Goal: Task Accomplishment & Management: Use online tool/utility

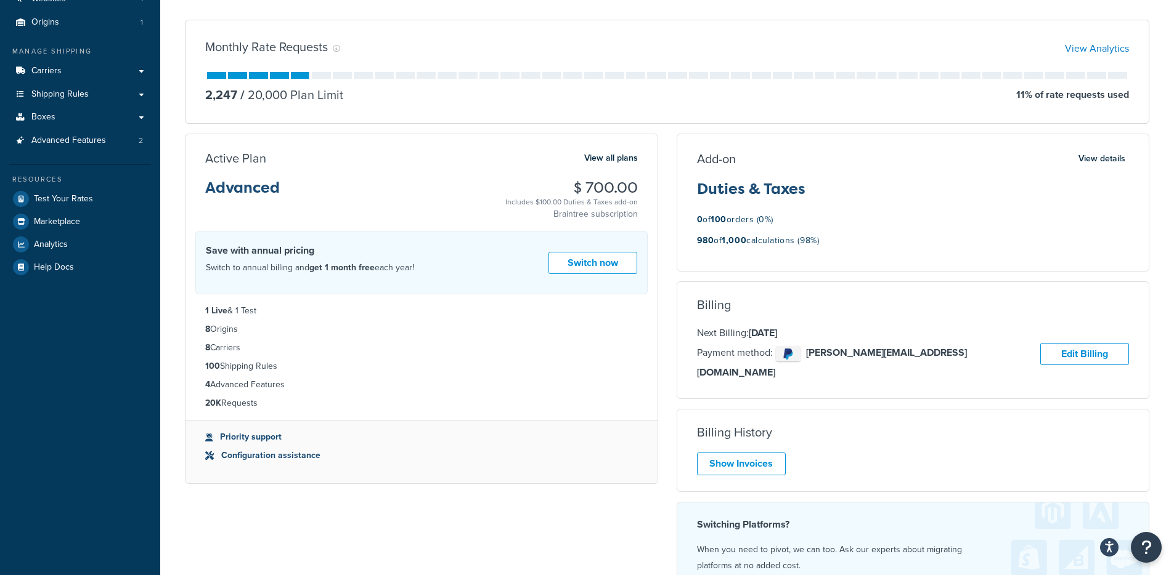
scroll to position [135, 0]
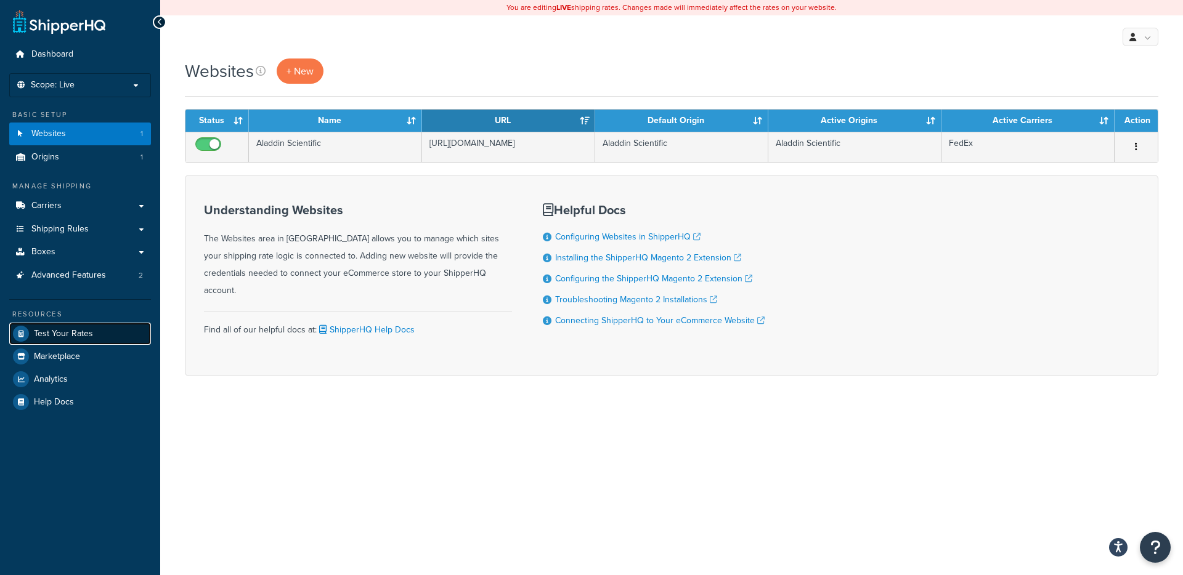
click at [83, 330] on span "Test Your Rates" at bounding box center [63, 334] width 59 height 10
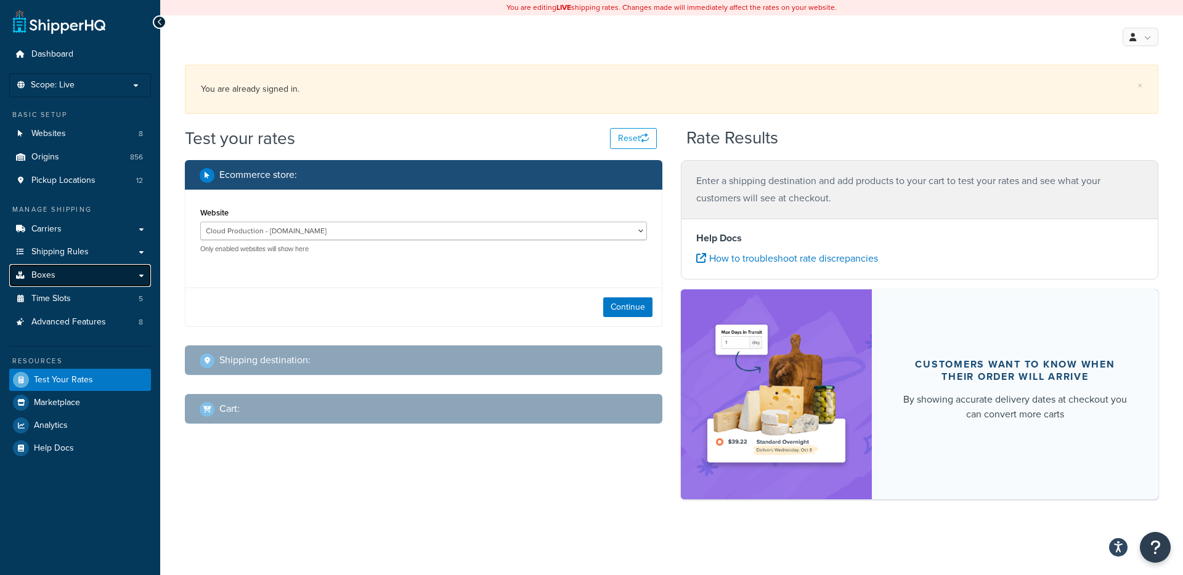
click at [107, 281] on link "Boxes" at bounding box center [80, 275] width 142 height 23
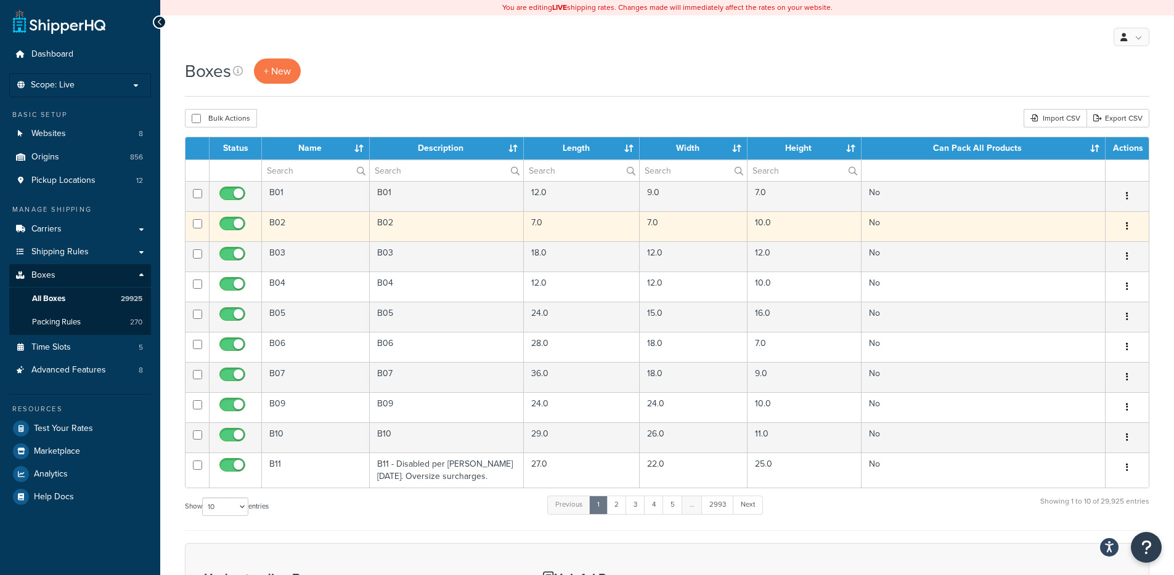
scroll to position [2, 0]
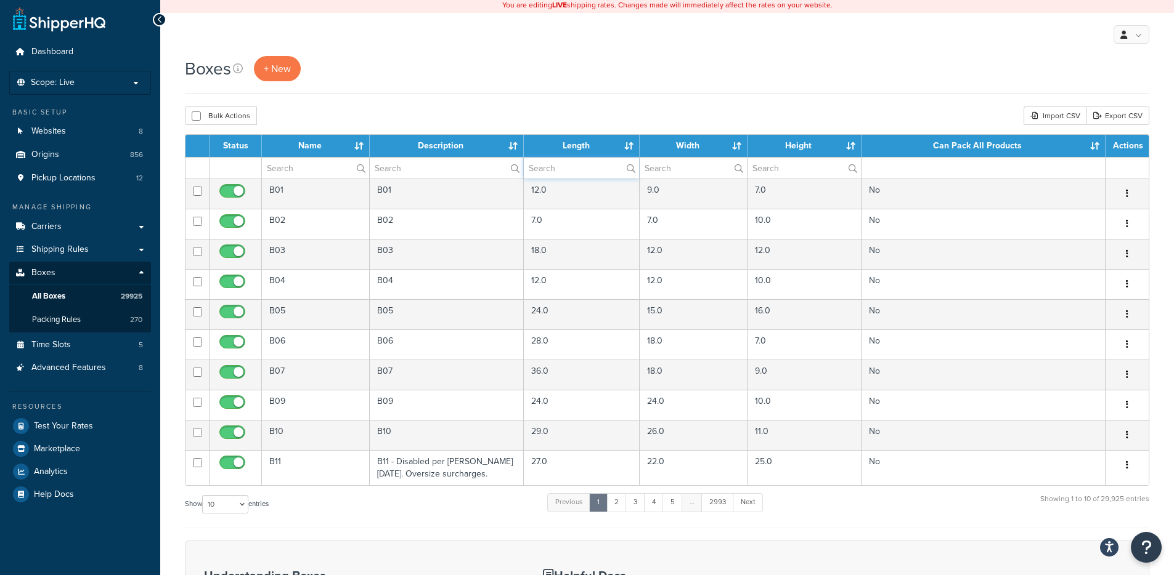
click at [561, 171] on input "text" at bounding box center [581, 168] width 115 height 21
click at [578, 164] on input "text" at bounding box center [581, 168] width 115 height 21
type input "38"
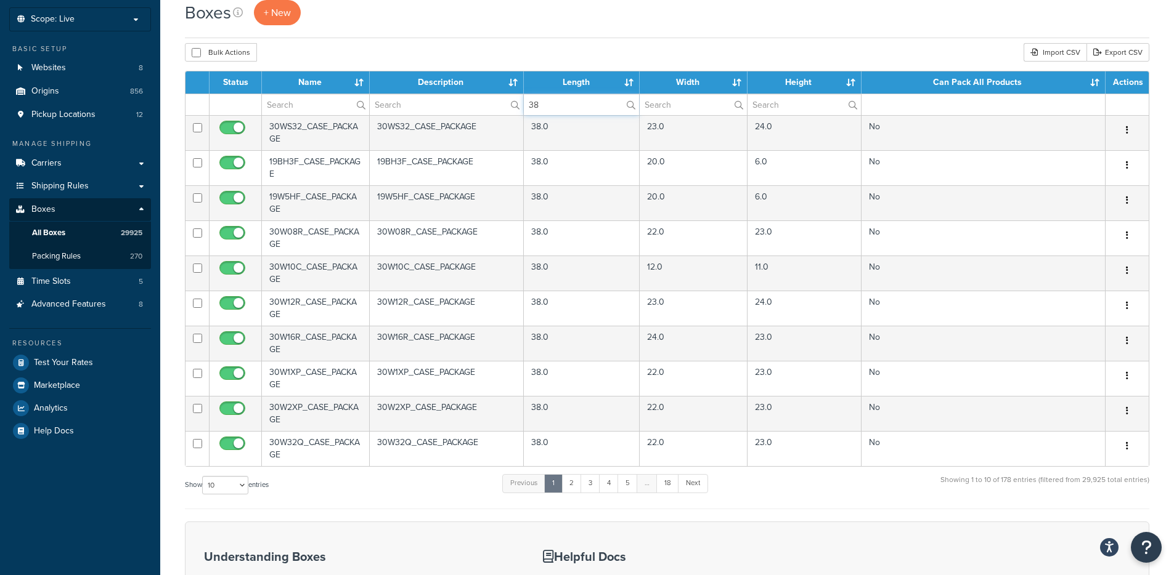
scroll to position [218, 0]
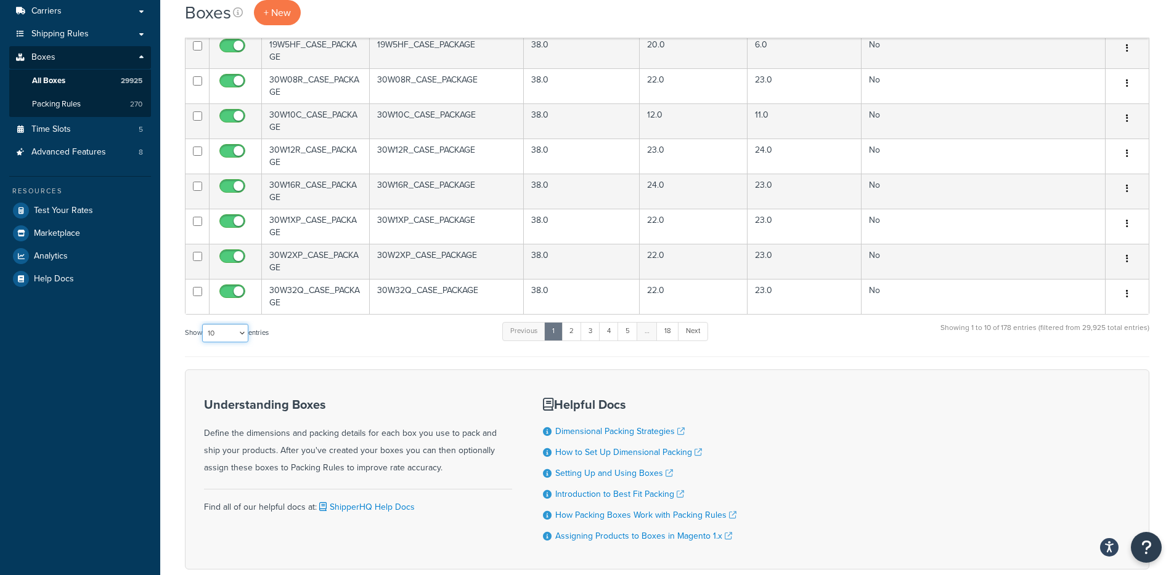
click at [223, 339] on select "10 15 25 50 100 1000" at bounding box center [225, 333] width 46 height 18
select select "50"
click at [203, 325] on select "10 15 25 50 100 1000" at bounding box center [225, 333] width 46 height 18
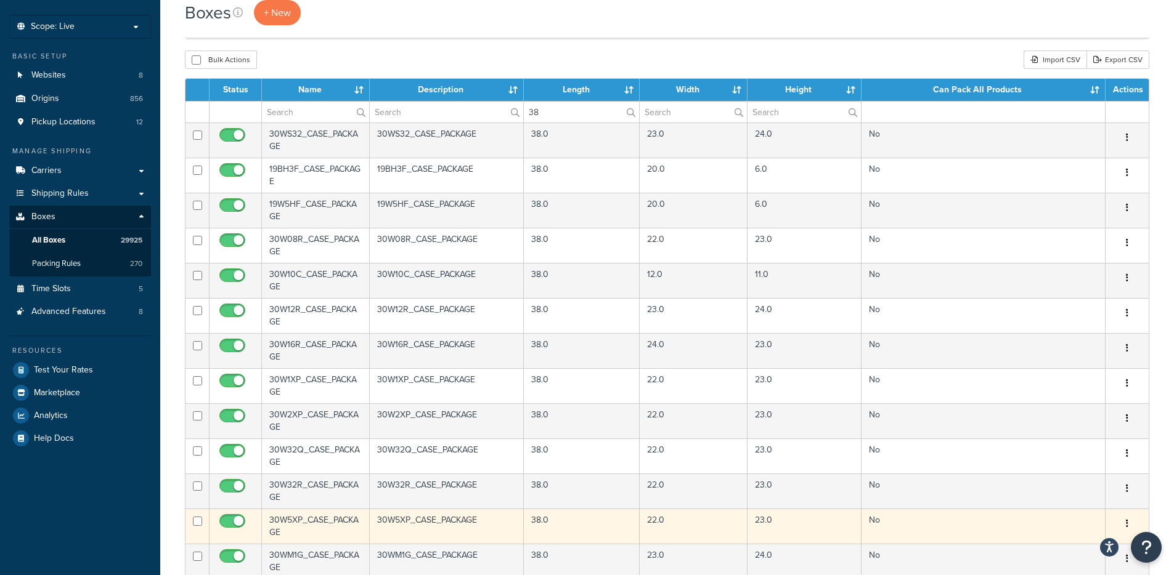
scroll to position [0, 0]
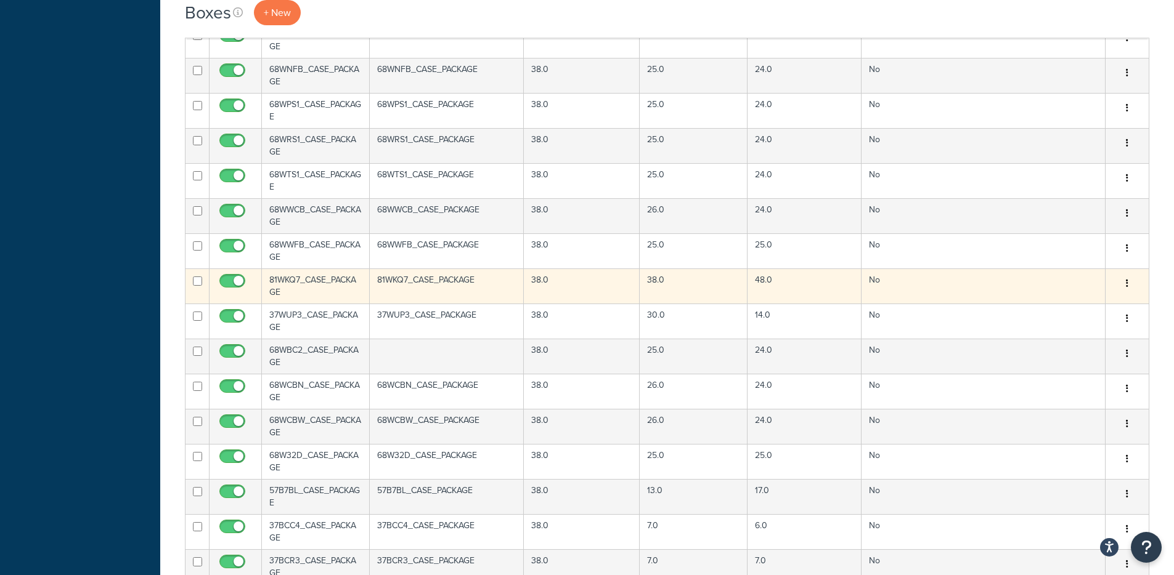
click at [488, 283] on td "81WKQ7_CASE_PACKAGE" at bounding box center [447, 286] width 155 height 35
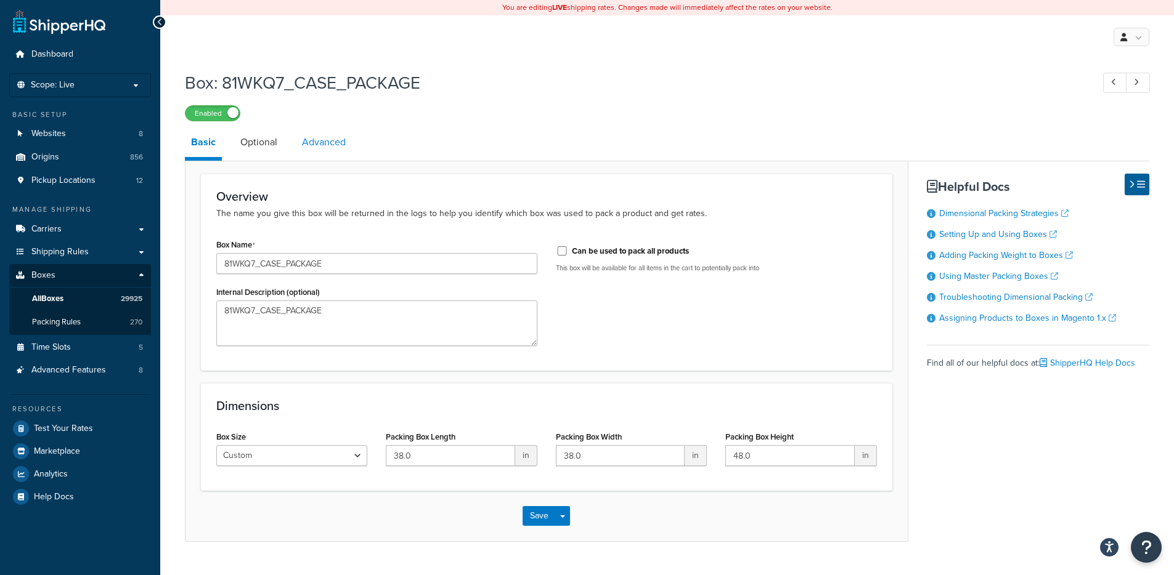
click at [320, 149] on link "Advanced" at bounding box center [324, 143] width 56 height 30
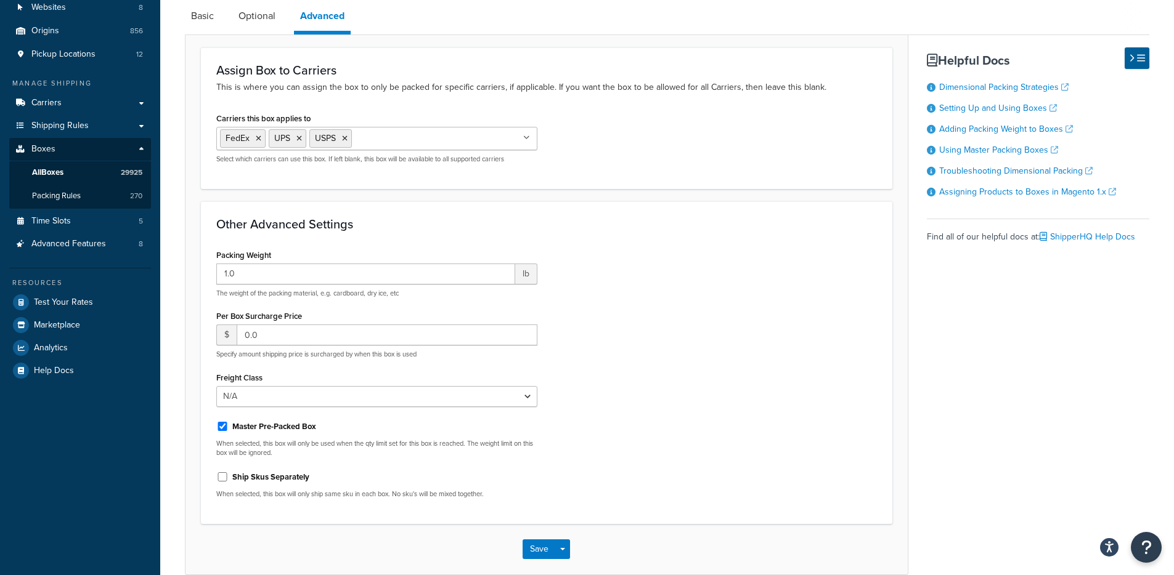
scroll to position [93, 0]
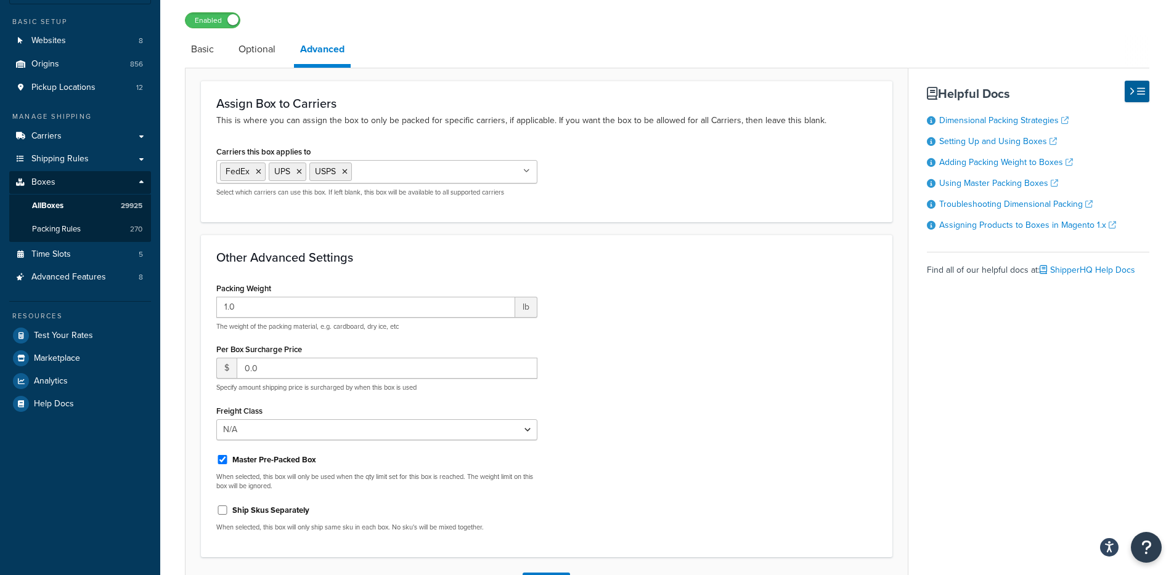
click at [413, 178] on input "Carriers this box applies to" at bounding box center [409, 171] width 109 height 14
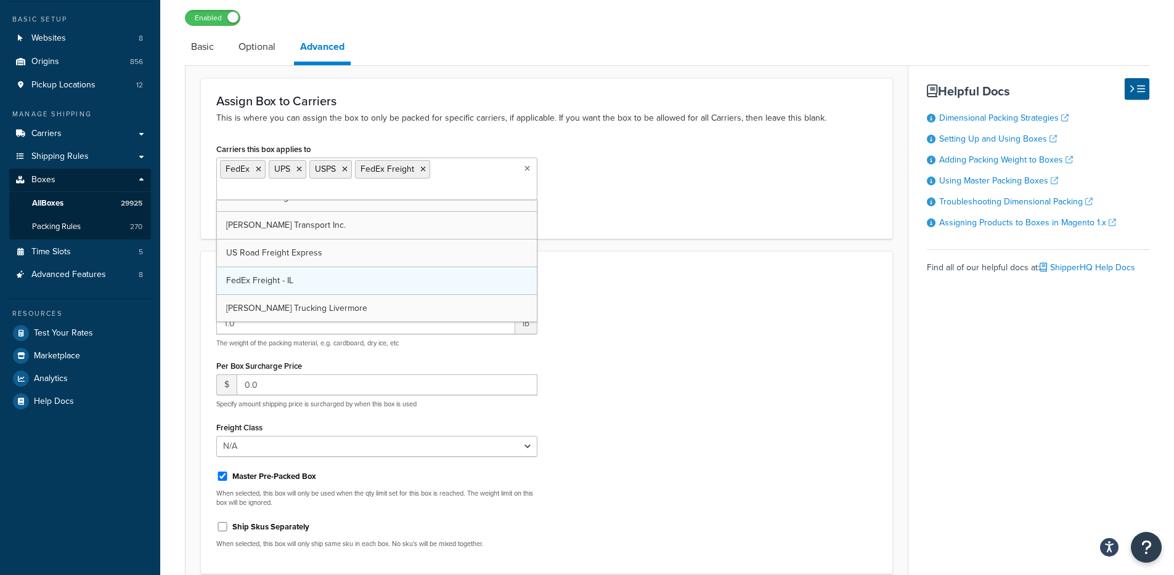
scroll to position [681, 0]
click at [813, 334] on div "Packing Weight 1.0 lb The weight of the packing material, e.g. cardboard, dry i…" at bounding box center [546, 427] width 679 height 262
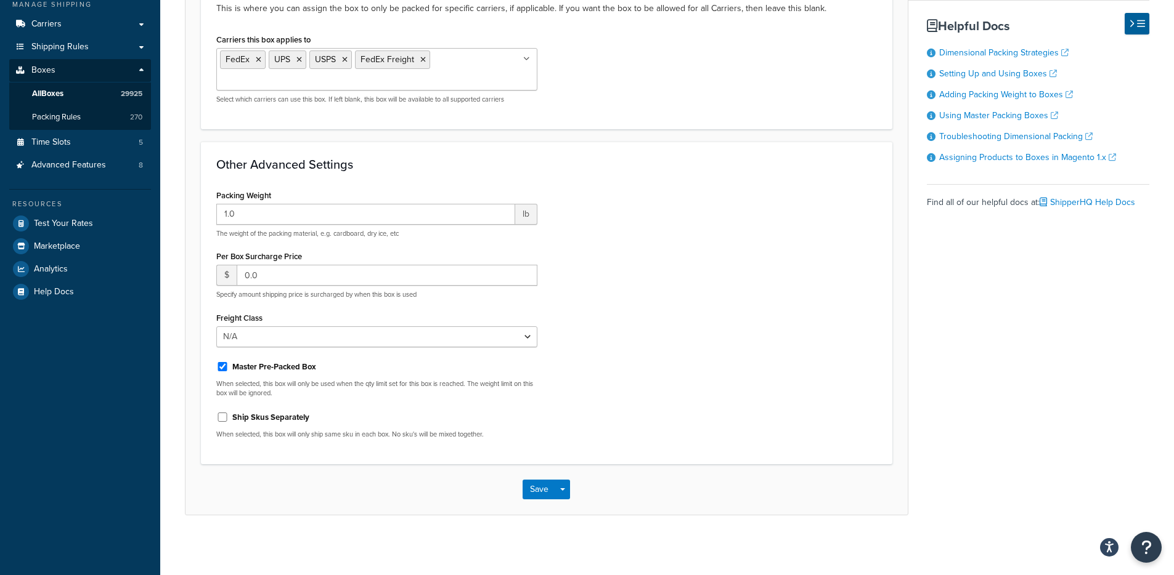
scroll to position [208, 0]
click at [565, 484] on button "Save Dropdown" at bounding box center [562, 488] width 15 height 20
click at [574, 510] on button "Save and Edit" at bounding box center [581, 511] width 119 height 26
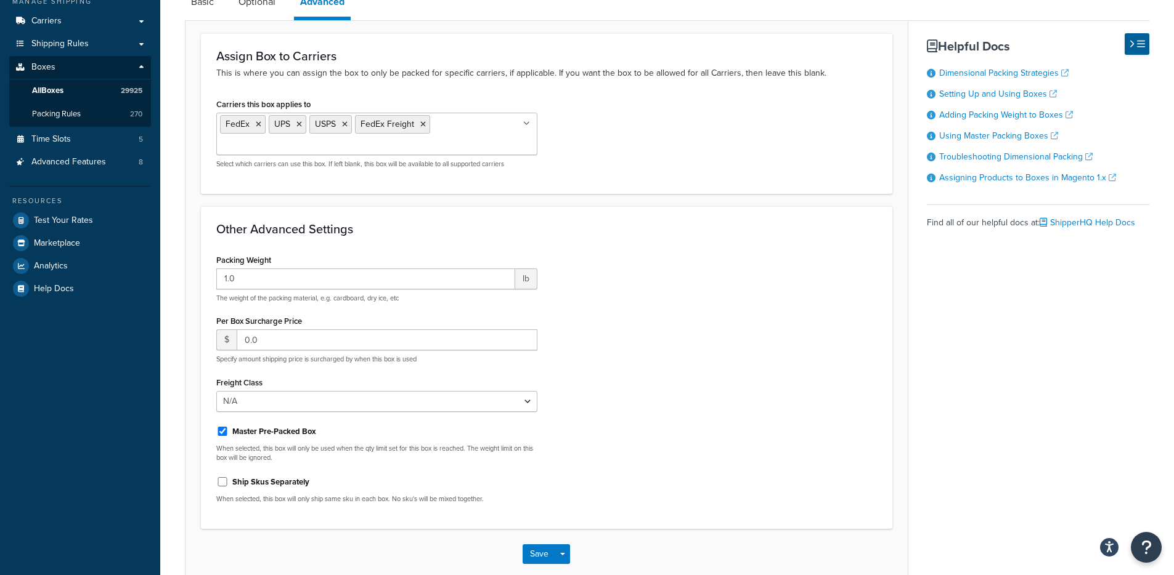
scroll to position [0, 0]
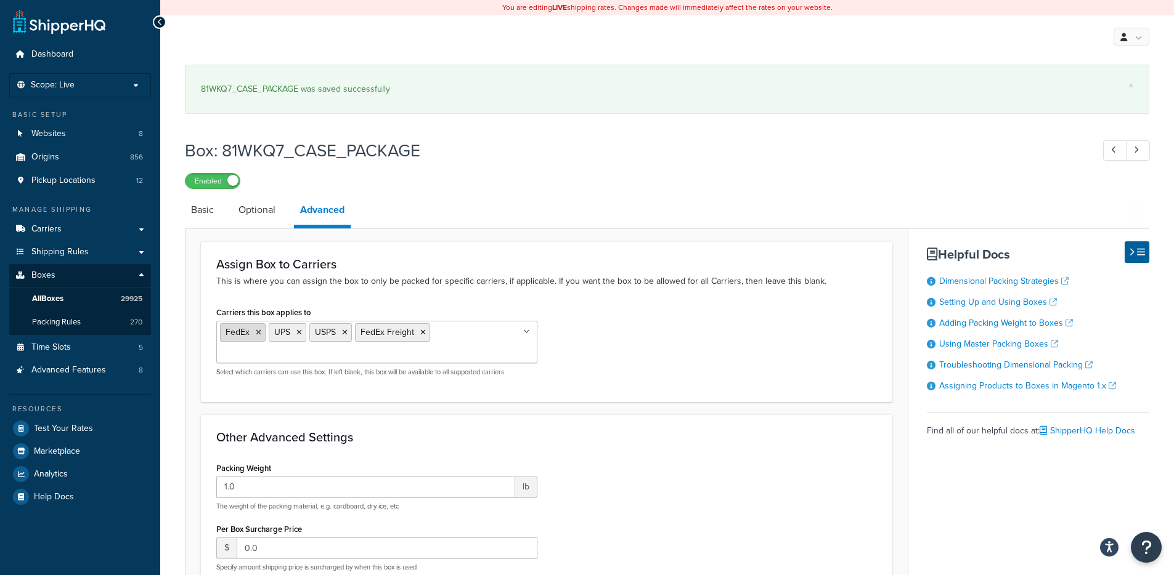
click at [256, 334] on icon at bounding box center [259, 332] width 6 height 7
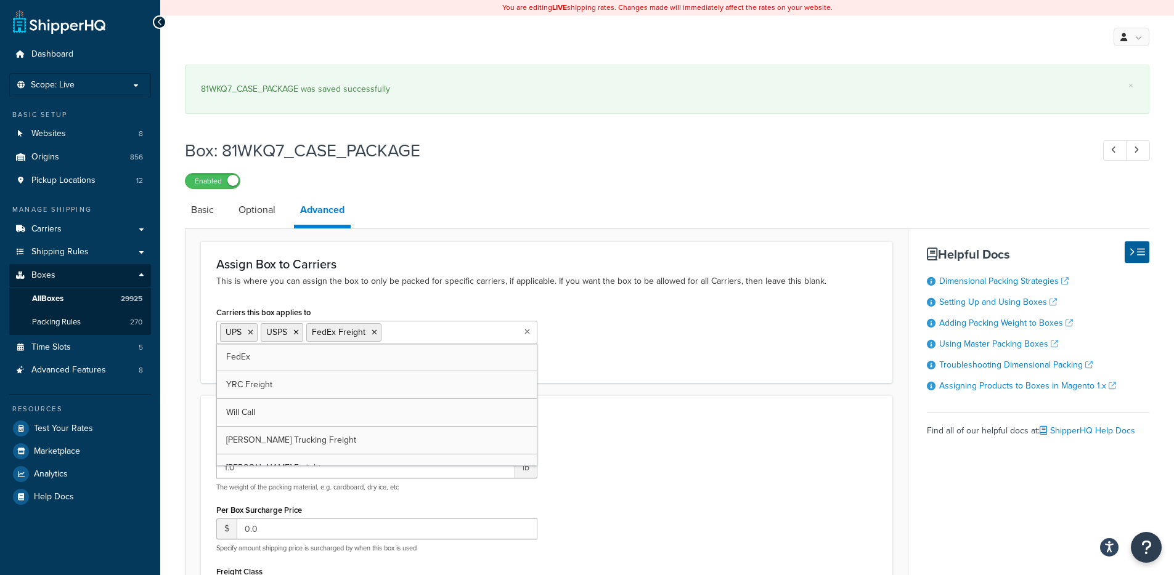
click at [256, 334] on li "UPS" at bounding box center [239, 332] width 38 height 18
click at [251, 333] on icon at bounding box center [251, 332] width 6 height 7
click at [251, 333] on li "USPS" at bounding box center [241, 332] width 43 height 18
click at [254, 333] on icon at bounding box center [256, 332] width 6 height 7
click at [290, 333] on li "FedEx Freight" at bounding box center [257, 332] width 75 height 18
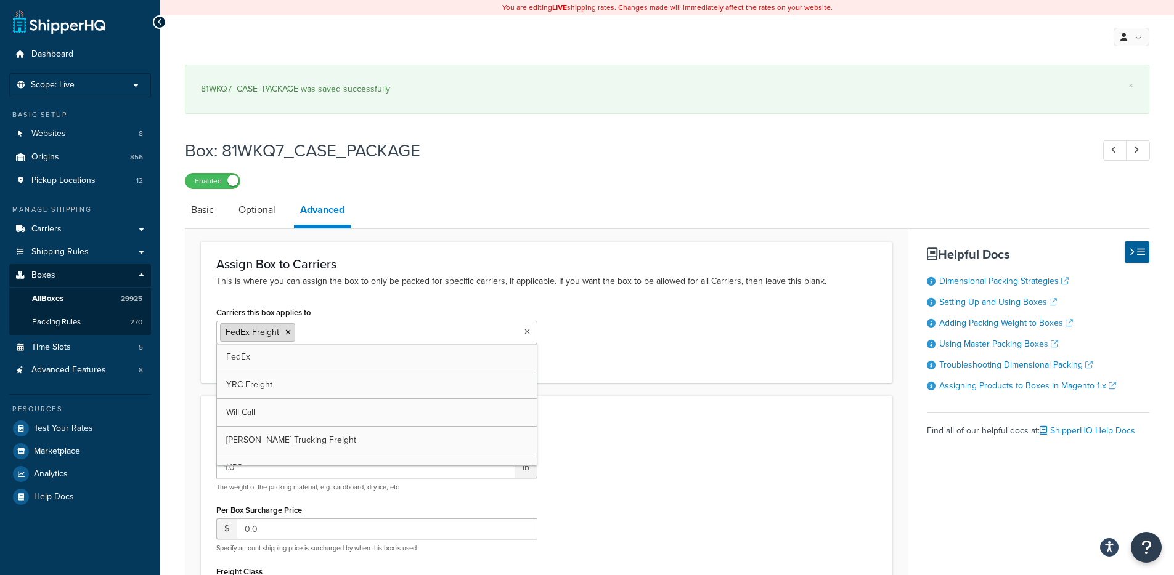
click at [287, 331] on icon at bounding box center [288, 332] width 6 height 7
click at [595, 269] on h3 "Assign Box to Carriers" at bounding box center [546, 264] width 660 height 14
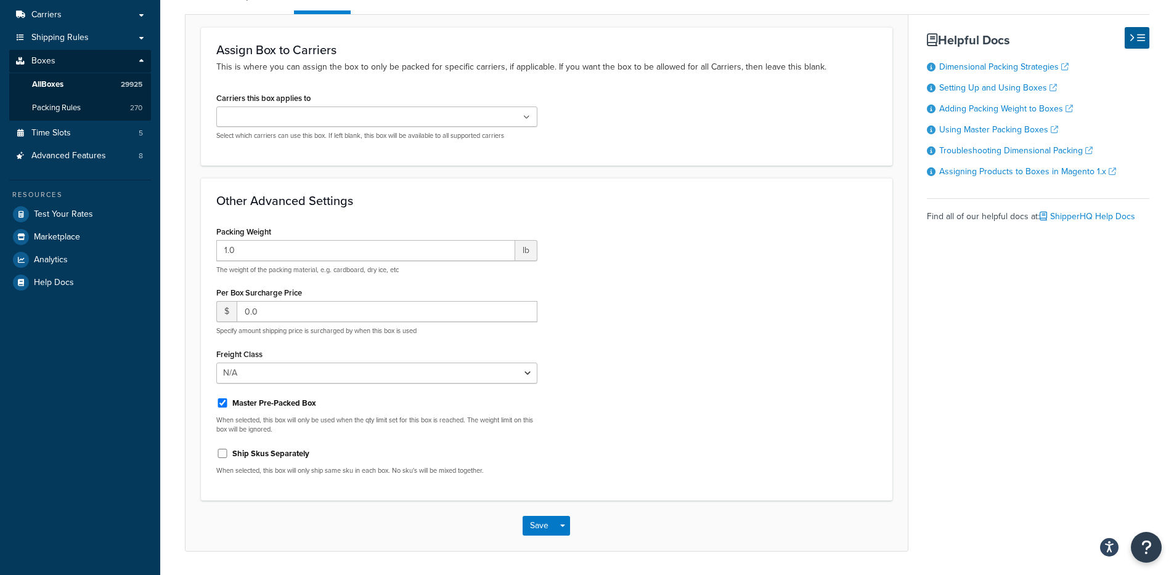
scroll to position [254, 0]
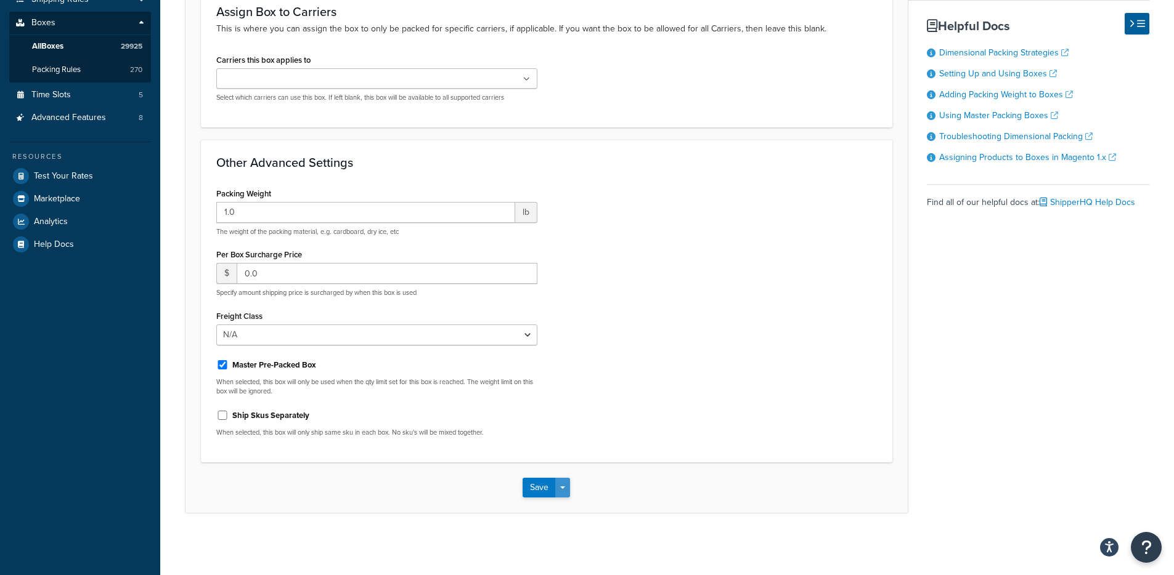
click at [567, 483] on button "Save Dropdown" at bounding box center [562, 488] width 15 height 20
click at [564, 505] on button "Save and Edit" at bounding box center [581, 511] width 119 height 26
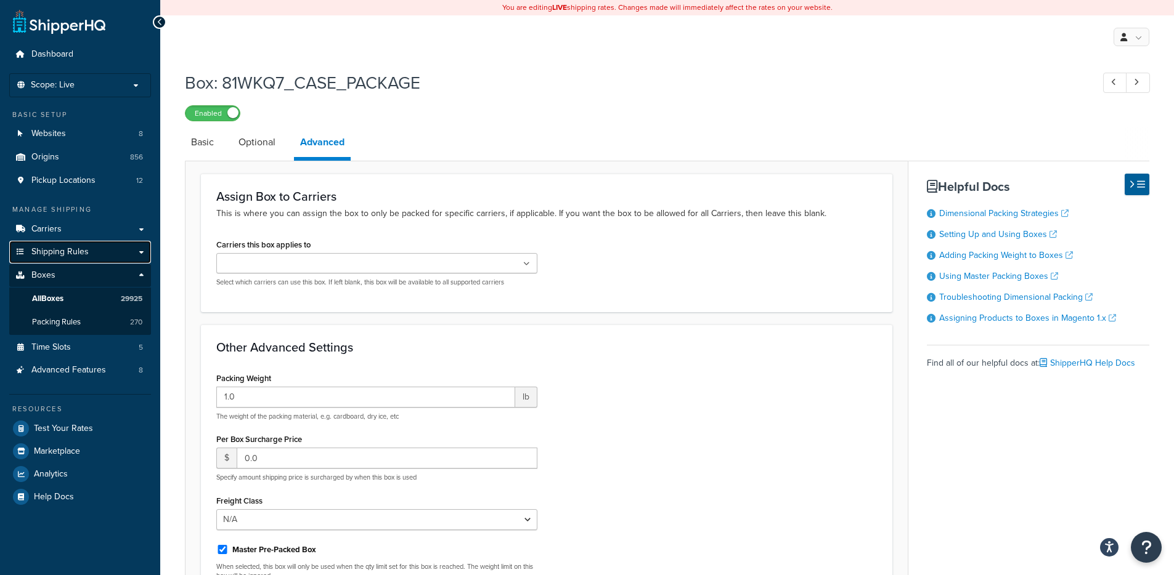
click at [78, 255] on span "Shipping Rules" at bounding box center [59, 252] width 57 height 10
click at [62, 429] on span "Test Your Rates" at bounding box center [63, 429] width 59 height 10
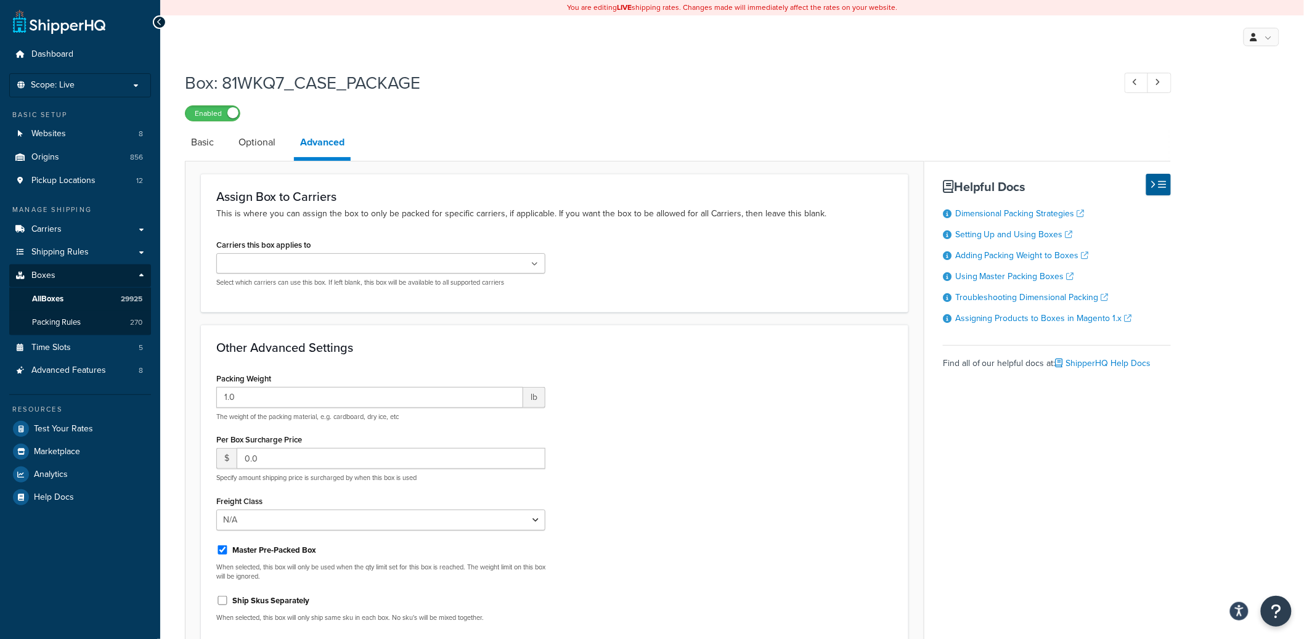
click at [387, 271] on ul at bounding box center [380, 263] width 329 height 20
type input "FedEx"
type input "USPS"
click at [314, 305] on div "Assign Box to Carriers This is where you can assign the box to only be packed f…" at bounding box center [554, 244] width 707 height 141
click at [317, 262] on input "Carriers this box applies to" at bounding box center [323, 264] width 109 height 14
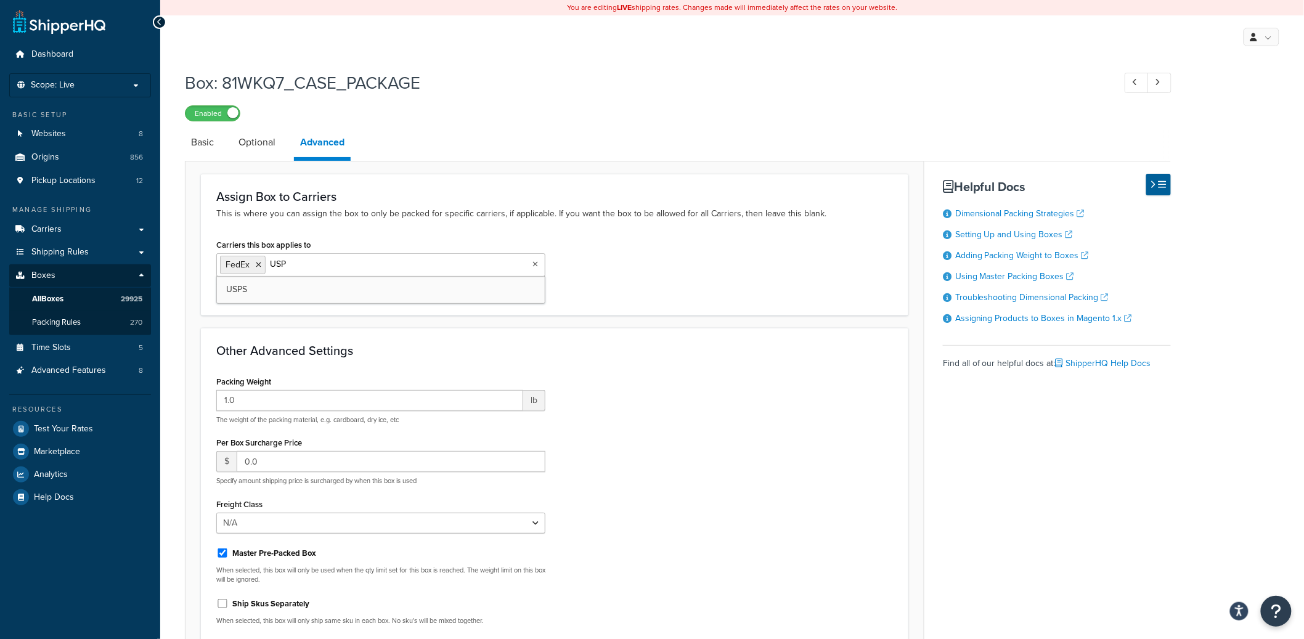
type input "USPS"
type input "UPS"
click at [406, 200] on h3 "Assign Box to Carriers" at bounding box center [554, 197] width 676 height 14
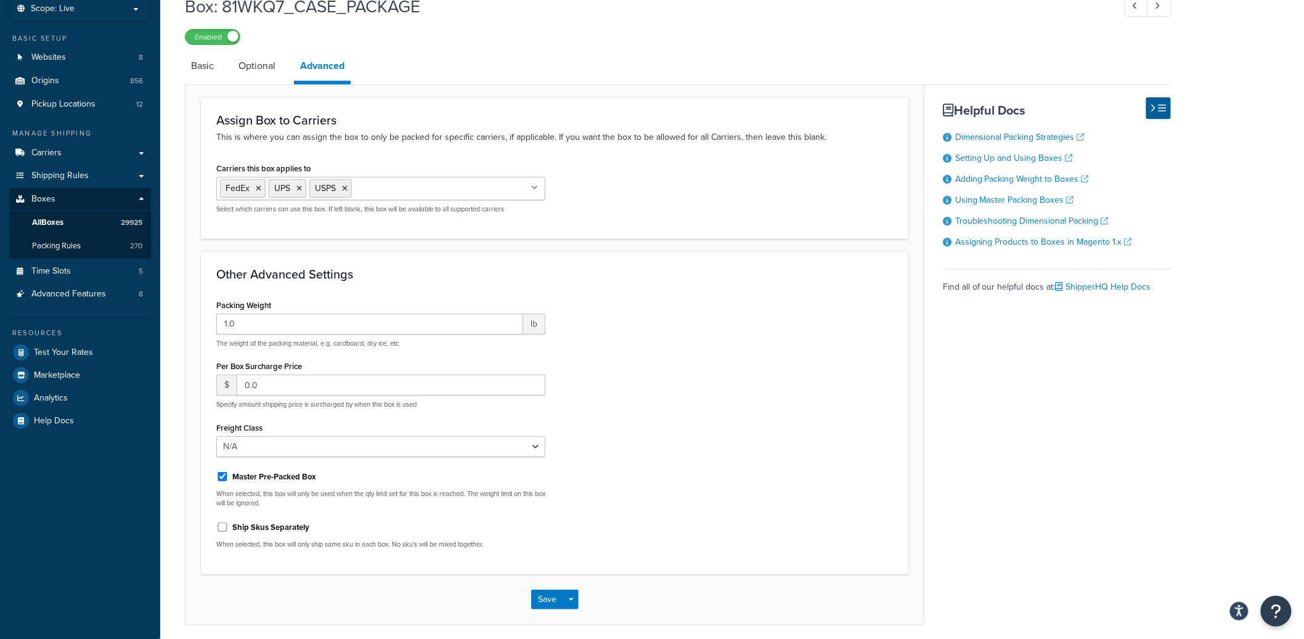
scroll to position [124, 0]
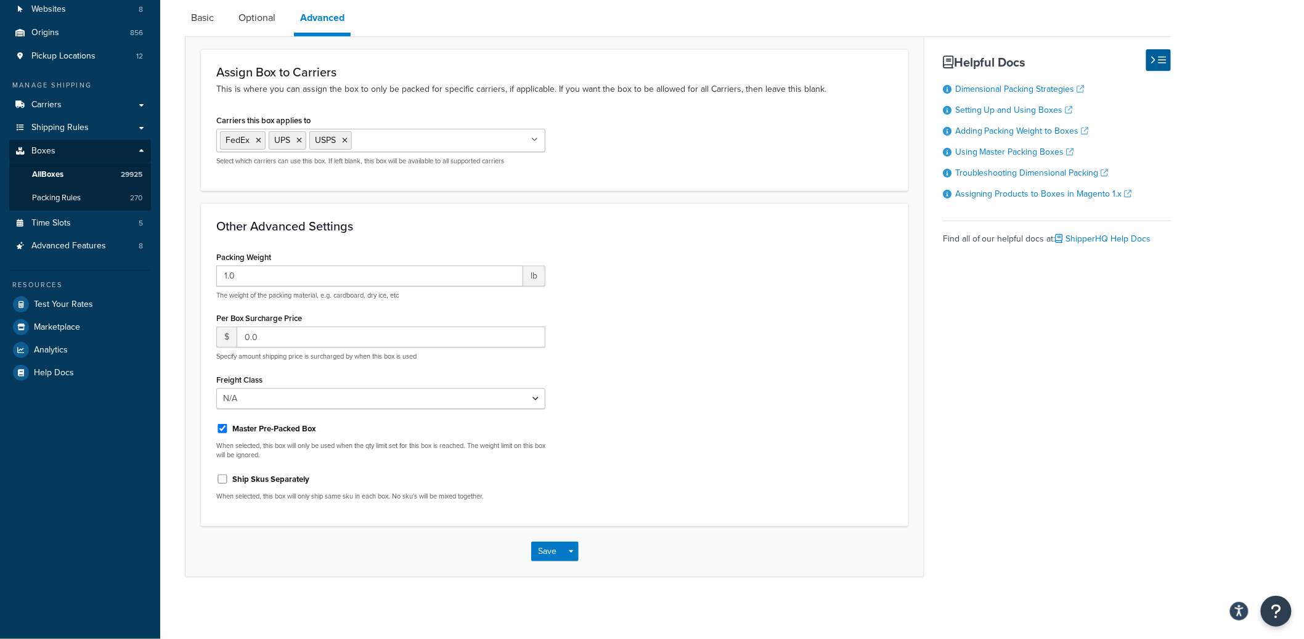
click at [578, 554] on div "Save Save Dropdown Save and Edit Save and Duplicate Save and Create New" at bounding box center [554, 551] width 738 height 51
click at [575, 554] on button "Save Dropdown" at bounding box center [571, 551] width 15 height 20
click at [577, 568] on button "Save and Edit" at bounding box center [590, 574] width 119 height 26
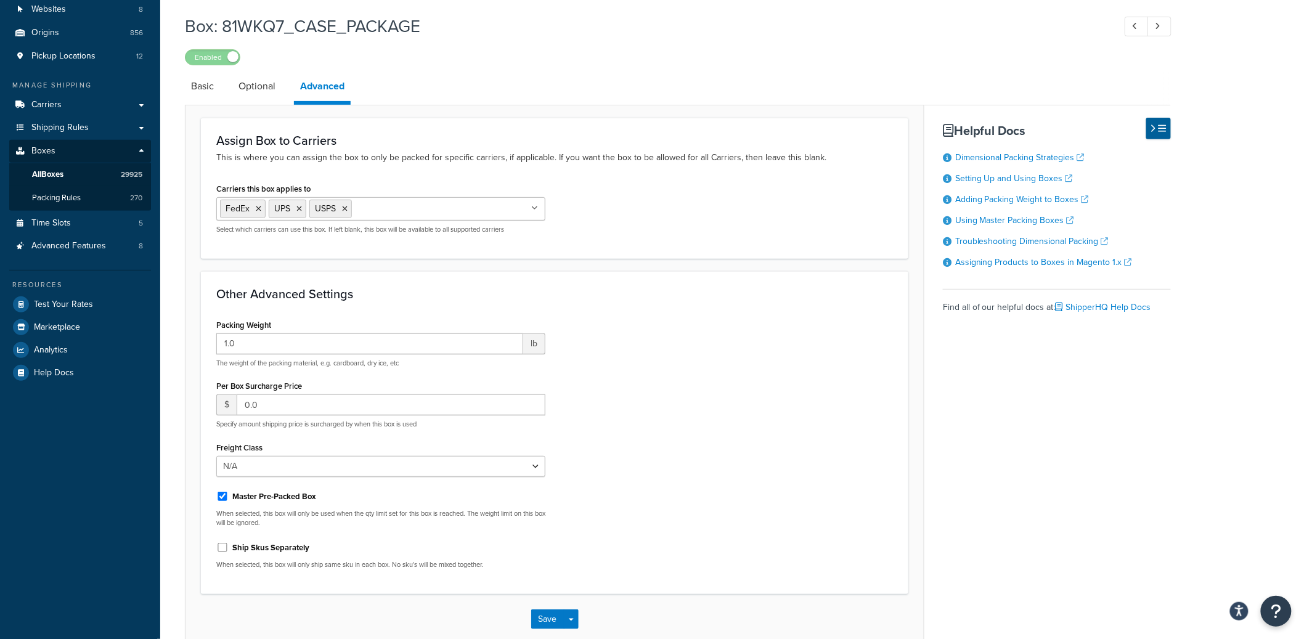
scroll to position [0, 0]
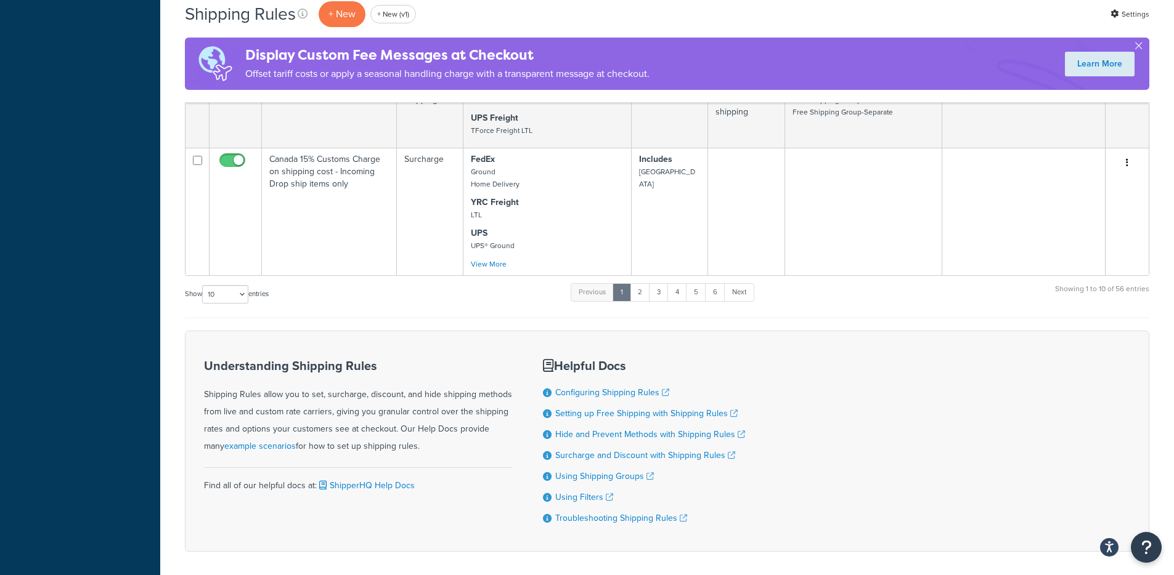
scroll to position [1050, 0]
click at [215, 293] on select "10 15 25 50 100 1000" at bounding box center [225, 292] width 46 height 18
select select "1000"
click at [203, 284] on select "10 15 25 50 100 1000" at bounding box center [225, 292] width 46 height 18
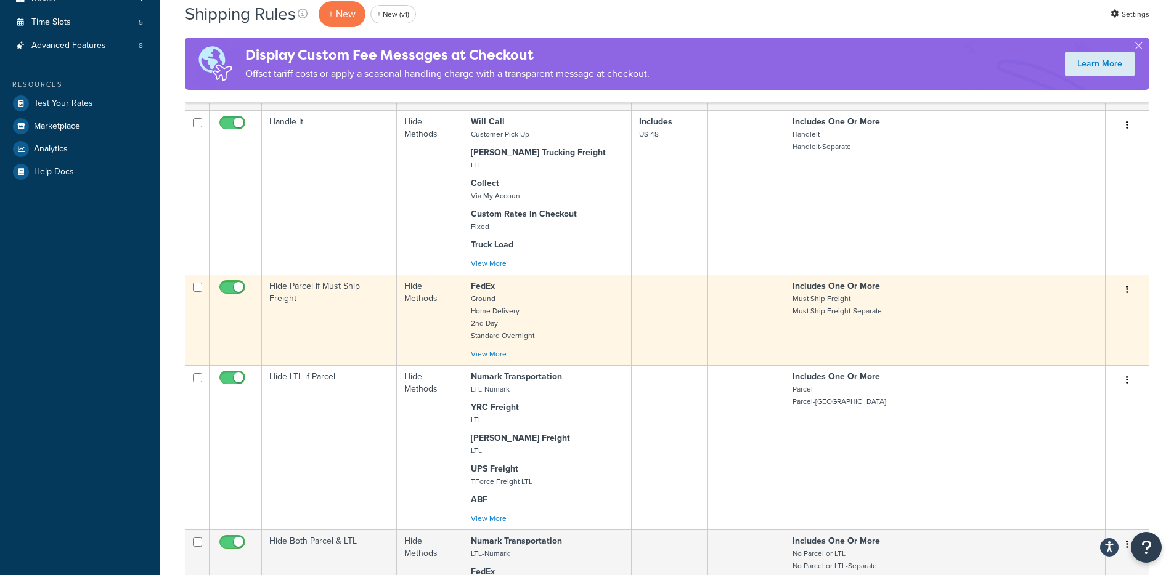
click at [625, 325] on td "FedEx Ground Home Delivery 2nd Day Standard Overnight International Economy Int…" at bounding box center [547, 320] width 168 height 91
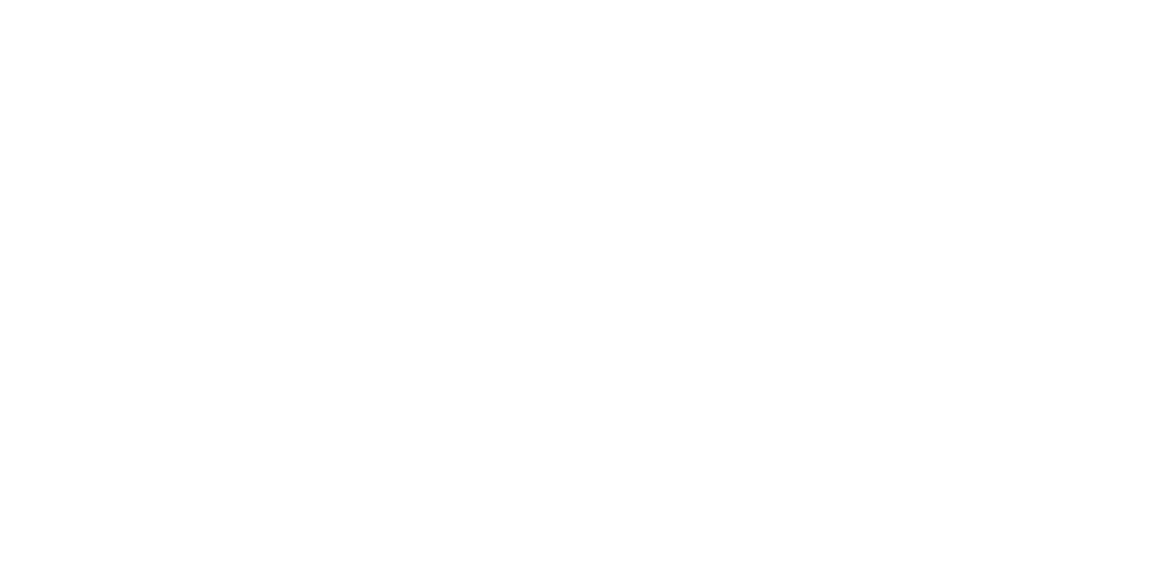
select select "HIDE"
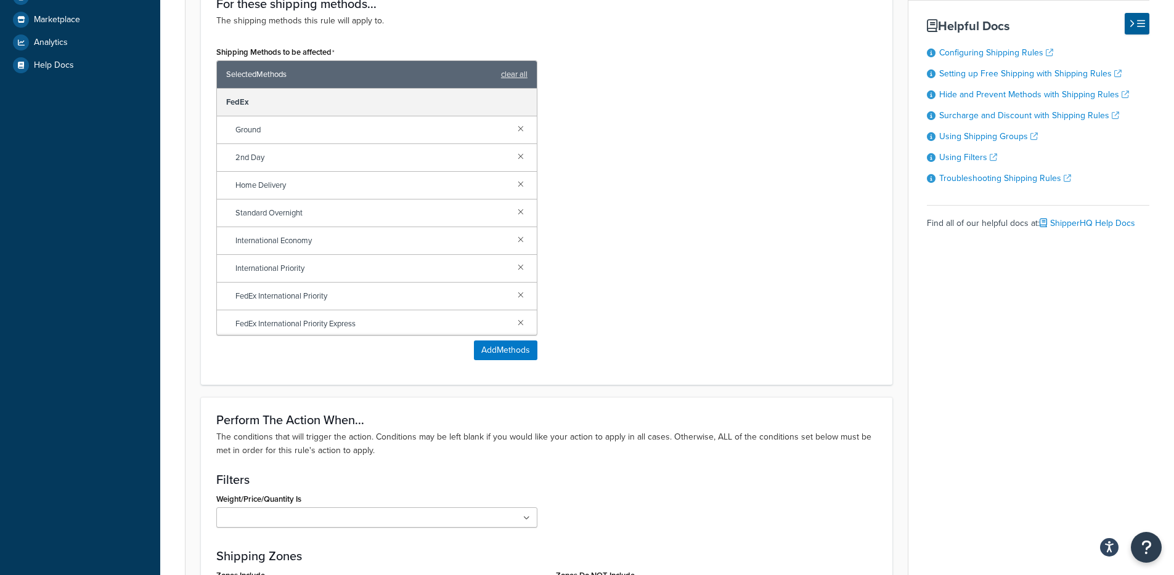
scroll to position [859, 0]
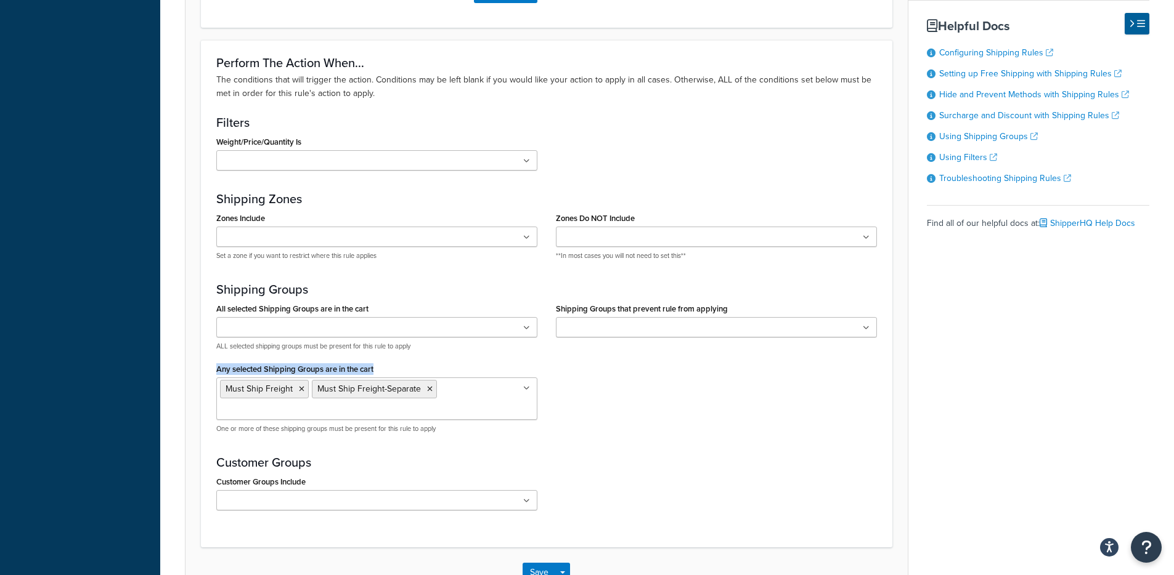
drag, startPoint x: 215, startPoint y: 367, endPoint x: 410, endPoint y: 374, distance: 195.4
click at [410, 374] on div "All selected Shipping Groups are in the cart Class-100-150 Class-100-150-Separa…" at bounding box center [376, 372] width 339 height 144
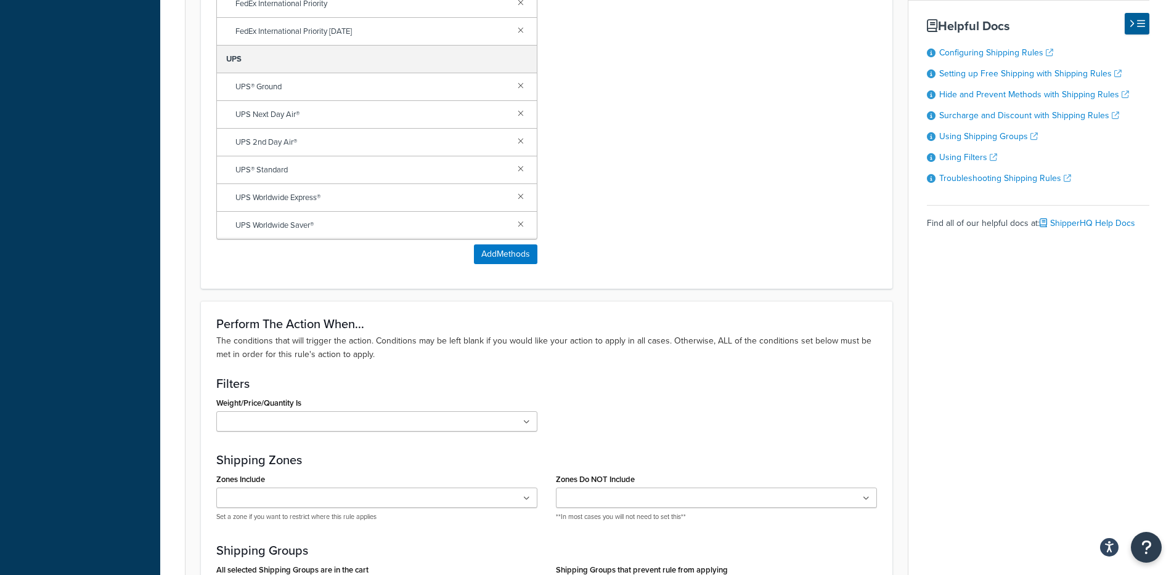
scroll to position [0, 0]
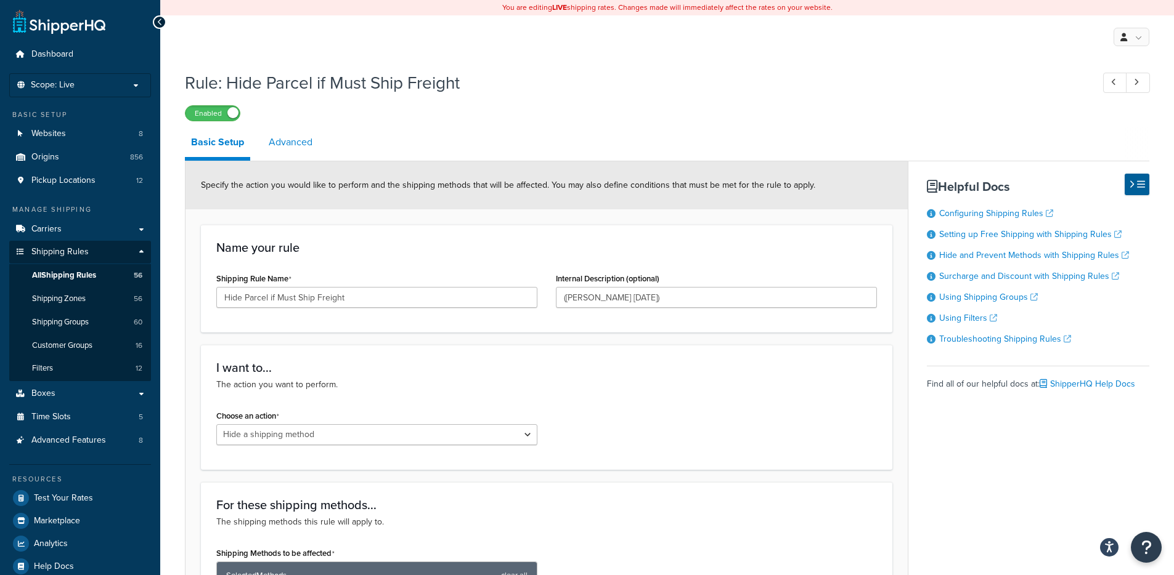
click at [306, 141] on link "Advanced" at bounding box center [290, 143] width 56 height 30
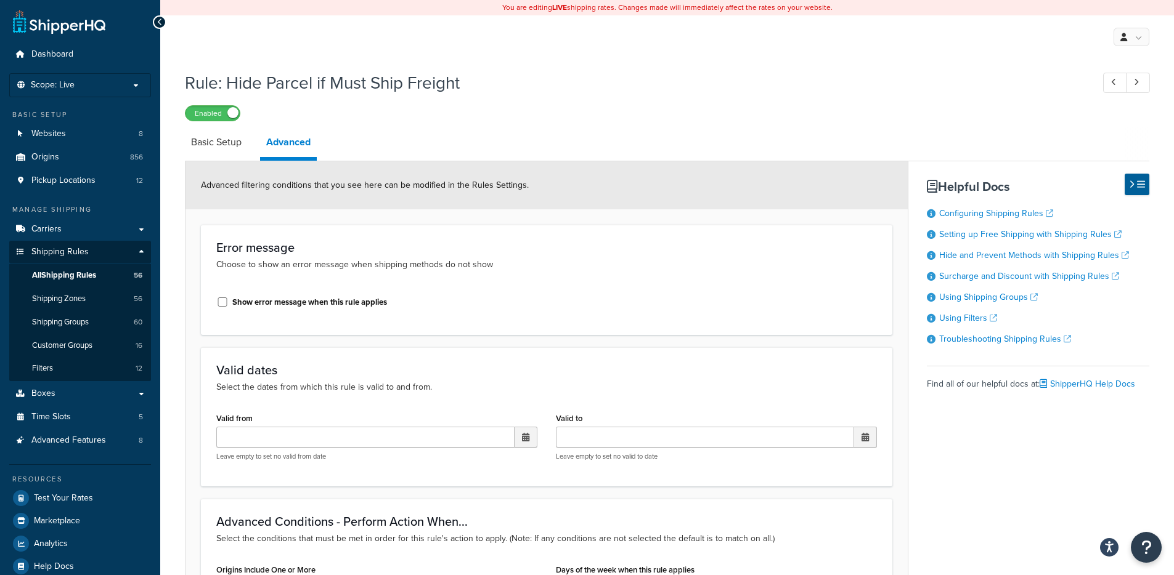
click at [280, 140] on link "Advanced" at bounding box center [288, 144] width 57 height 33
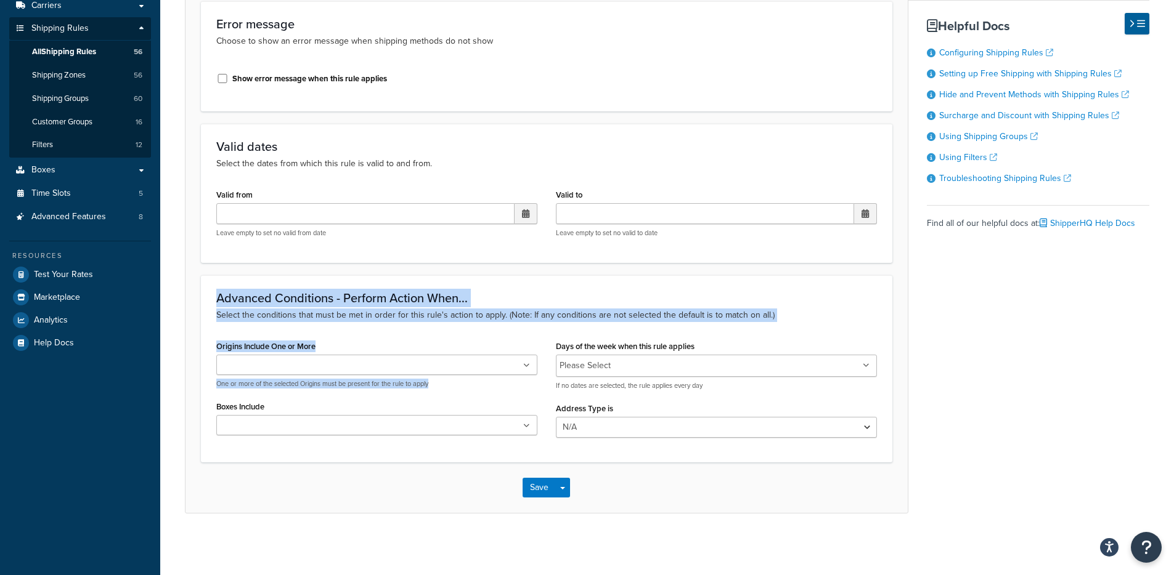
drag, startPoint x: 208, startPoint y: 304, endPoint x: 442, endPoint y: 394, distance: 250.8
click at [442, 394] on div "Advanced Conditions - Perform Action When... Select the conditions that must be…" at bounding box center [546, 368] width 691 height 187
click at [442, 394] on div "Origins Include One or More ORIGIN 23L ORIGIN 23M ORIGIN 01453 56C ORIGIN 01464…" at bounding box center [376, 391] width 339 height 107
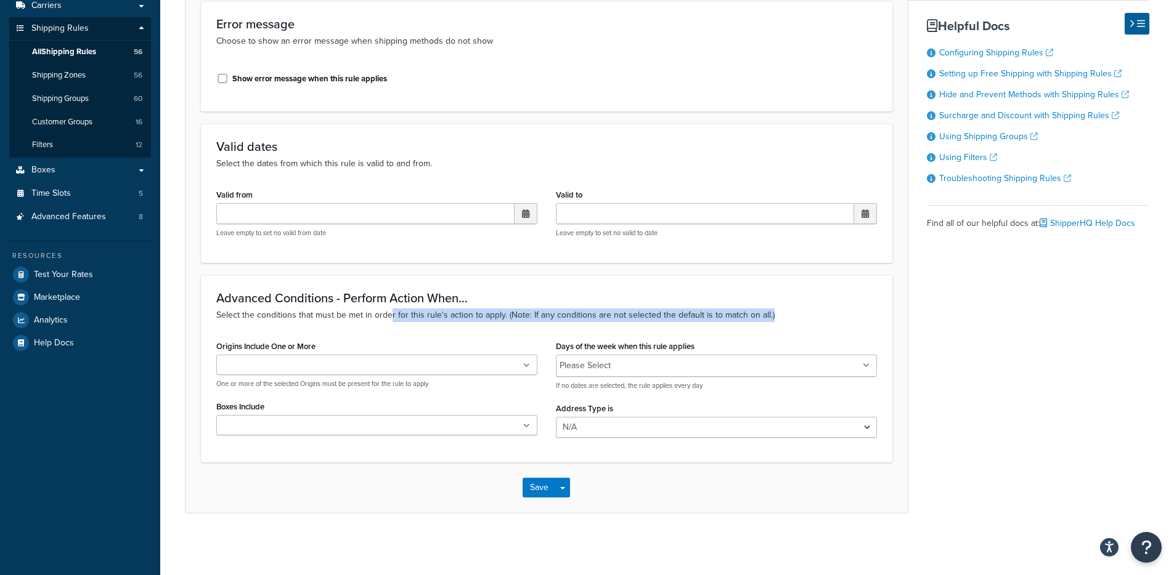
drag, startPoint x: 721, startPoint y: 313, endPoint x: 793, endPoint y: 318, distance: 71.6
click at [793, 318] on p "Select the conditions that must be met in order for this rule's action to apply…" at bounding box center [546, 316] width 660 height 14
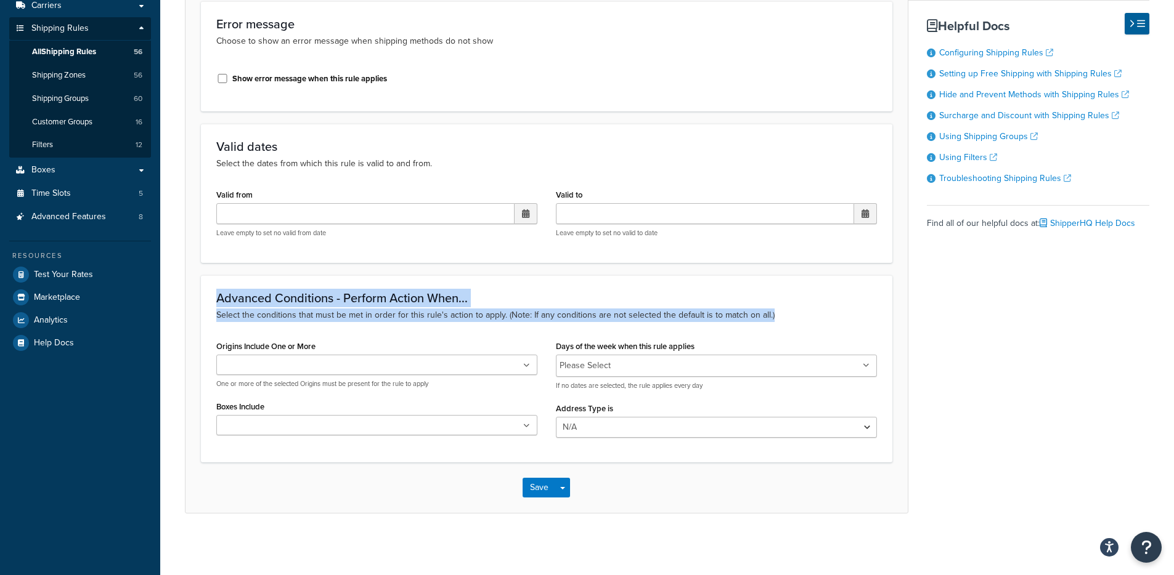
drag, startPoint x: 793, startPoint y: 318, endPoint x: 257, endPoint y: 301, distance: 536.2
click at [180, 280] on div "Rule: Hide Parcel if Must Ship Freight Enabled Basic Setup Advanced Advanced fi…" at bounding box center [666, 193] width 1013 height 704
click at [262, 302] on h3 "Advanced Conditions - Perform Action When..." at bounding box center [546, 298] width 660 height 14
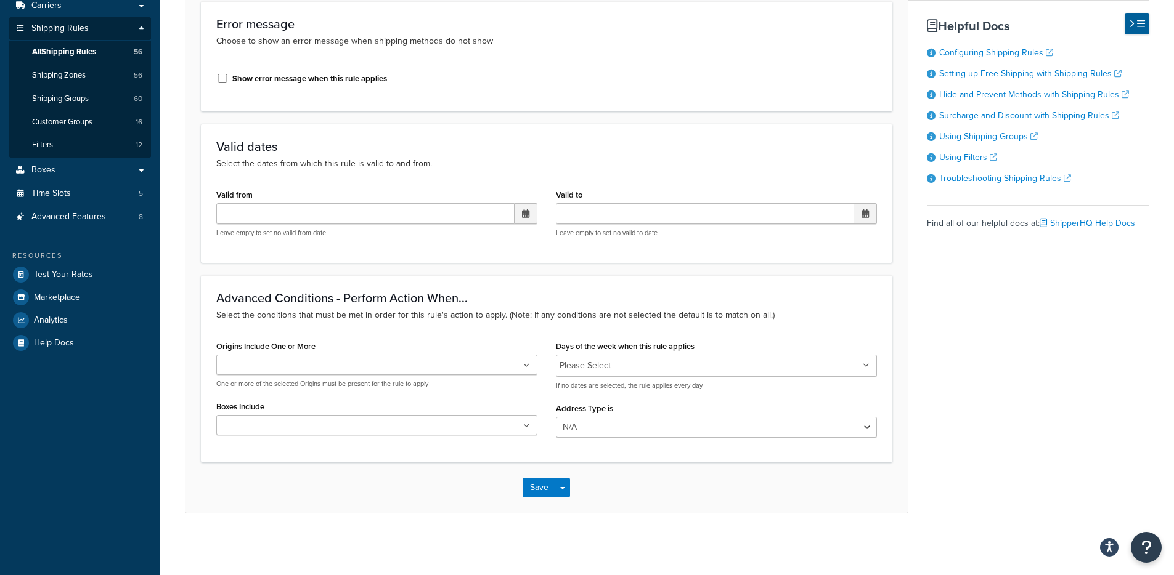
scroll to position [0, 0]
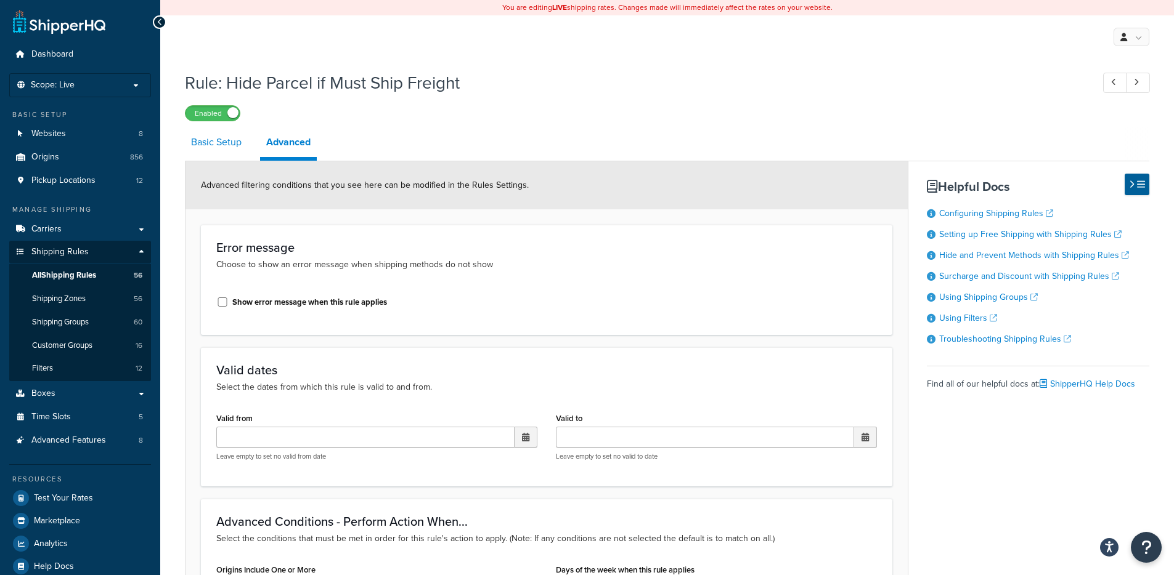
click at [201, 142] on link "Basic Setup" at bounding box center [216, 143] width 63 height 30
select select "HIDE"
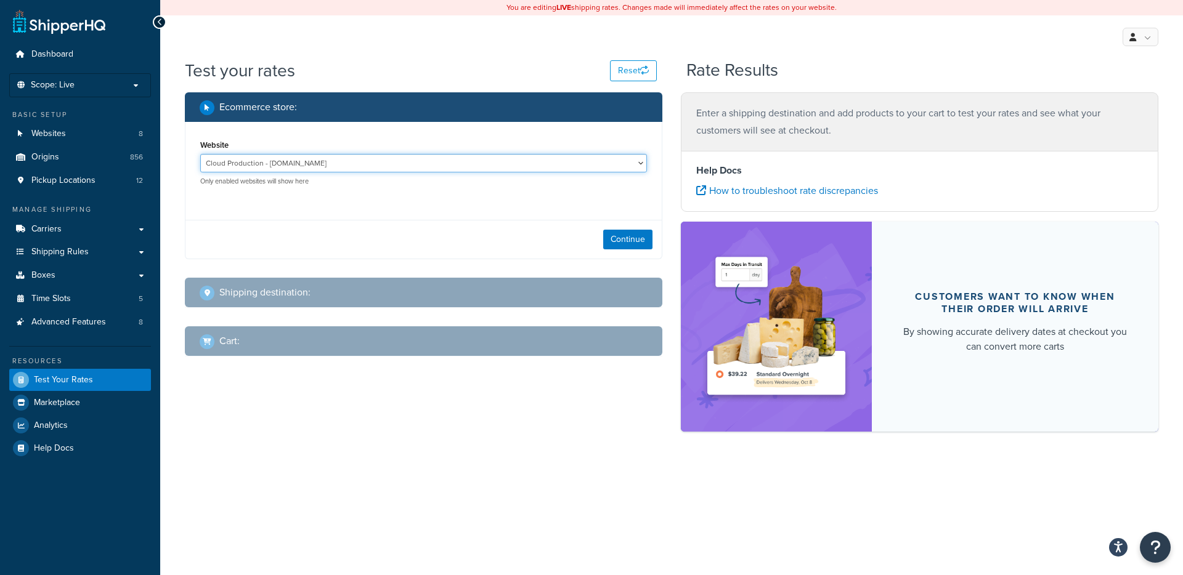
click at [397, 164] on select "Cloud Production - thecarycompany.com.c.e6jwmg4fx3fiq.ent.magento.cloud Integra…" at bounding box center [423, 163] width 447 height 18
drag, startPoint x: 358, startPoint y: 253, endPoint x: 395, endPoint y: 330, distance: 85.7
click at [395, 330] on div "Ecommerce store : Website Cloud Production - thecarycompany.com.c.e6jwmg4fx3fiq…" at bounding box center [424, 233] width 496 height 282
click at [441, 169] on select "Cloud Production - thecarycompany.com.c.e6jwmg4fx3fiq.ent.magento.cloud Integra…" at bounding box center [423, 163] width 447 height 18
select select "0f2bd059ef4d27a7a062b9293f5e6d00"
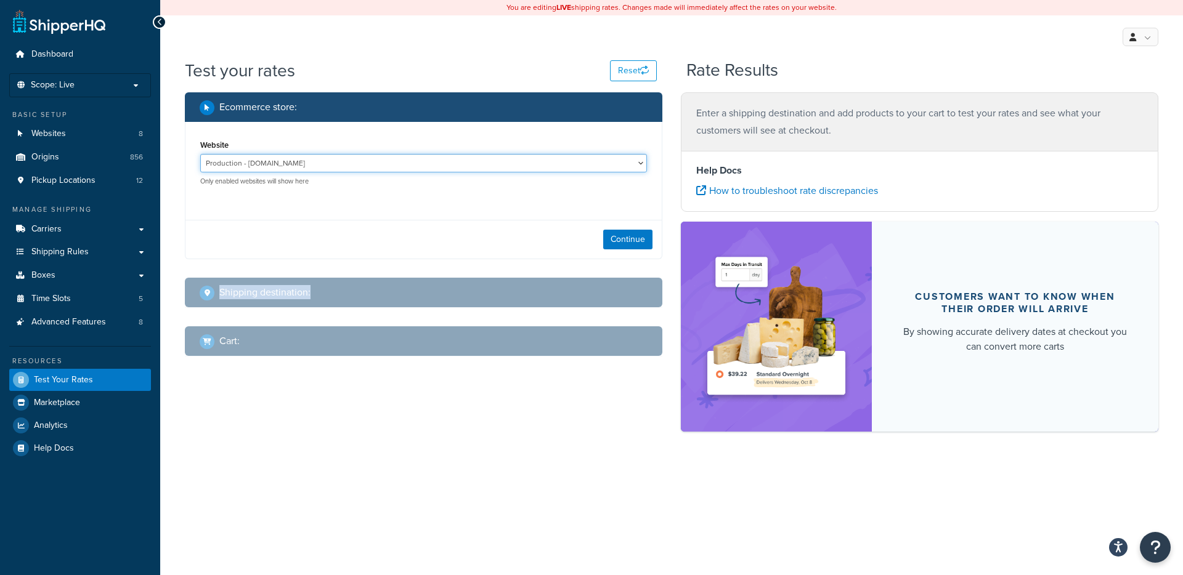
click at [200, 154] on select "Cloud Production - thecarycompany.com.c.e6jwmg4fx3fiq.ent.magento.cloud Integra…" at bounding box center [423, 163] width 447 height 18
drag, startPoint x: 623, startPoint y: 241, endPoint x: 605, endPoint y: 241, distance: 17.9
click at [623, 241] on button "Continue" at bounding box center [627, 240] width 49 height 20
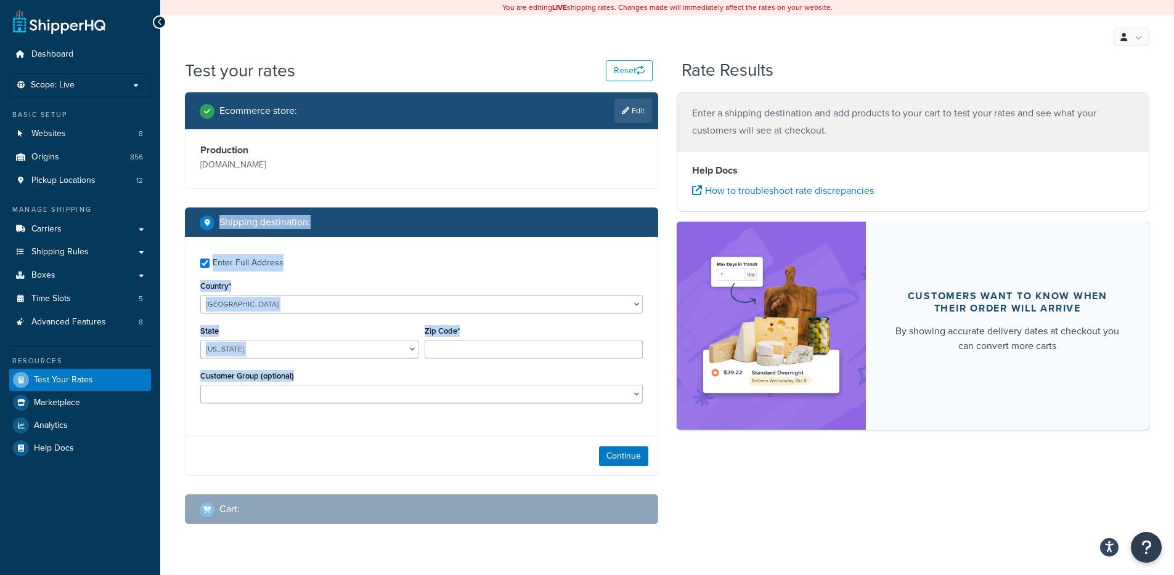
checkbox input "true"
type input "31323"
select select "GA"
select select "New Web Customer"
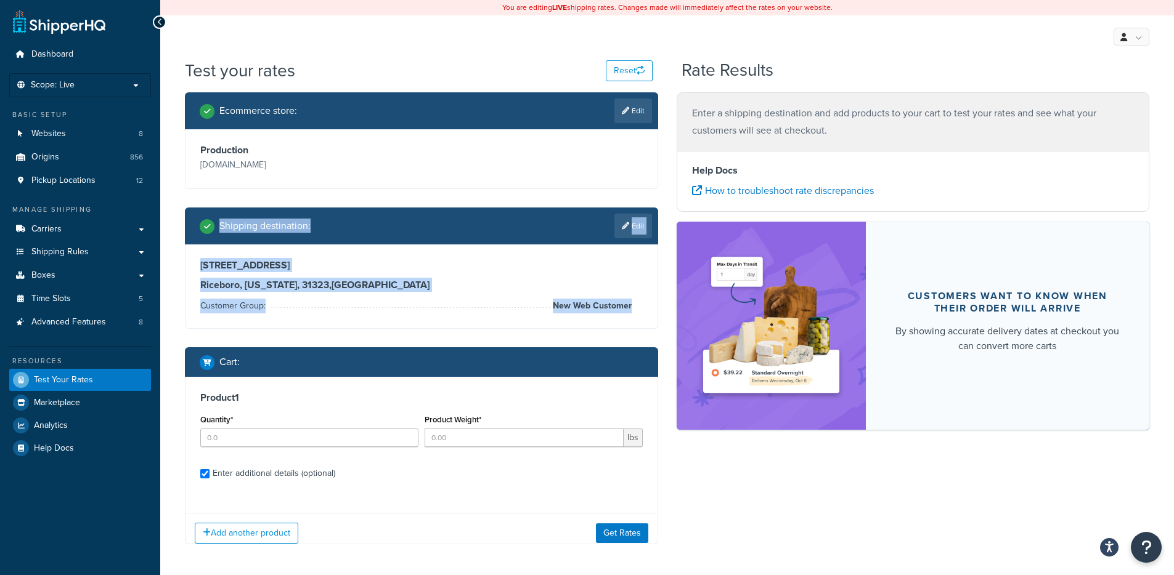
checkbox input "true"
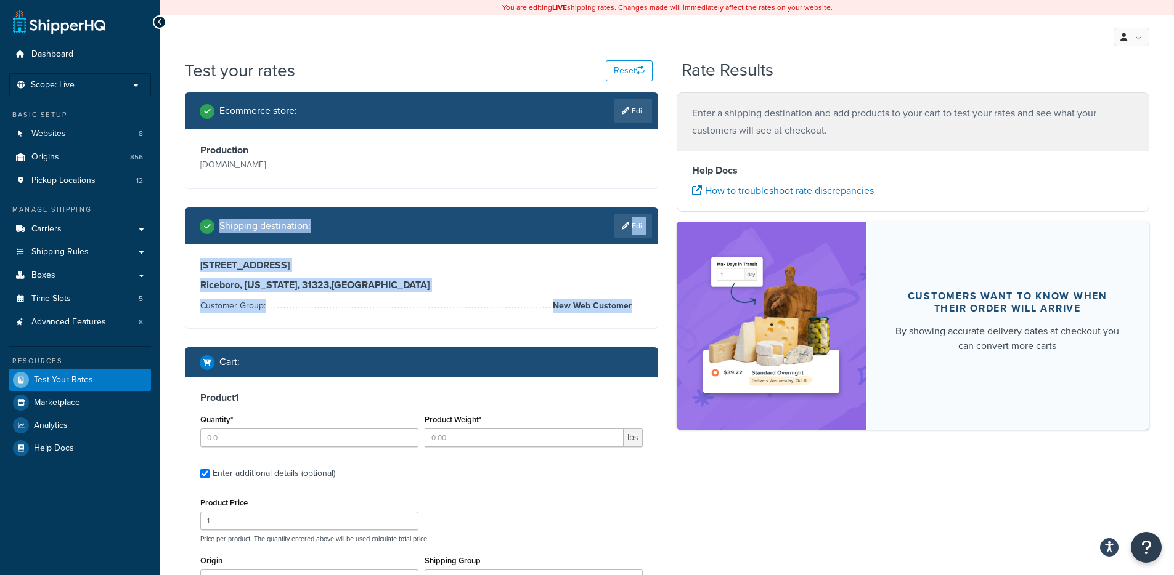
click at [648, 290] on div "1 Chemical Plant Road Riceboro, Georgia, 31323 , United States Customer Group: …" at bounding box center [421, 287] width 472 height 84
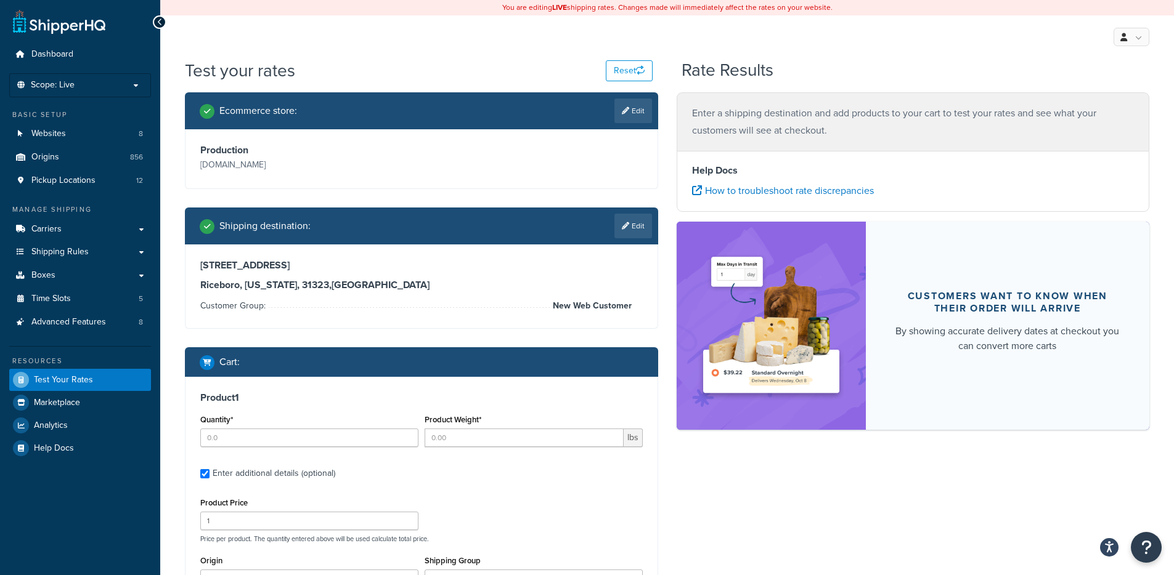
type input "1"
type input "4.23"
type input "56.29"
select select "85"
type input "10.000000"
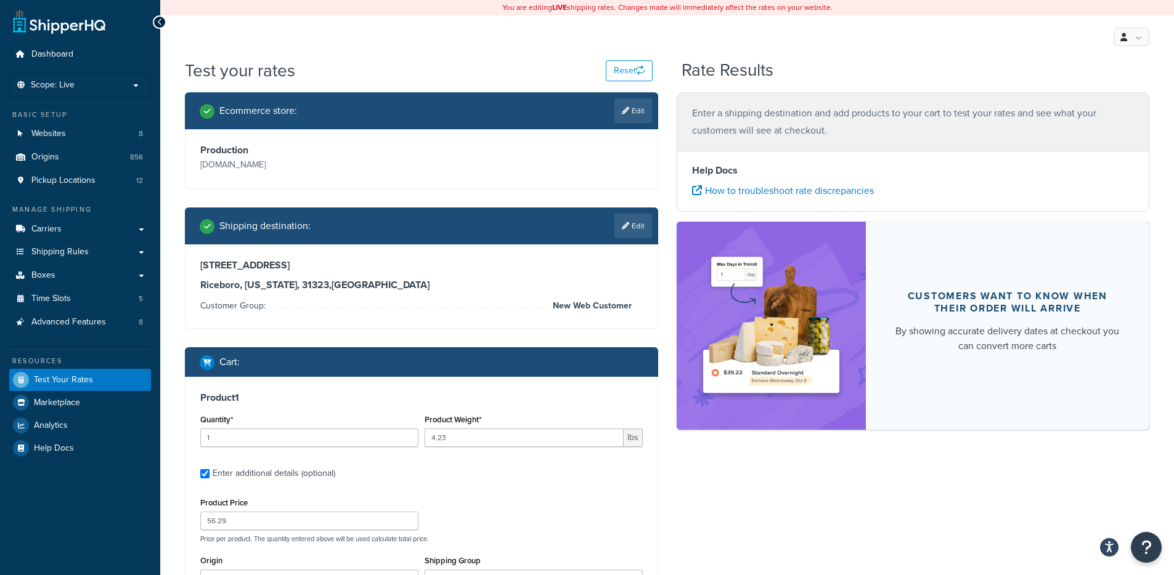
type input "6.000000"
type input "16.000000"
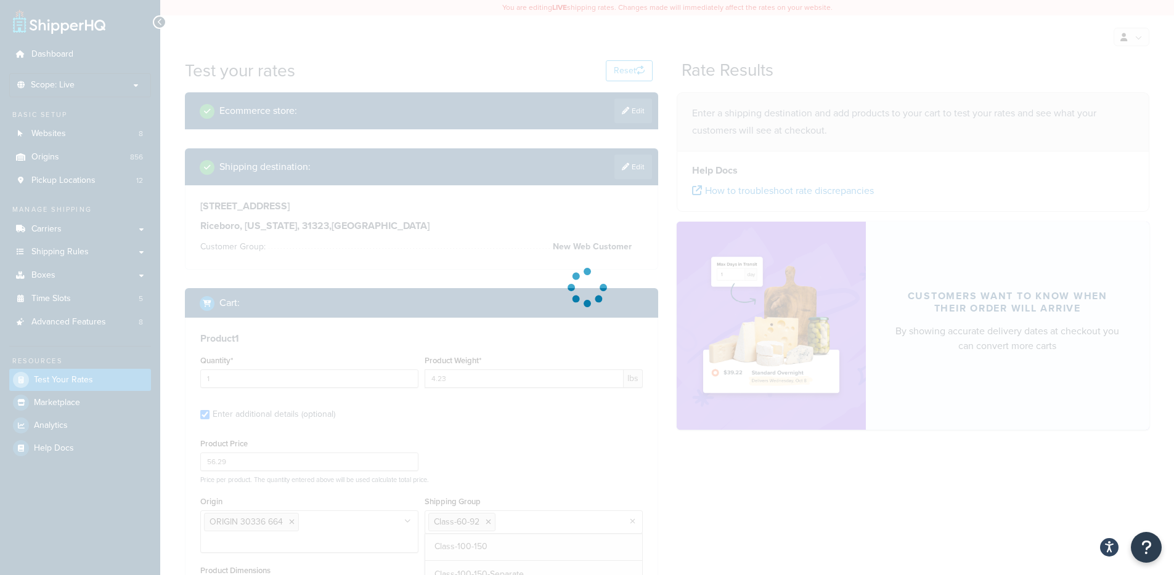
type input "2"
type input "16"
type input "134.73"
type input "38.000000"
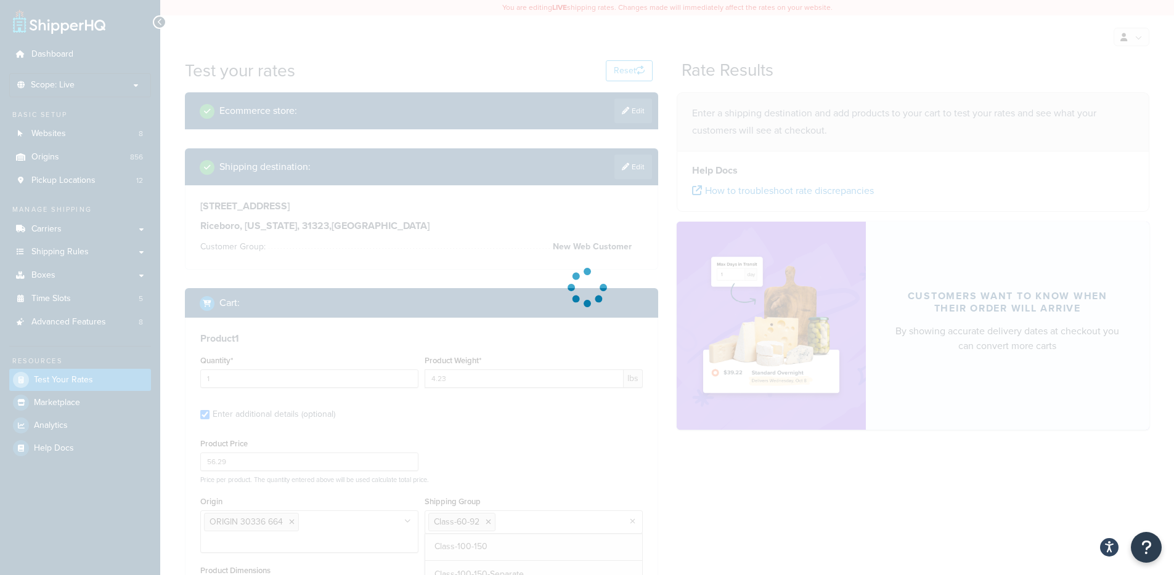
type input "0.300000"
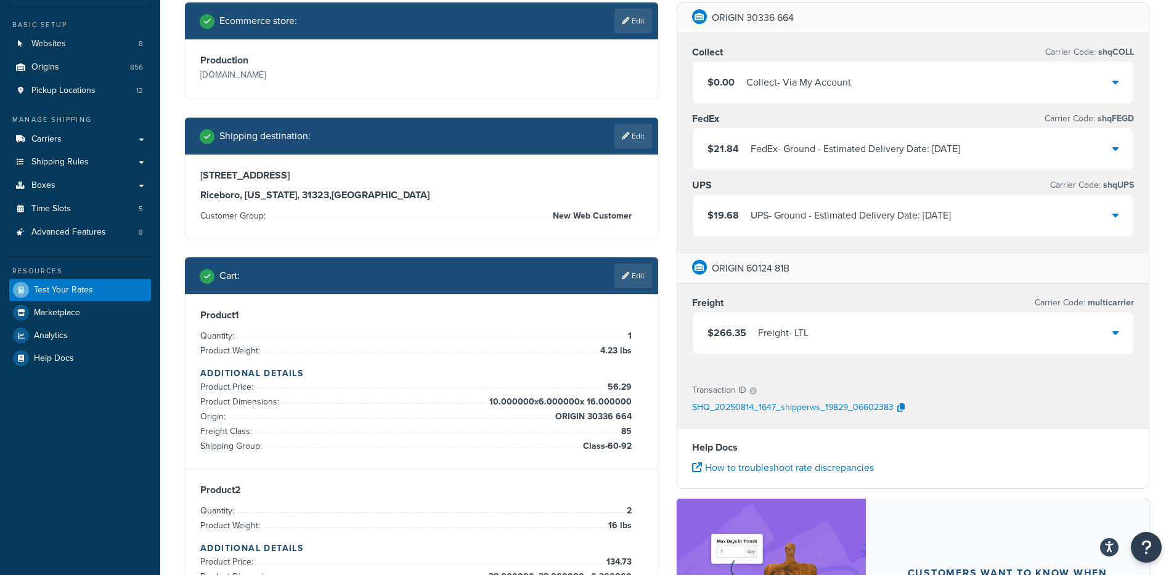
scroll to position [38, 0]
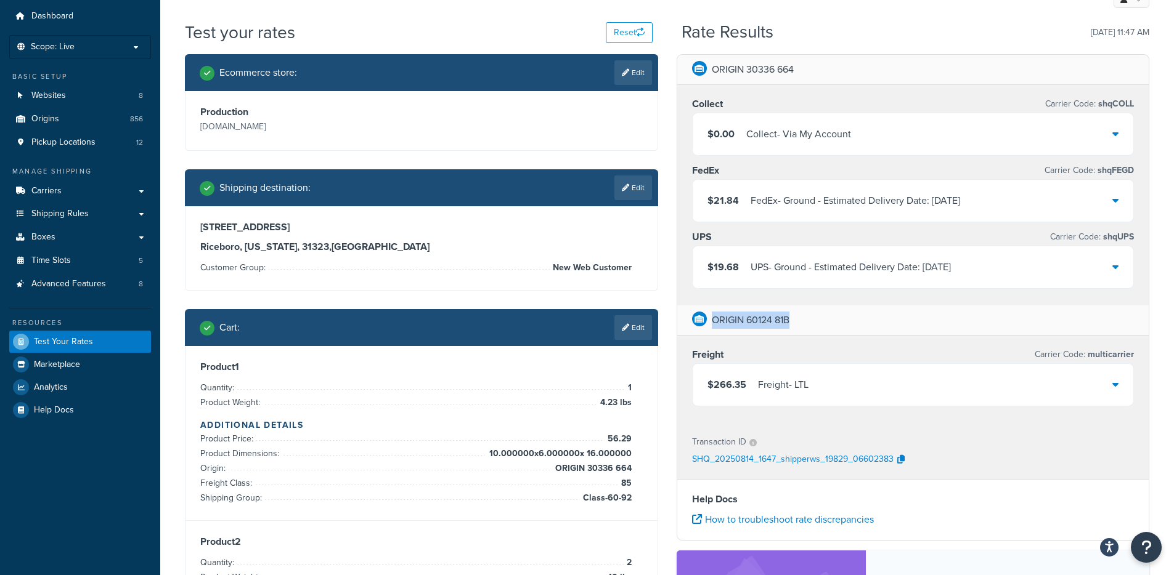
drag, startPoint x: 802, startPoint y: 326, endPoint x: 702, endPoint y: 326, distance: 100.4
click at [702, 326] on div "ORIGIN 60124 81B" at bounding box center [913, 321] width 472 height 30
drag, startPoint x: 752, startPoint y: 75, endPoint x: 668, endPoint y: 75, distance: 83.8
click at [668, 75] on div "ORIGIN 30336 664 Collect Carrier Code: shqCOLL $0.00 Collect - Via My Account F…" at bounding box center [913, 412] width 492 height 717
click at [435, 261] on li "Customer Group: New Web Customer" at bounding box center [415, 268] width 431 height 15
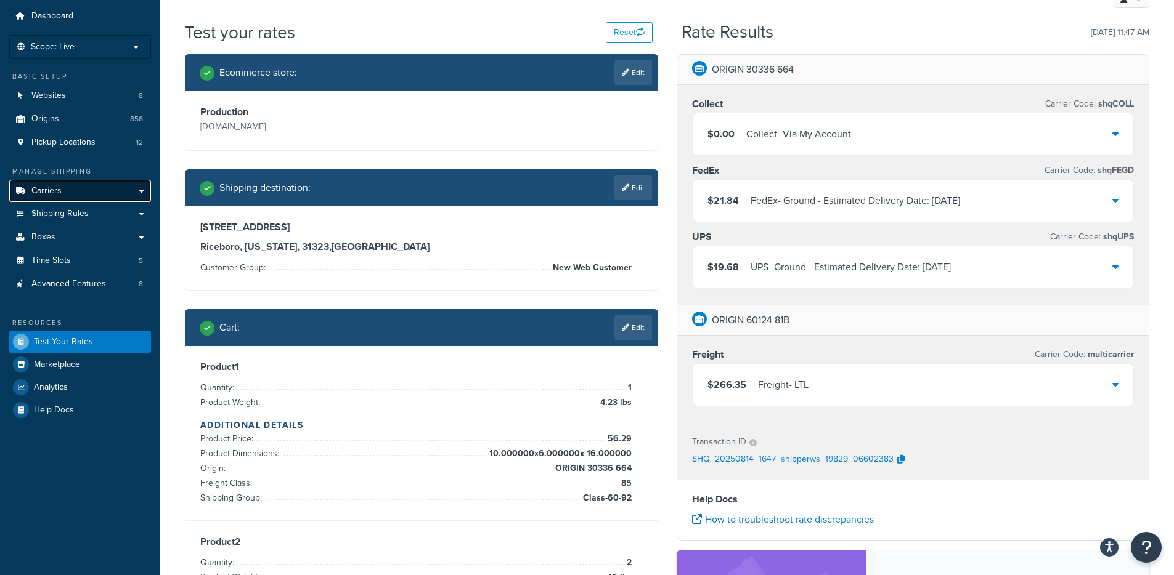
click at [94, 192] on link "Carriers" at bounding box center [80, 191] width 142 height 23
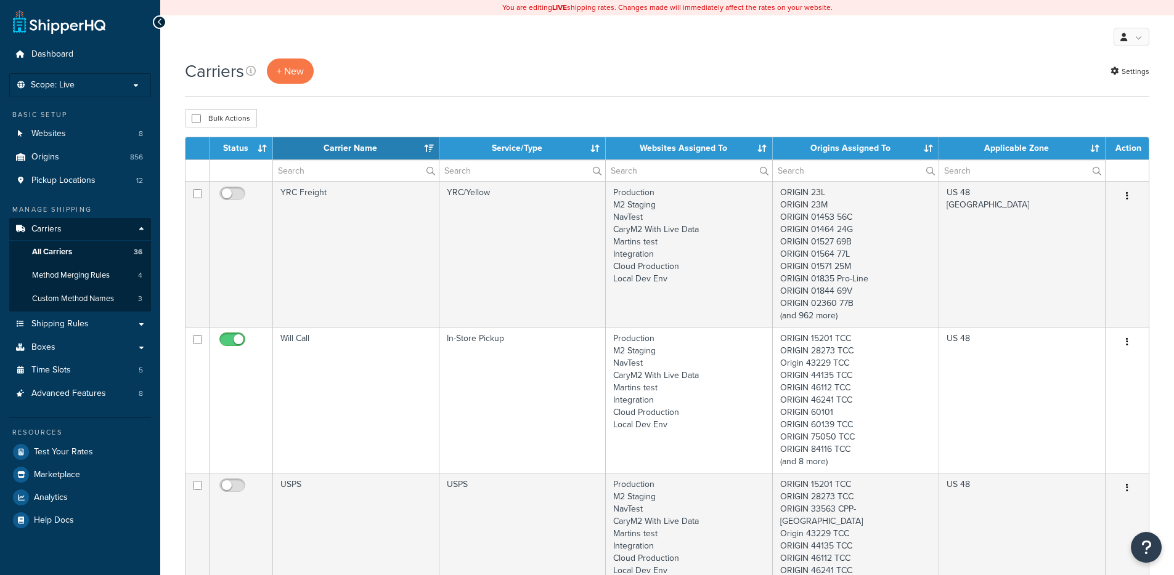
select select "15"
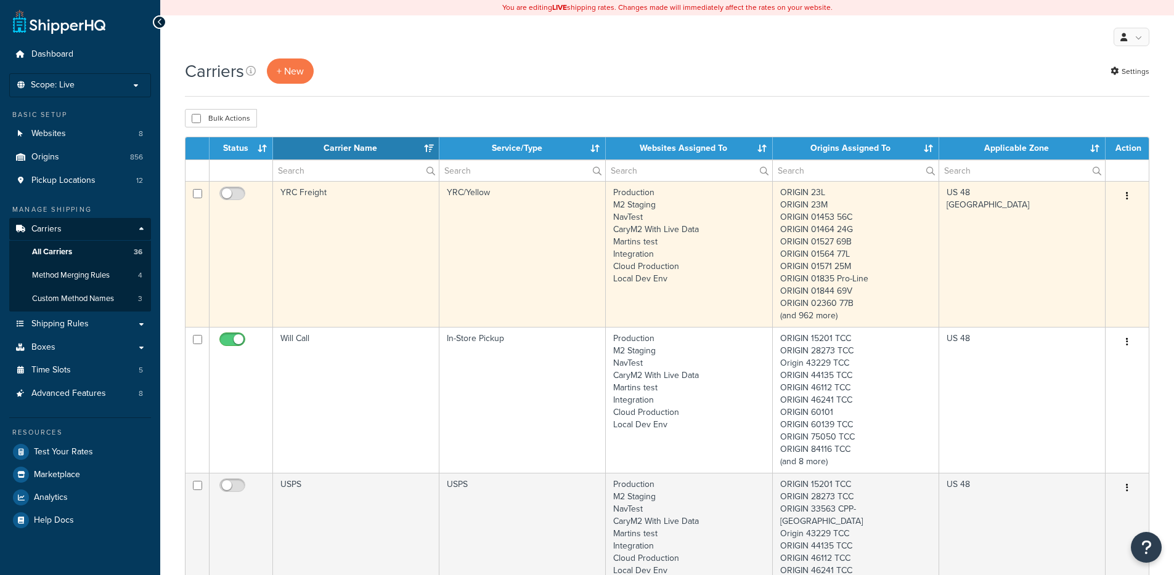
scroll to position [2, 0]
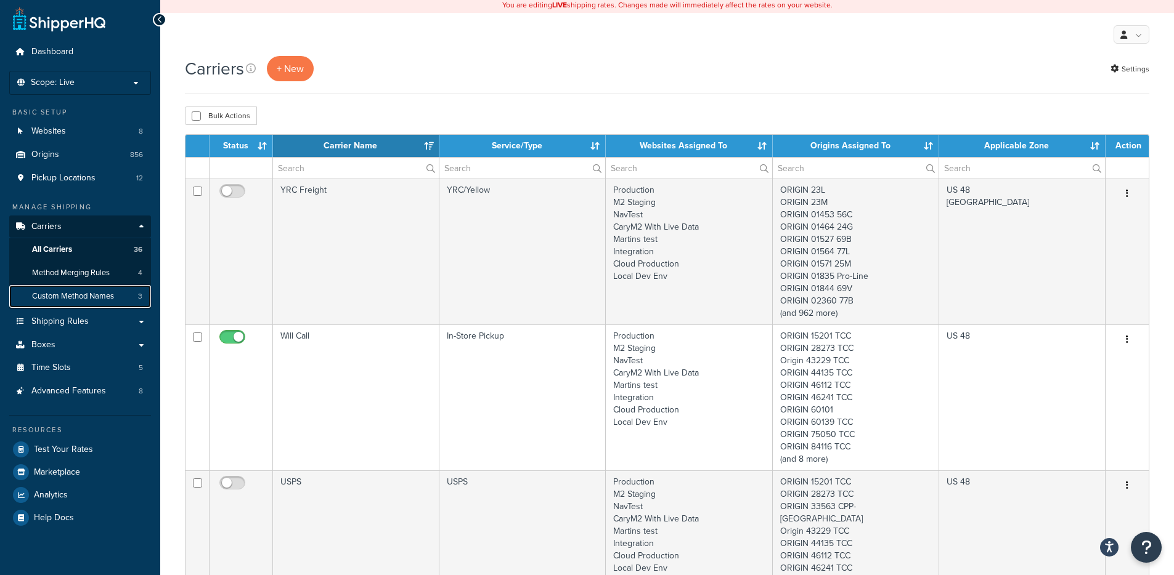
click at [50, 299] on span "Custom Method Names" at bounding box center [73, 296] width 82 height 10
click at [76, 269] on span "Method Merging Rules" at bounding box center [71, 273] width 78 height 10
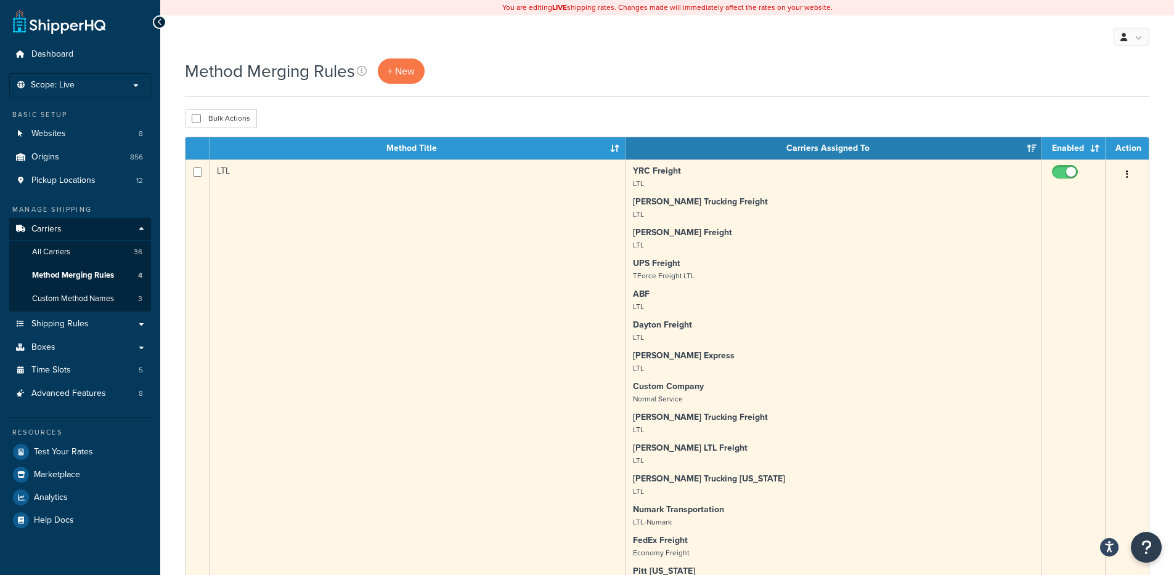
click at [1071, 169] on input "checkbox" at bounding box center [1066, 175] width 34 height 15
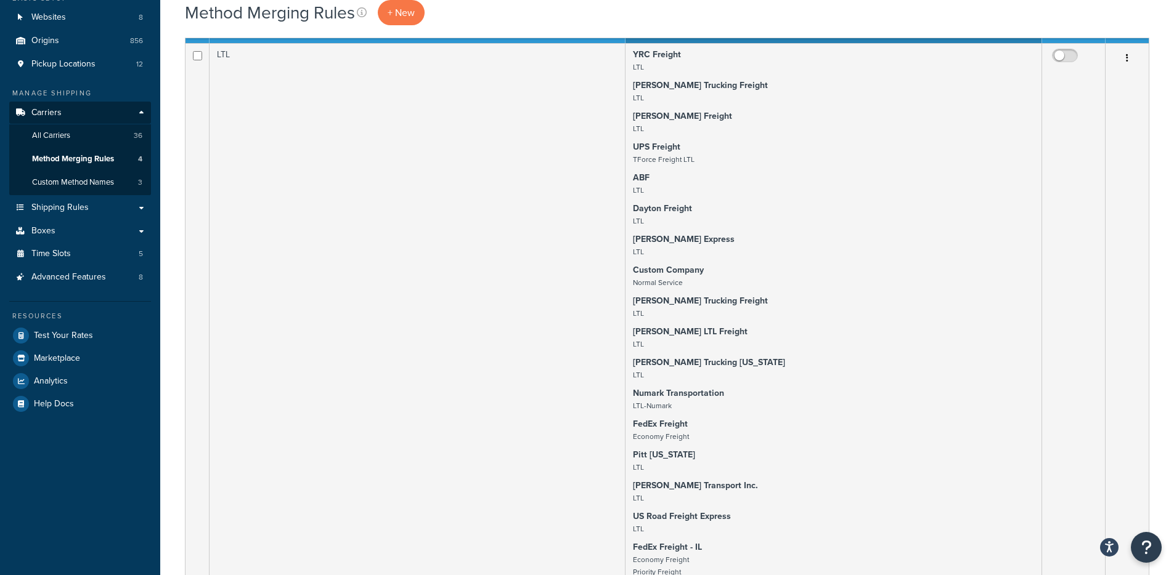
scroll to position [110, 0]
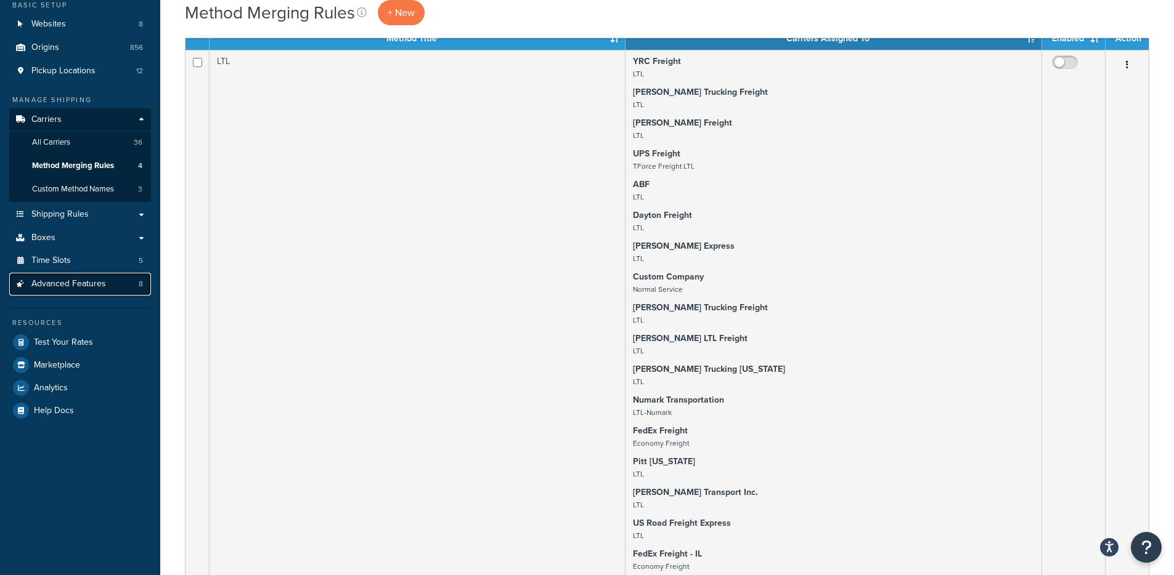
click at [108, 284] on link "Advanced Features 8" at bounding box center [80, 284] width 142 height 23
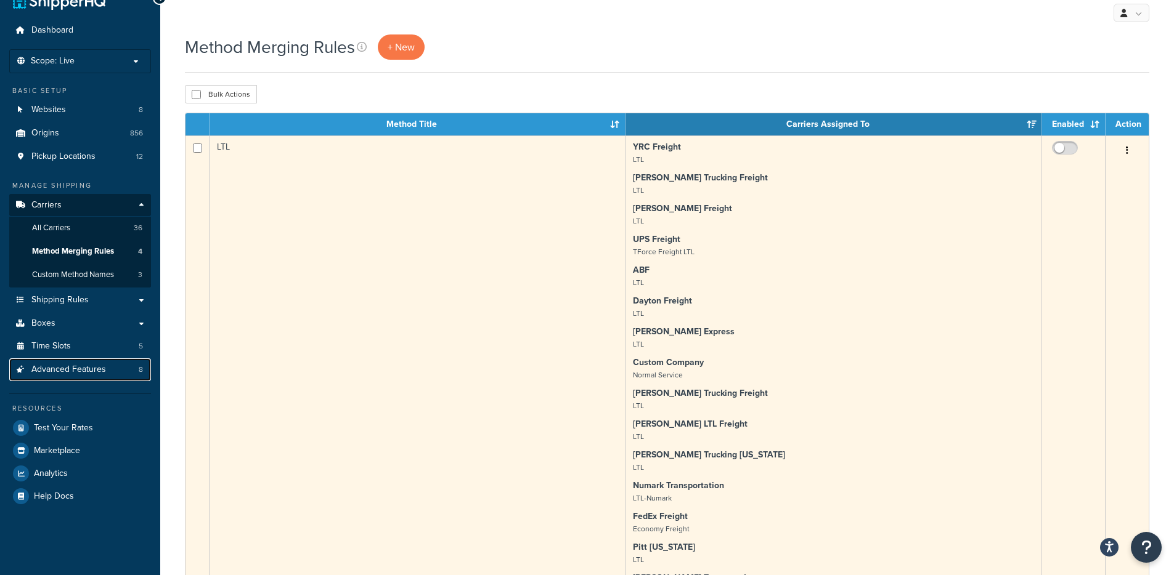
scroll to position [0, 0]
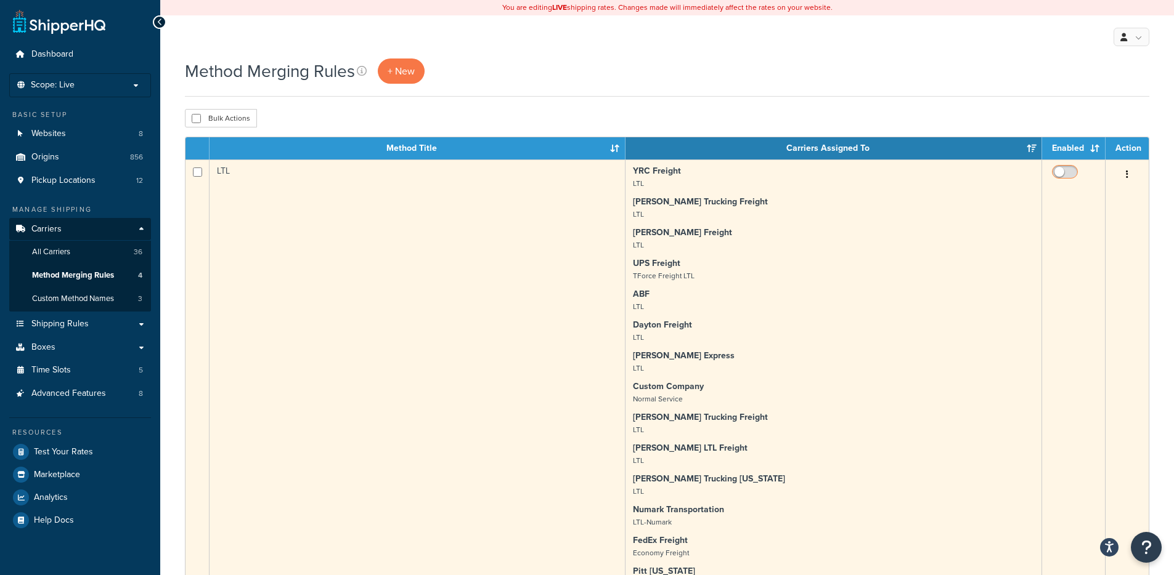
click at [1066, 169] on input "checkbox" at bounding box center [1066, 175] width 34 height 15
checkbox input "true"
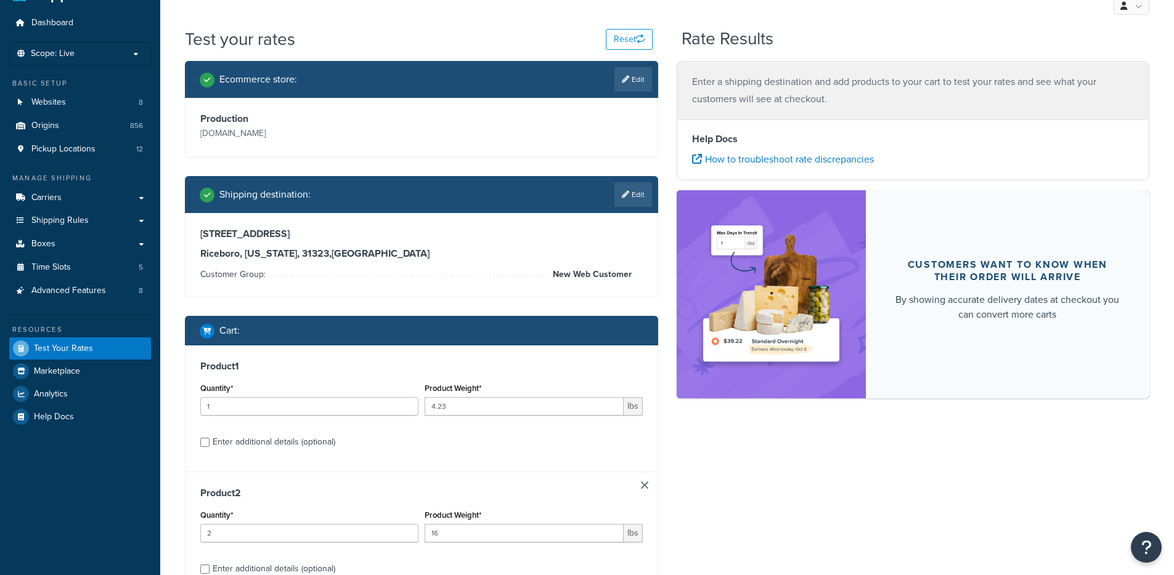
scroll to position [185, 0]
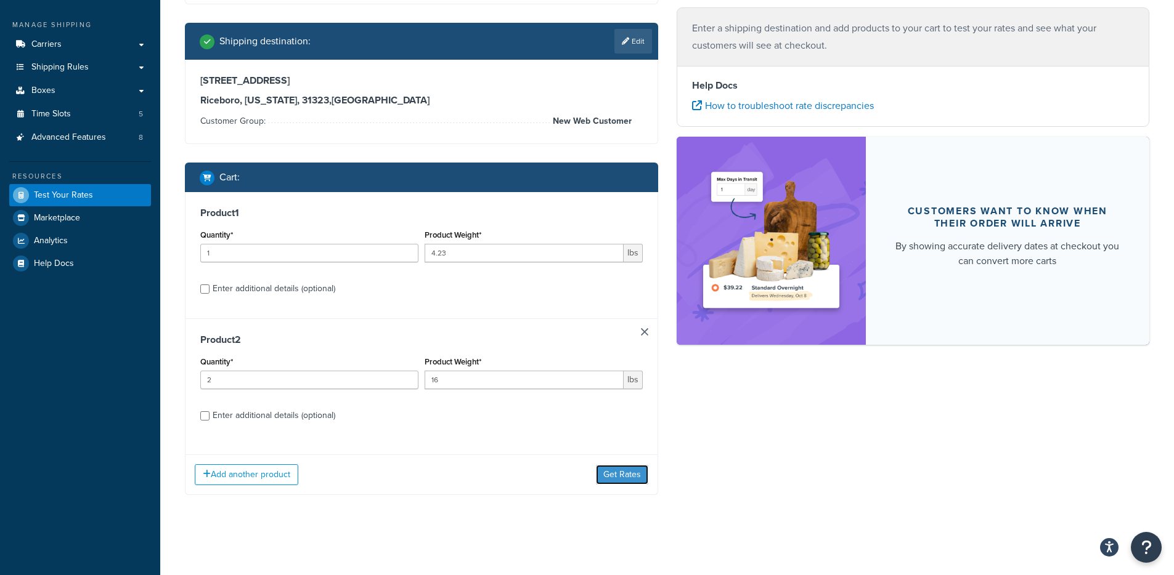
click at [626, 474] on button "Get Rates" at bounding box center [622, 475] width 52 height 20
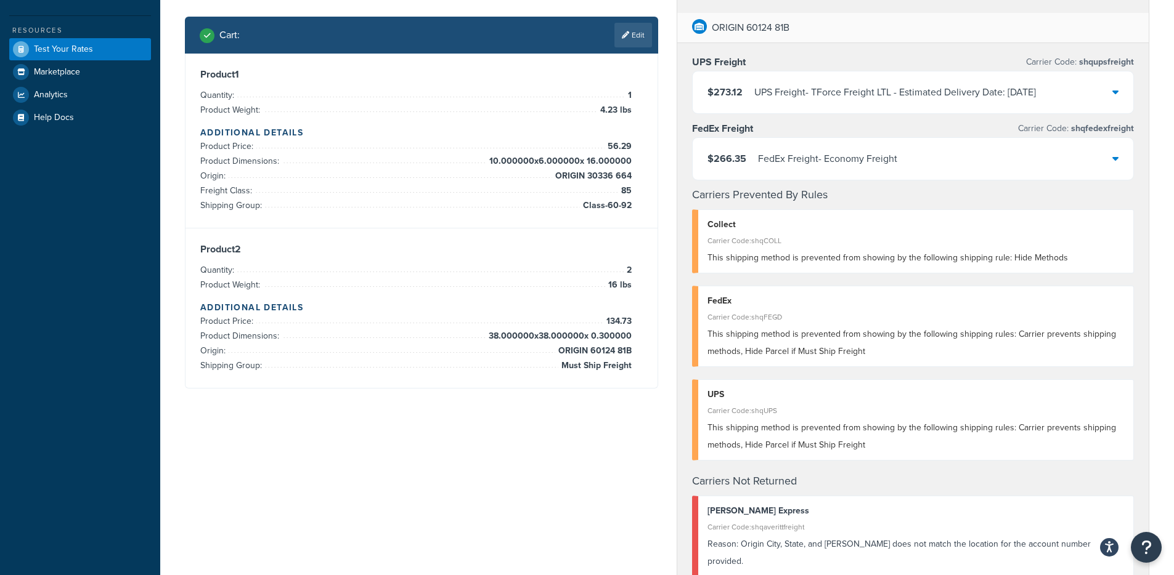
scroll to position [346, 0]
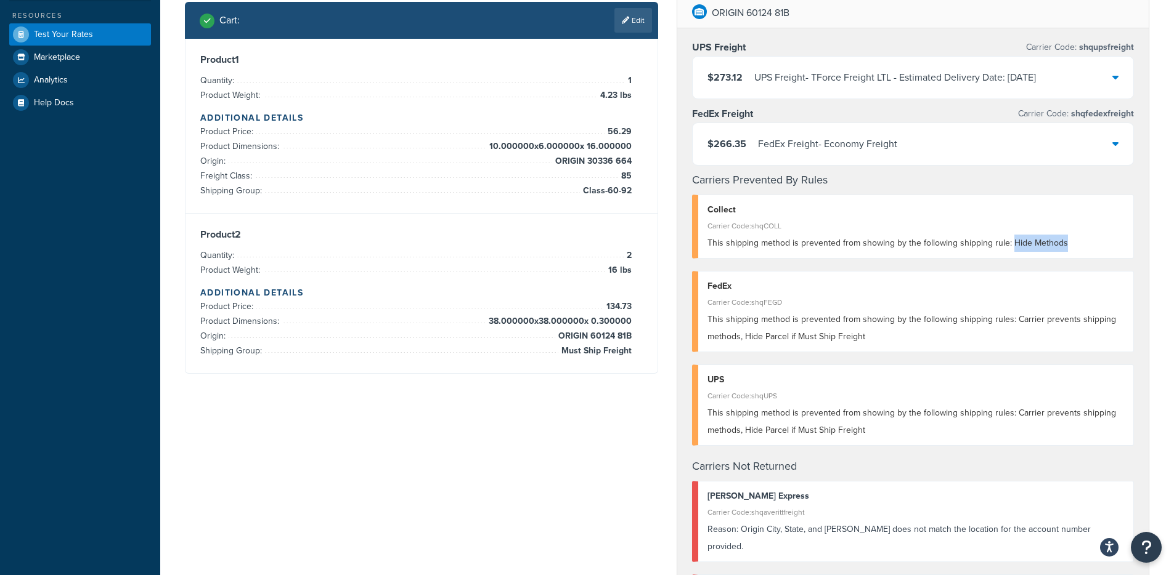
drag, startPoint x: 1059, startPoint y: 243, endPoint x: 1010, endPoint y: 245, distance: 49.3
click at [1010, 245] on div "This shipping method is prevented from showing by the following shipping rule: …" at bounding box center [915, 243] width 417 height 17
drag, startPoint x: 750, startPoint y: 234, endPoint x: 826, endPoint y: 286, distance: 91.8
click at [856, 253] on div "Collect Carrier Code: shqCOLL This shipping method is prevented from showing by…" at bounding box center [913, 227] width 442 height 64
drag, startPoint x: 862, startPoint y: 339, endPoint x: 744, endPoint y: 344, distance: 118.4
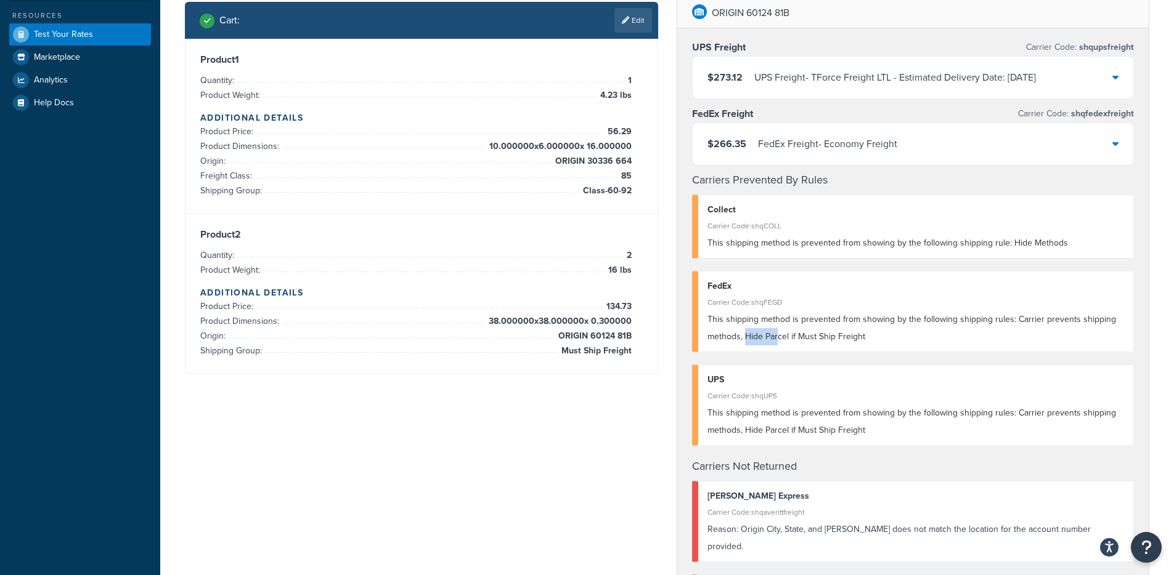
click at [744, 344] on div "This shipping method is prevented from showing by the following shipping rules:…" at bounding box center [915, 328] width 417 height 34
drag, startPoint x: 883, startPoint y: 436, endPoint x: 772, endPoint y: 437, distance: 110.3
click at [769, 439] on div "UPS Carrier Code: shqUPS This shipping method is prevented from showing by the …" at bounding box center [913, 405] width 442 height 81
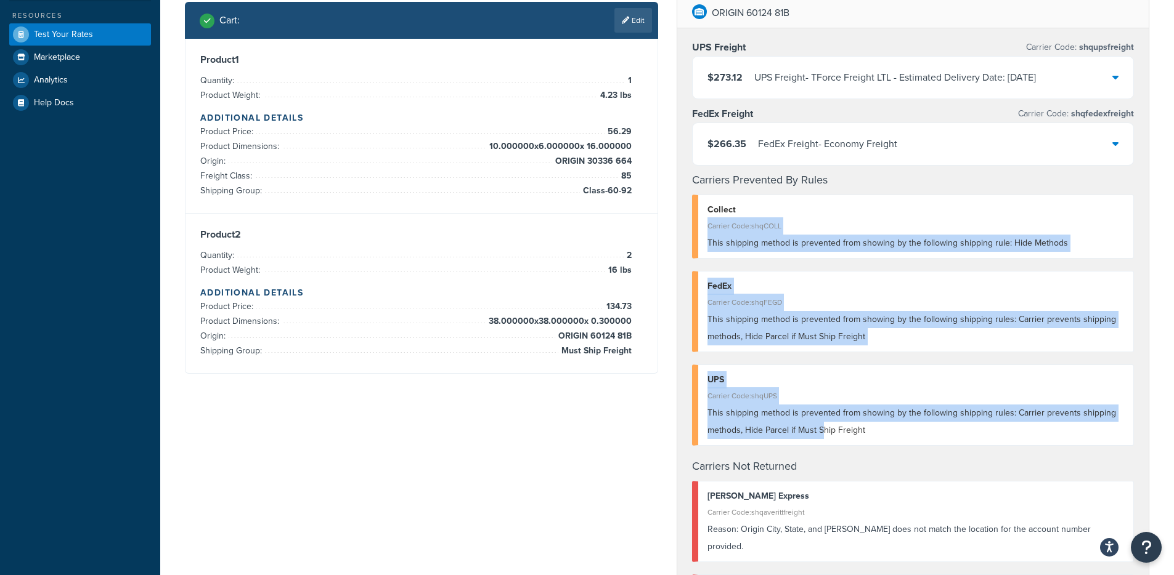
drag, startPoint x: 728, startPoint y: 323, endPoint x: 842, endPoint y: 434, distance: 159.0
click at [825, 432] on div "UPS Freight Carrier Code: shqupsfreight $273.12 UPS Freight - TForce Freight LT…" at bounding box center [913, 353] width 472 height 651
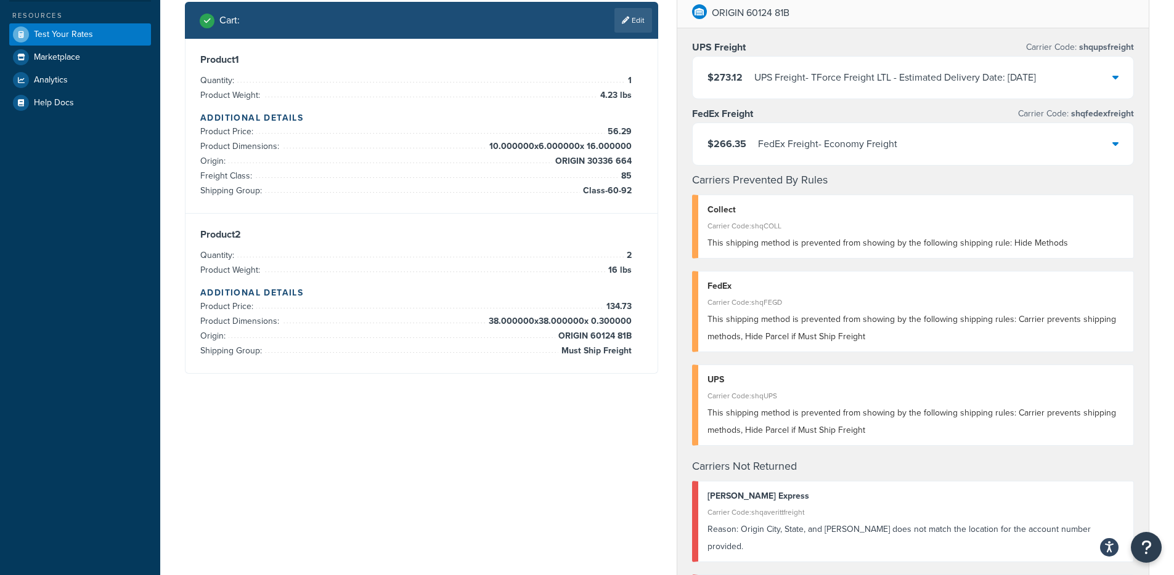
click at [904, 415] on span "This shipping method is prevented from showing by the following shipping rules:…" at bounding box center [911, 422] width 408 height 30
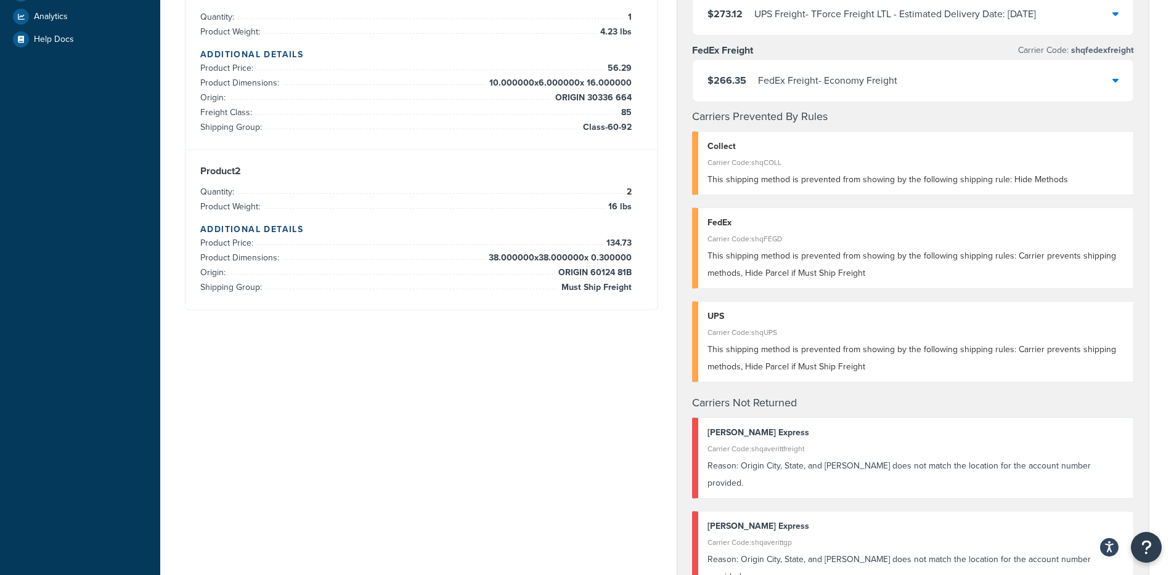
scroll to position [402, 0]
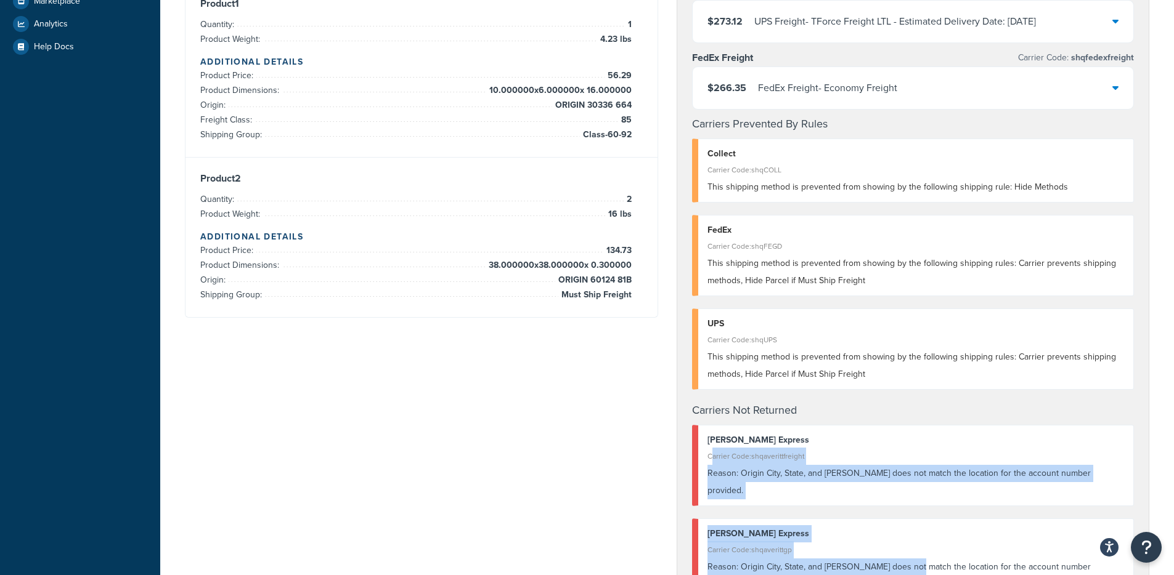
drag, startPoint x: 713, startPoint y: 447, endPoint x: 910, endPoint y: 548, distance: 221.5
click at [910, 548] on div "UPS Freight Carrier Code: shqupsfreight $273.12 UPS Freight - TForce Freight LT…" at bounding box center [913, 297] width 472 height 651
click at [910, 559] on div "Reason: Origin City, State, and Zip does not match the location for the account…" at bounding box center [915, 576] width 417 height 34
drag, startPoint x: 1020, startPoint y: 542, endPoint x: 717, endPoint y: 430, distance: 322.6
click at [715, 428] on div "UPS Freight Carrier Code: shqupsfreight $273.12 UPS Freight - TForce Freight LT…" at bounding box center [913, 297] width 472 height 651
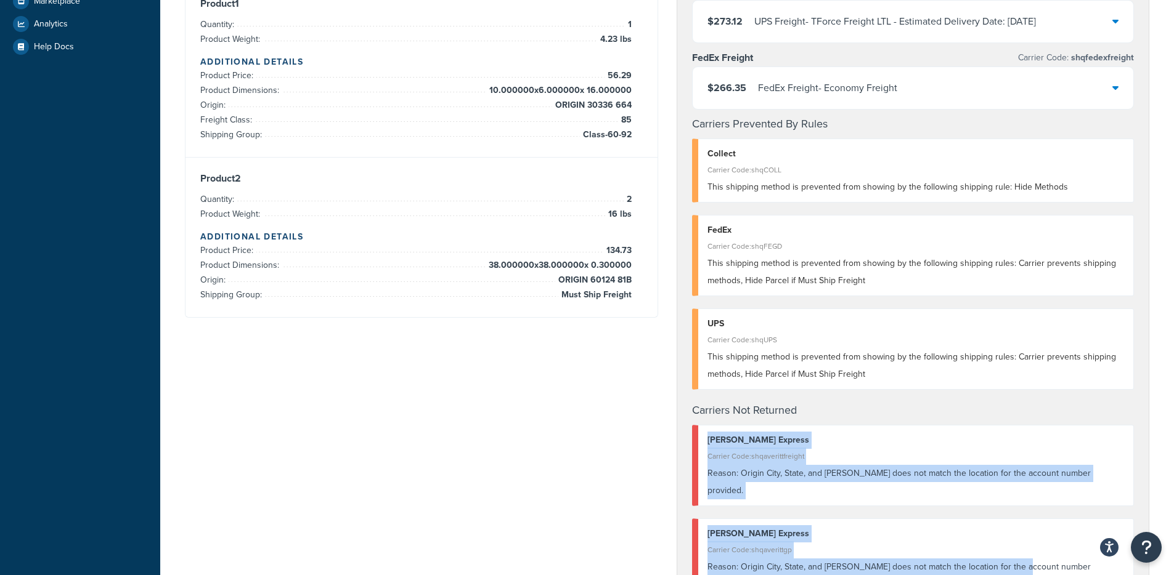
click at [717, 431] on div "Averitt Express Carrier Code: shqaverittfreight Reason: Origin City, State, and…" at bounding box center [913, 465] width 442 height 81
drag, startPoint x: 715, startPoint y: 434, endPoint x: 974, endPoint y: 533, distance: 277.9
click at [973, 533] on div "UPS Freight Carrier Code: shqupsfreight $273.12 UPS Freight - TForce Freight LT…" at bounding box center [913, 297] width 472 height 651
click at [974, 541] on div "Carrier Code: shqaverittgp" at bounding box center [915, 549] width 417 height 17
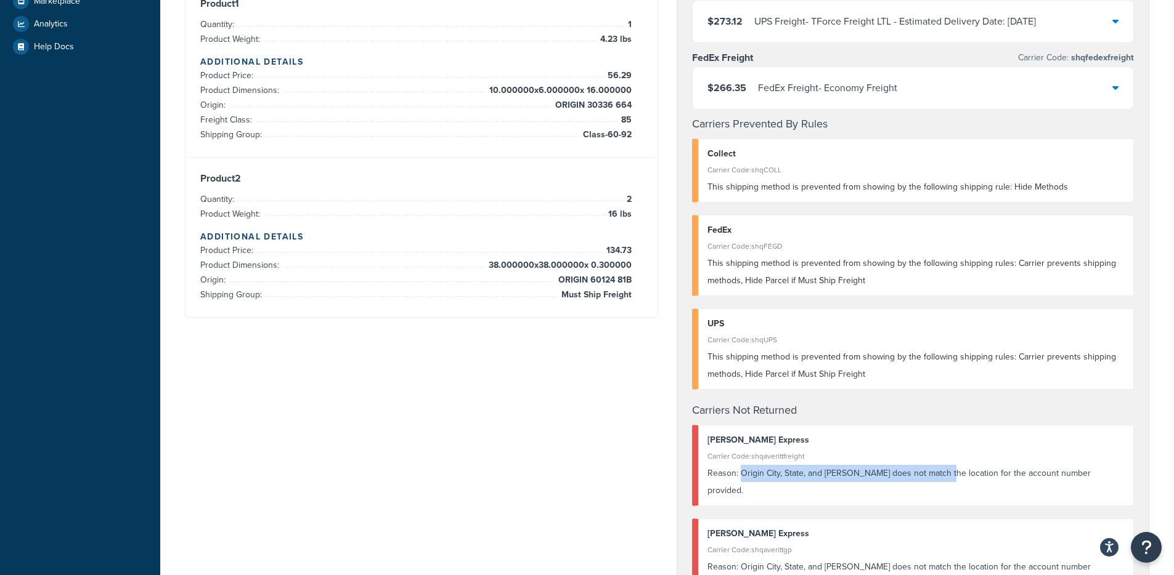
drag, startPoint x: 755, startPoint y: 472, endPoint x: 934, endPoint y: 473, distance: 178.6
click at [935, 473] on div "Reason: Origin City, State, and Zip does not match the location for the account…" at bounding box center [915, 482] width 417 height 34
click at [769, 452] on div "Carrier Code: shqaverittfreight" at bounding box center [915, 456] width 417 height 17
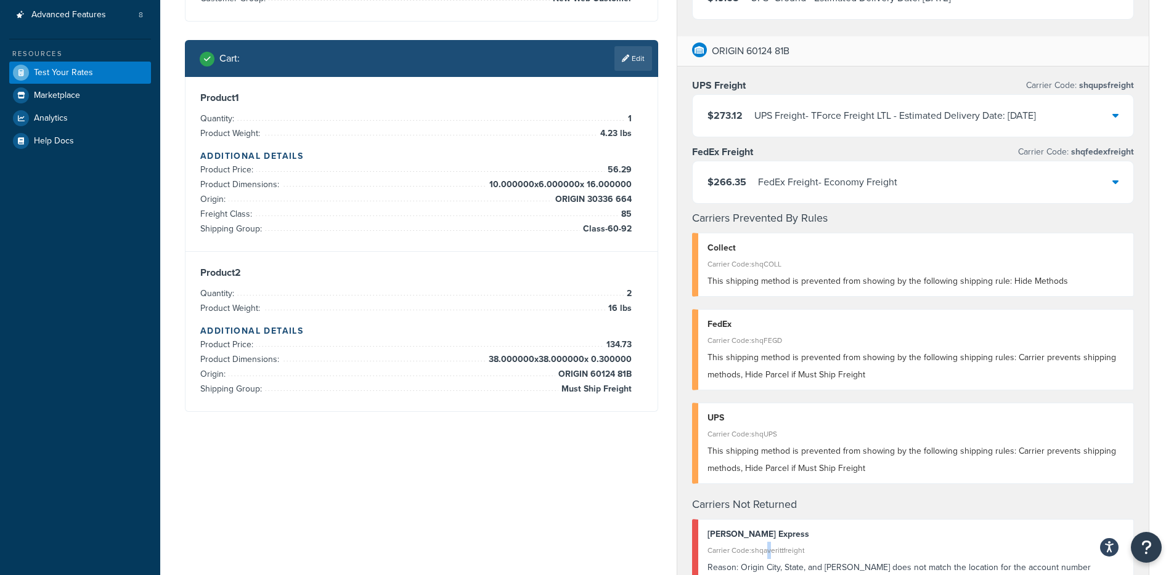
scroll to position [296, 0]
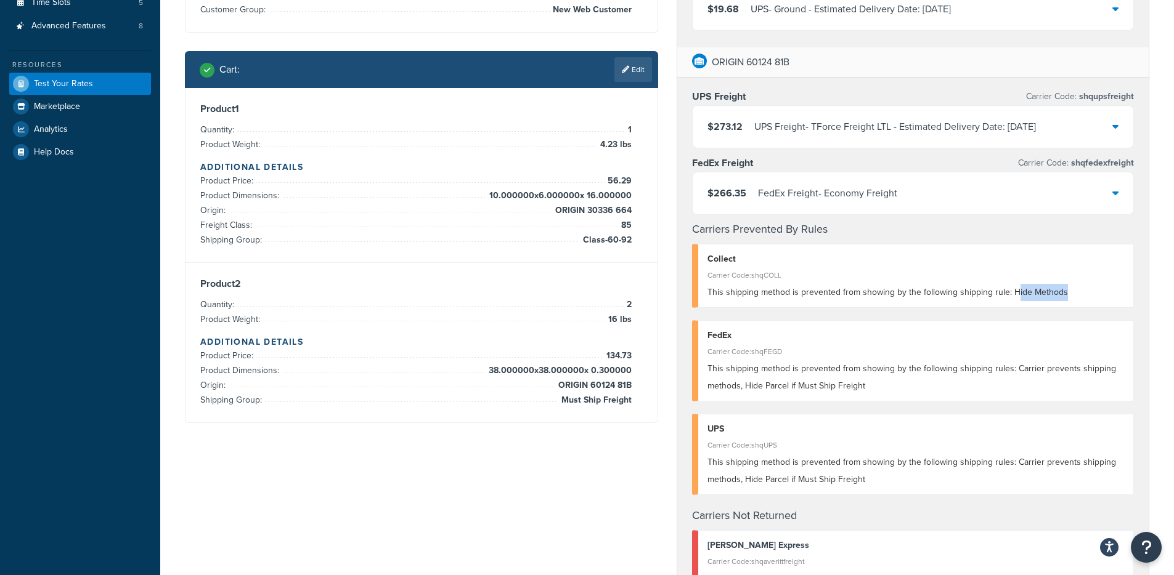
drag, startPoint x: 1088, startPoint y: 293, endPoint x: 1012, endPoint y: 294, distance: 75.8
click at [1012, 294] on div "This shipping method is prevented from showing by the following shipping rule: …" at bounding box center [915, 292] width 417 height 17
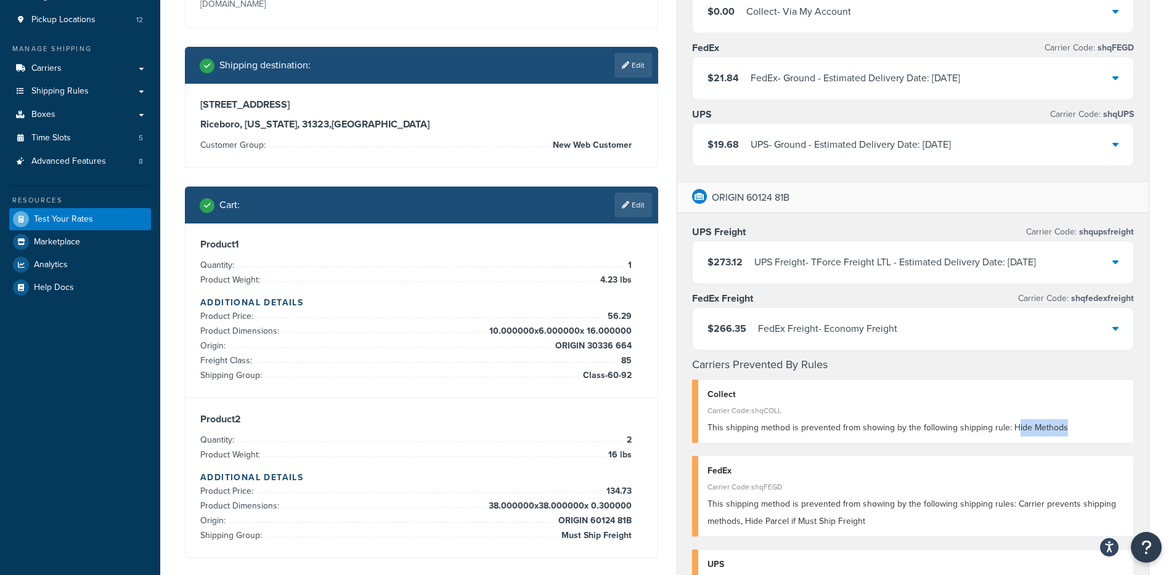
scroll to position [151, 0]
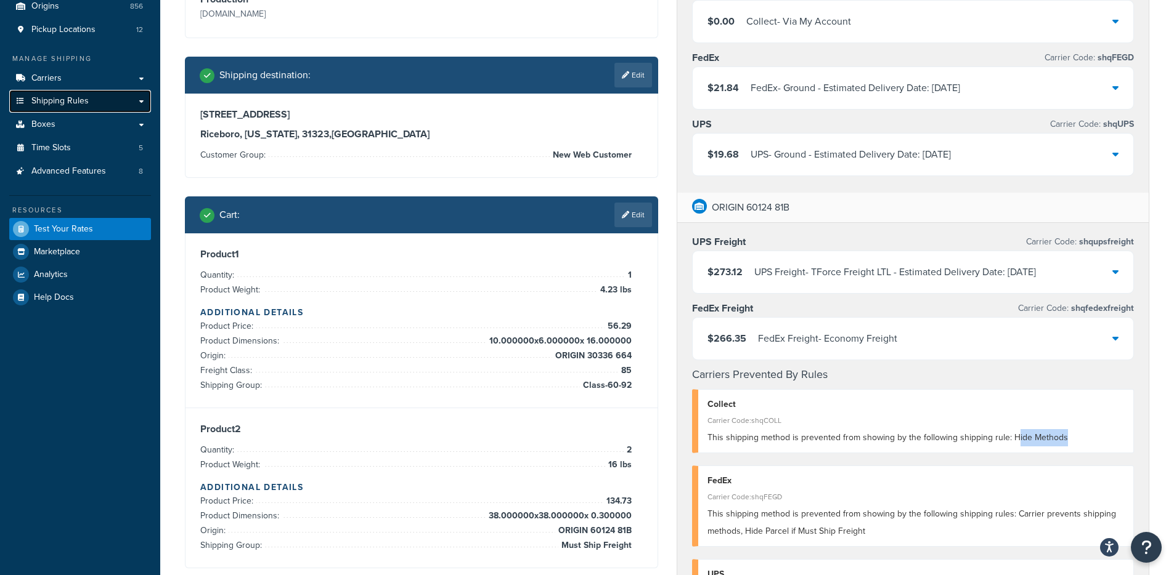
click at [108, 102] on link "Shipping Rules" at bounding box center [80, 101] width 142 height 23
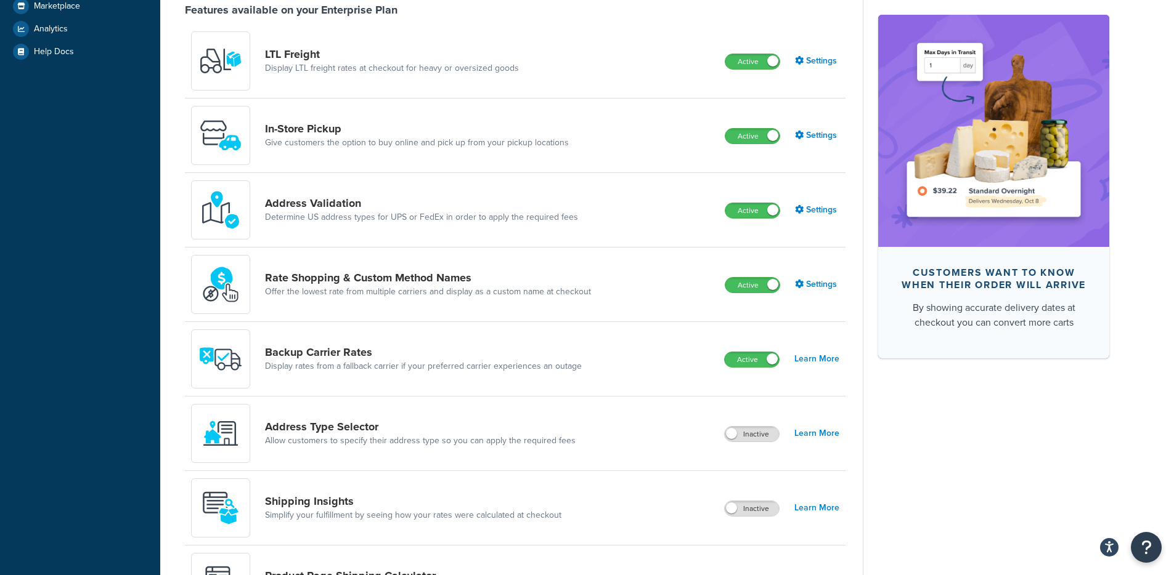
scroll to position [399, 0]
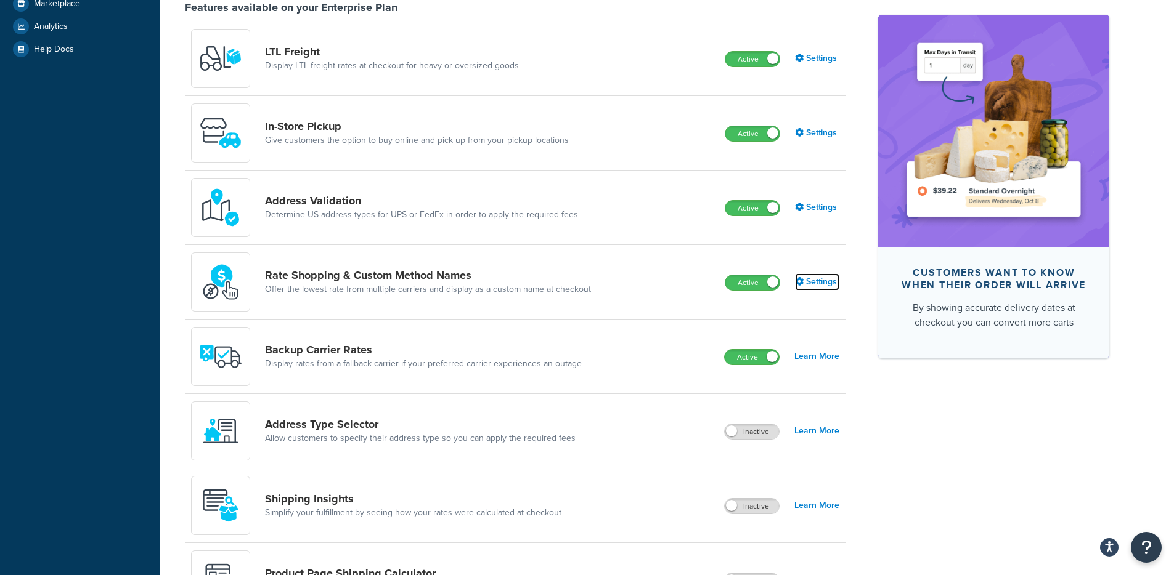
click at [809, 282] on link "Settings" at bounding box center [817, 282] width 44 height 17
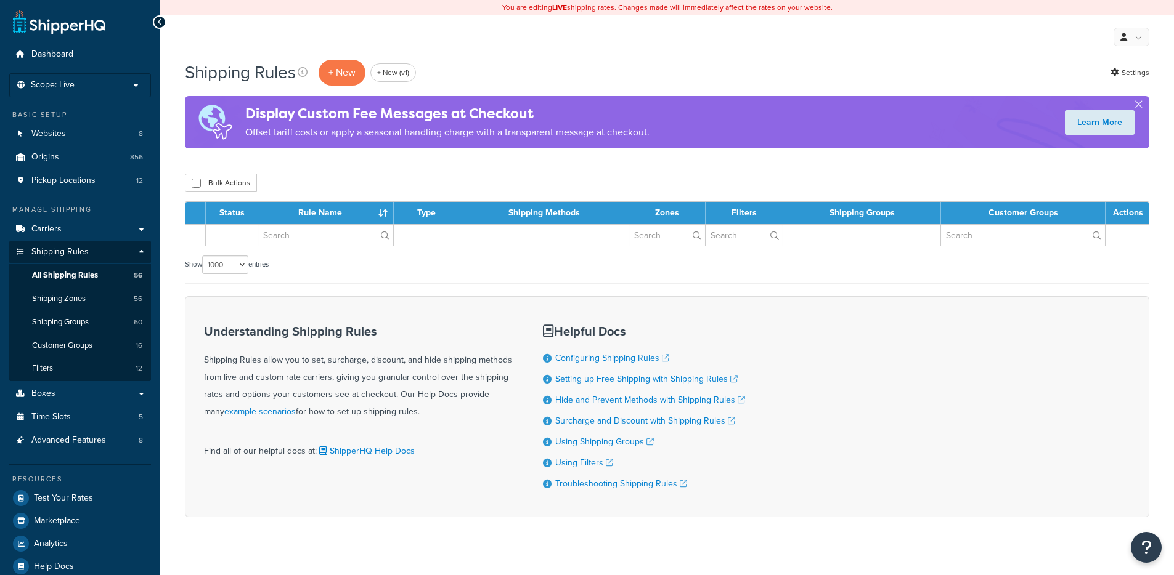
select select "1000"
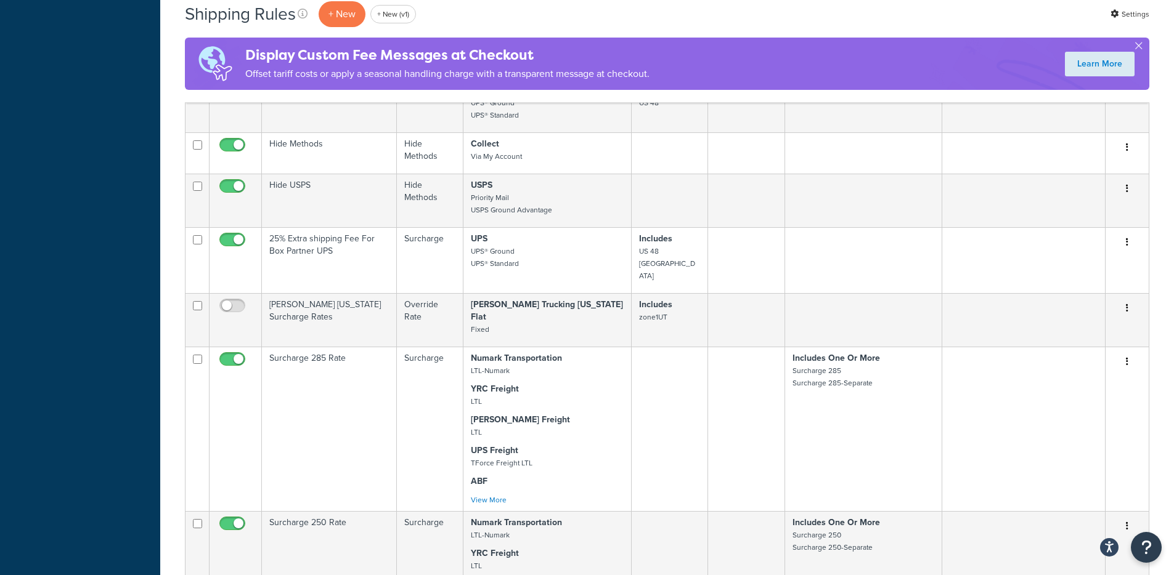
scroll to position [2253, 0]
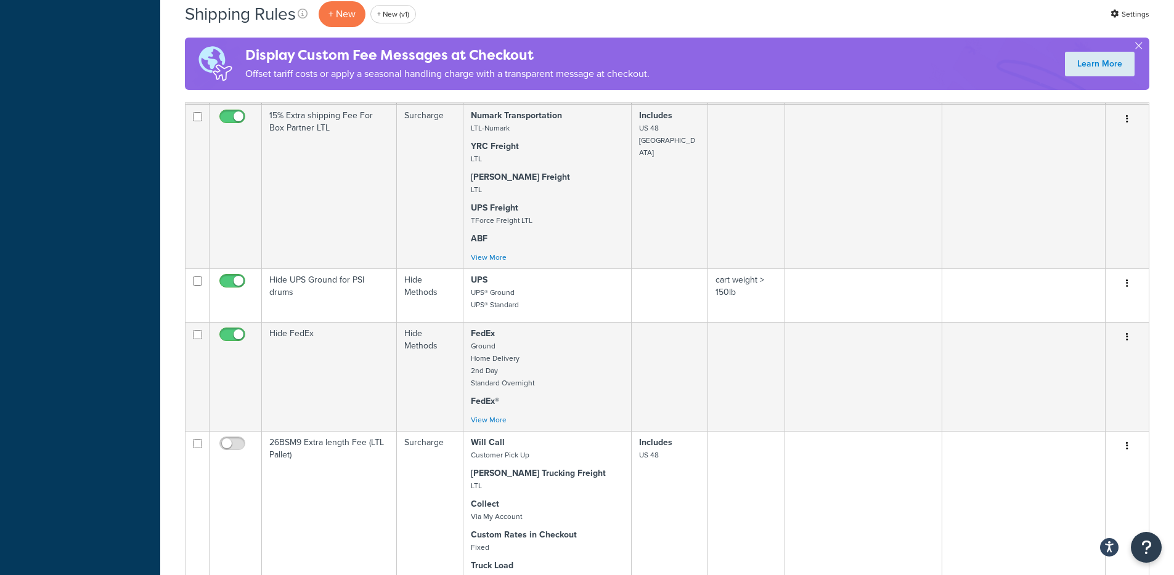
scroll to position [1637, 0]
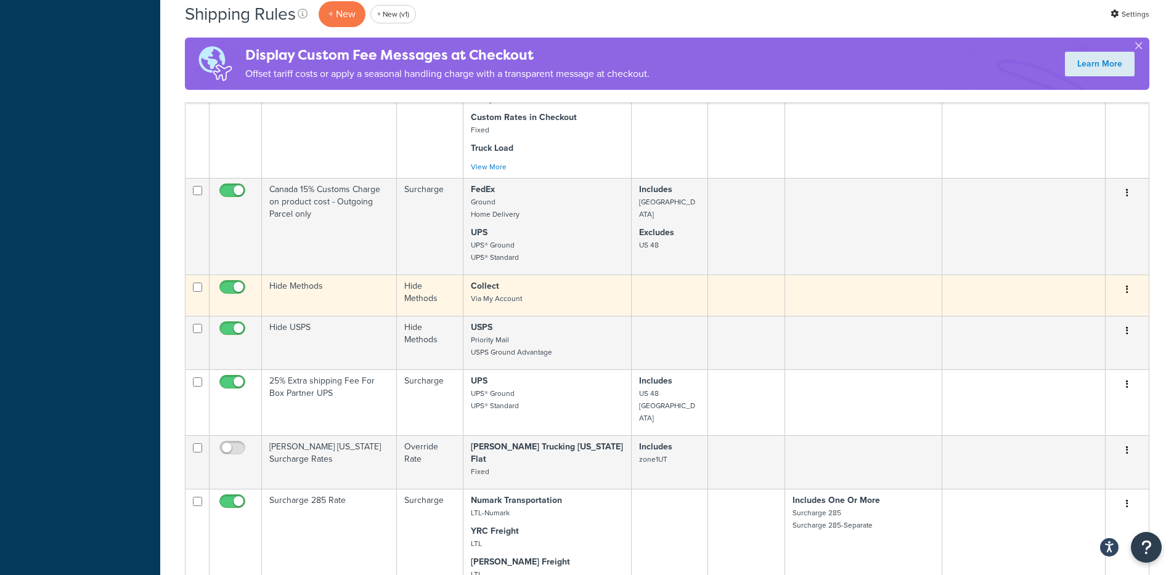
click at [228, 286] on input "checkbox" at bounding box center [234, 290] width 34 height 15
click at [230, 283] on input "checkbox" at bounding box center [234, 290] width 34 height 15
checkbox input "true"
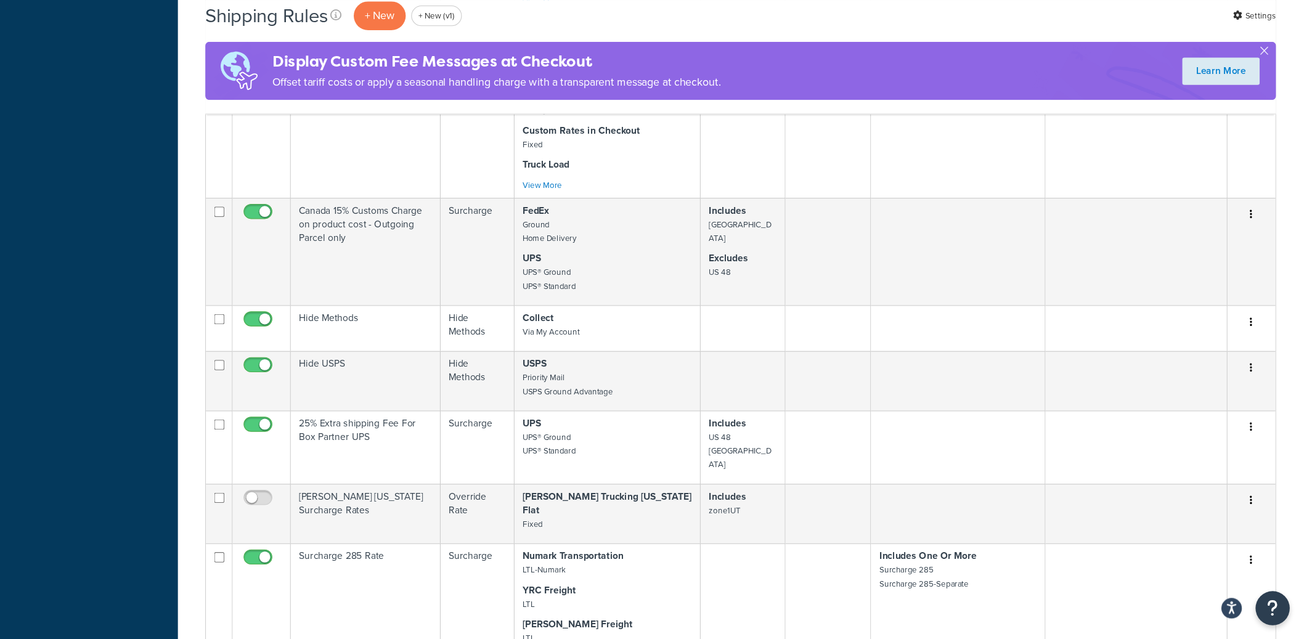
scroll to position [1637, 0]
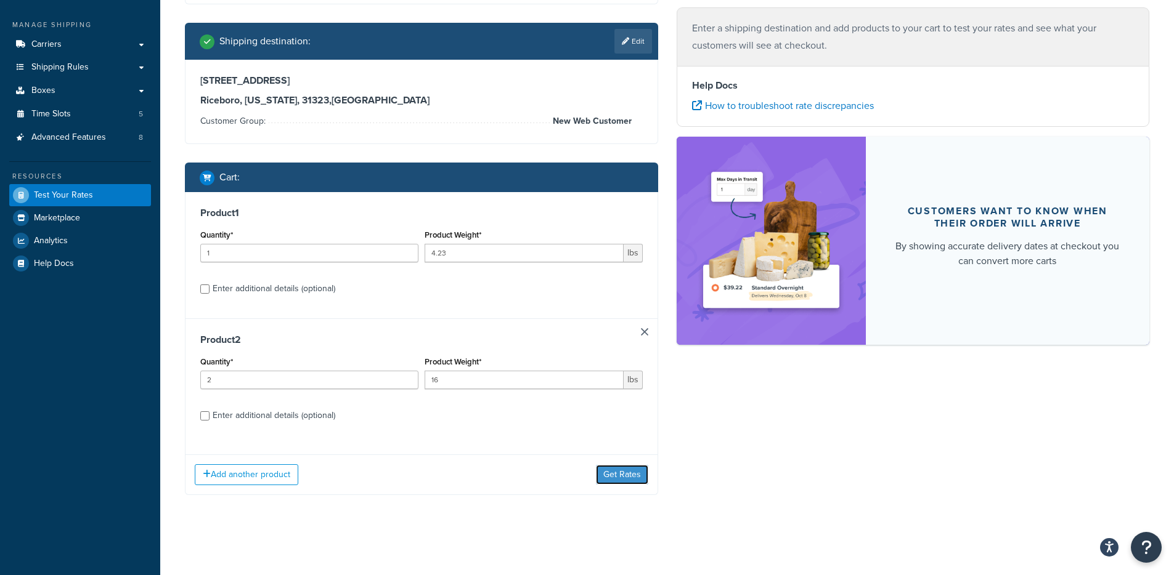
click at [630, 471] on button "Get Rates" at bounding box center [622, 475] width 52 height 20
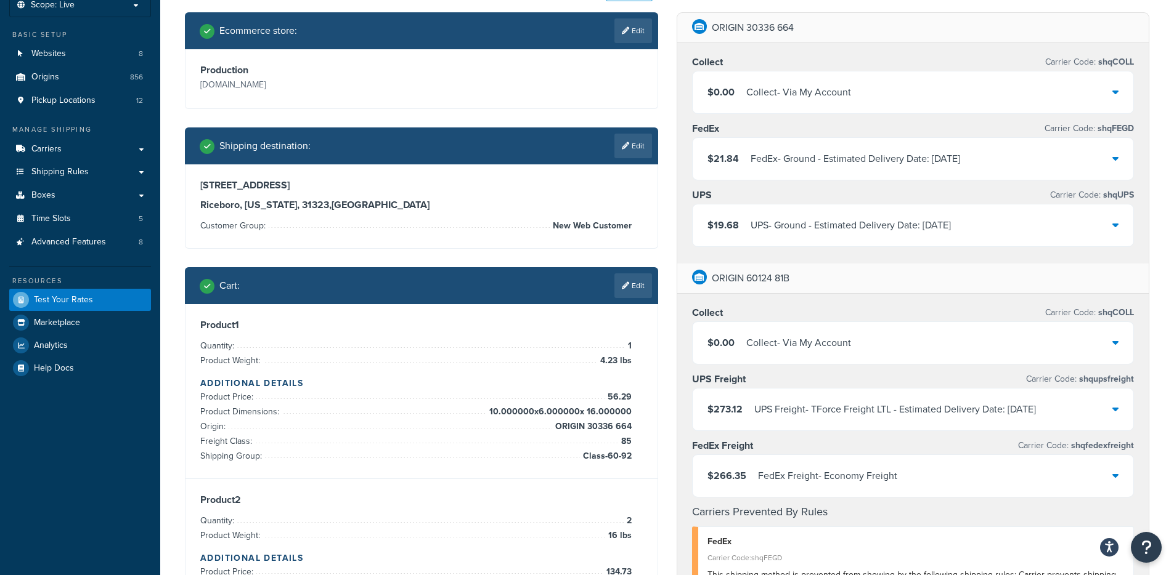
scroll to position [78, 0]
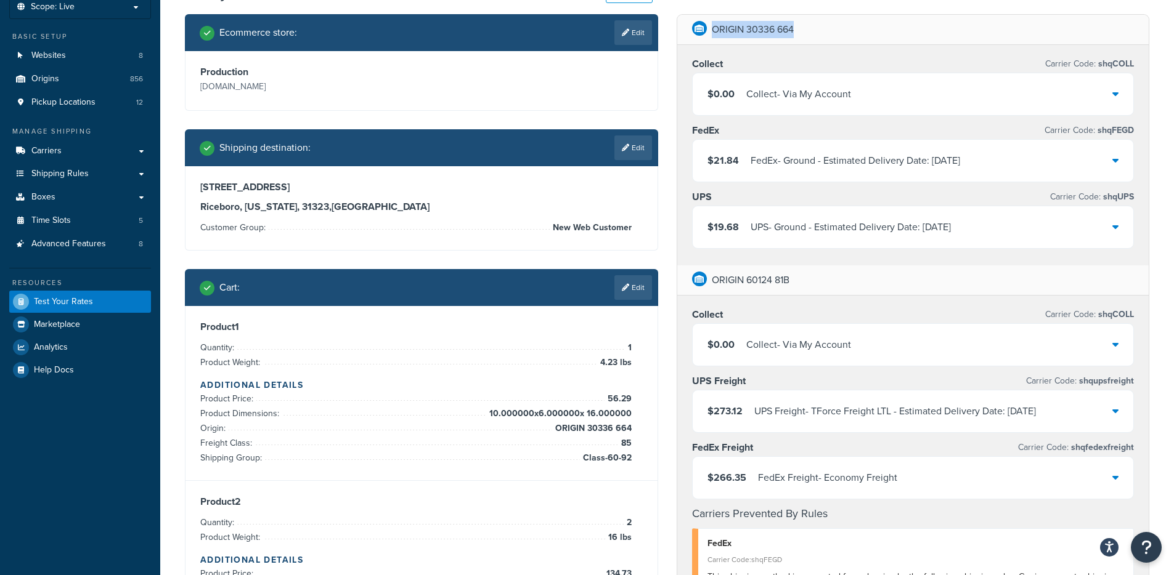
drag, startPoint x: 797, startPoint y: 35, endPoint x: 710, endPoint y: 26, distance: 87.3
click at [710, 26] on div "ORIGIN 30336 664" at bounding box center [913, 30] width 472 height 30
click at [663, 258] on div "Ecommerce store : Edit Production [DOMAIN_NAME] Shipping destination : Edit [ST…" at bounding box center [422, 337] width 492 height 646
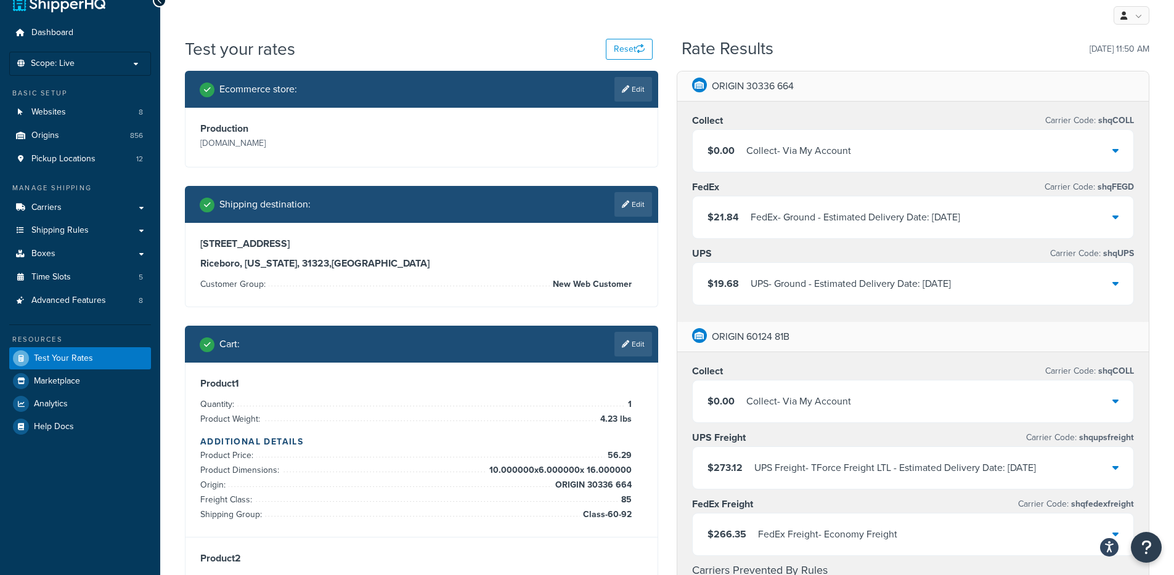
scroll to position [20, 0]
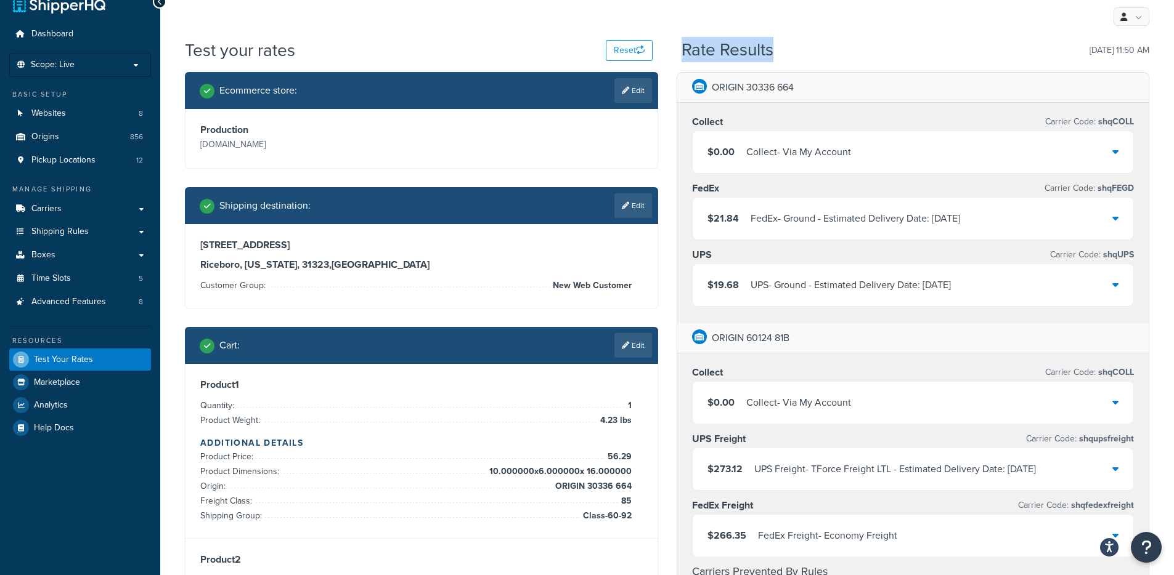
drag, startPoint x: 685, startPoint y: 54, endPoint x: 803, endPoint y: 51, distance: 118.3
click at [803, 51] on div "Rate Results [DATE] 11:50 AM" at bounding box center [915, 50] width 468 height 19
click at [803, 51] on div "Rate Results 08/14/2025, 11:50 AM" at bounding box center [915, 50] width 468 height 19
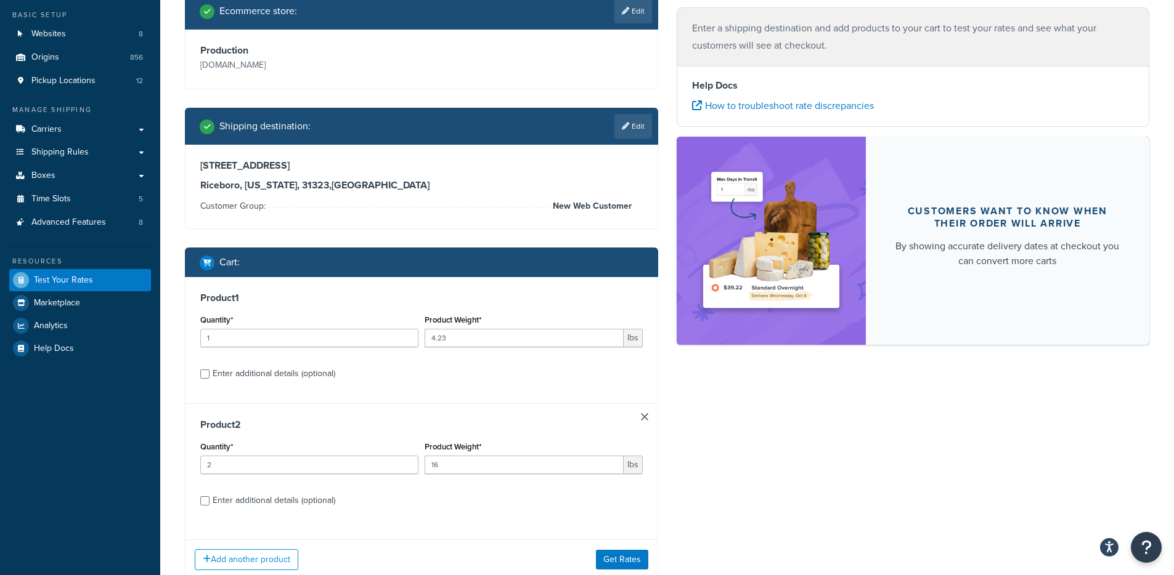
scroll to position [185, 0]
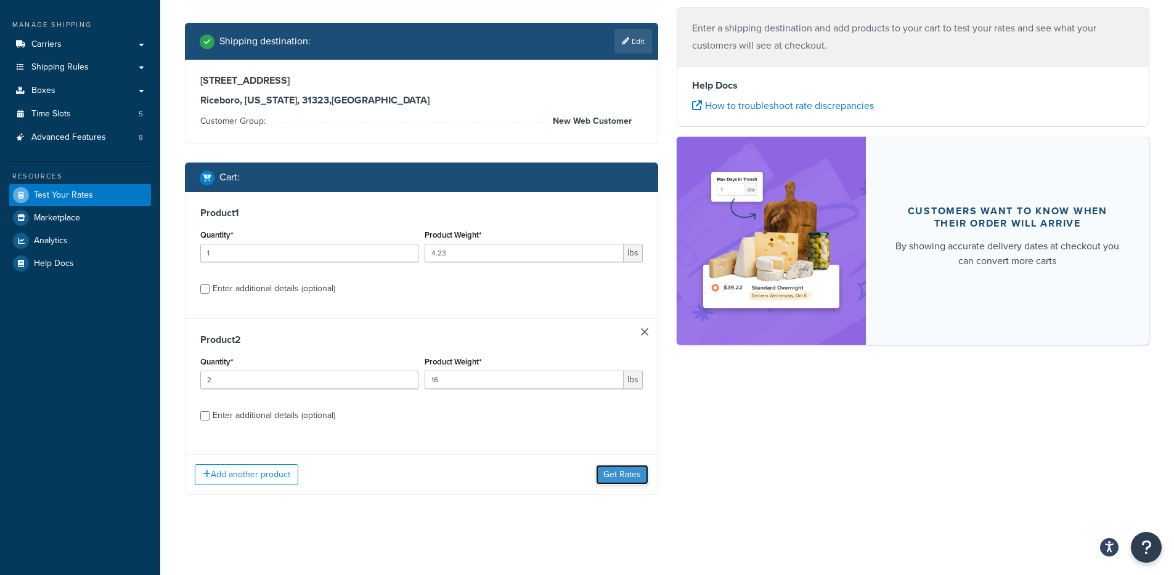
click at [623, 473] on button "Get Rates" at bounding box center [622, 475] width 52 height 20
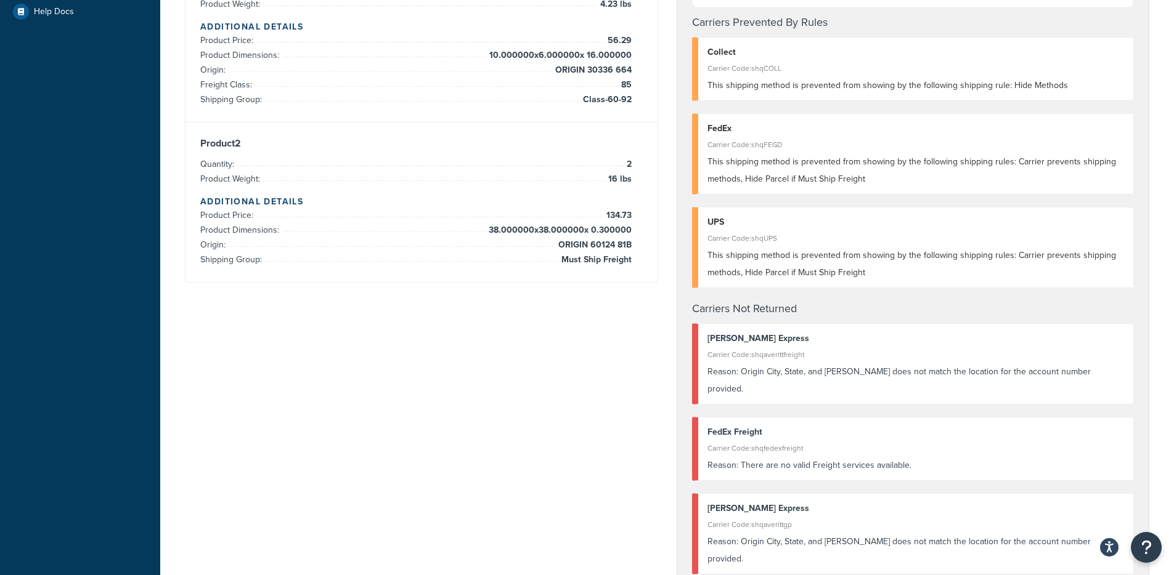
scroll to position [176, 0]
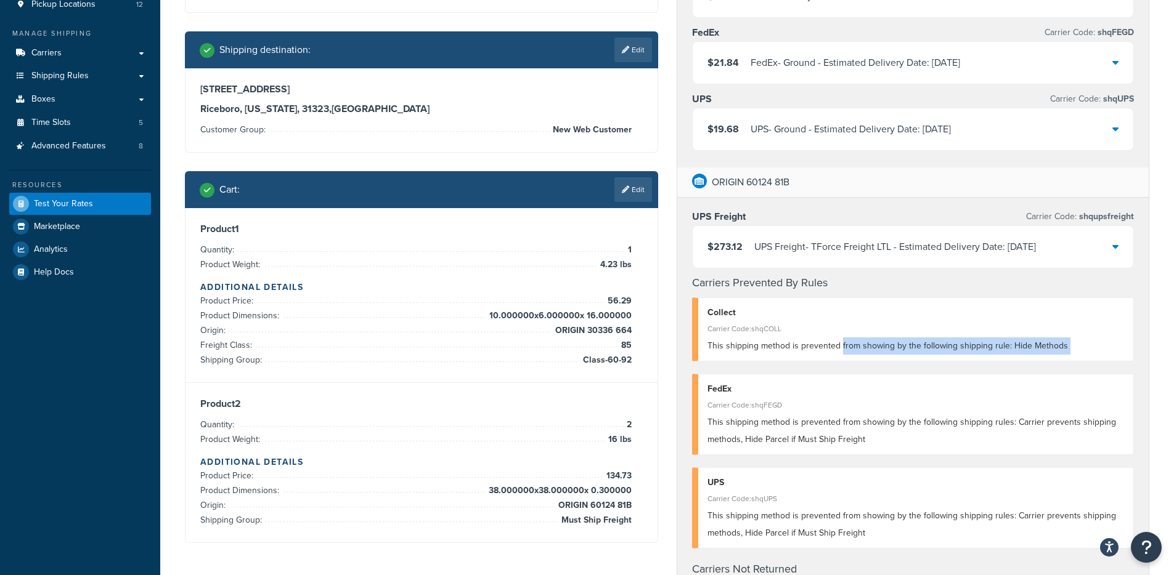
drag, startPoint x: 874, startPoint y: 354, endPoint x: 1032, endPoint y: 370, distance: 158.5
click at [1032, 370] on div "UPS Freight Carrier Code: shqupsfreight $273.12 UPS Freight - TForce Freight LT…" at bounding box center [913, 528] width 472 height 660
click at [737, 349] on span "This shipping method is prevented from showing by the following shipping rule: …" at bounding box center [887, 345] width 360 height 13
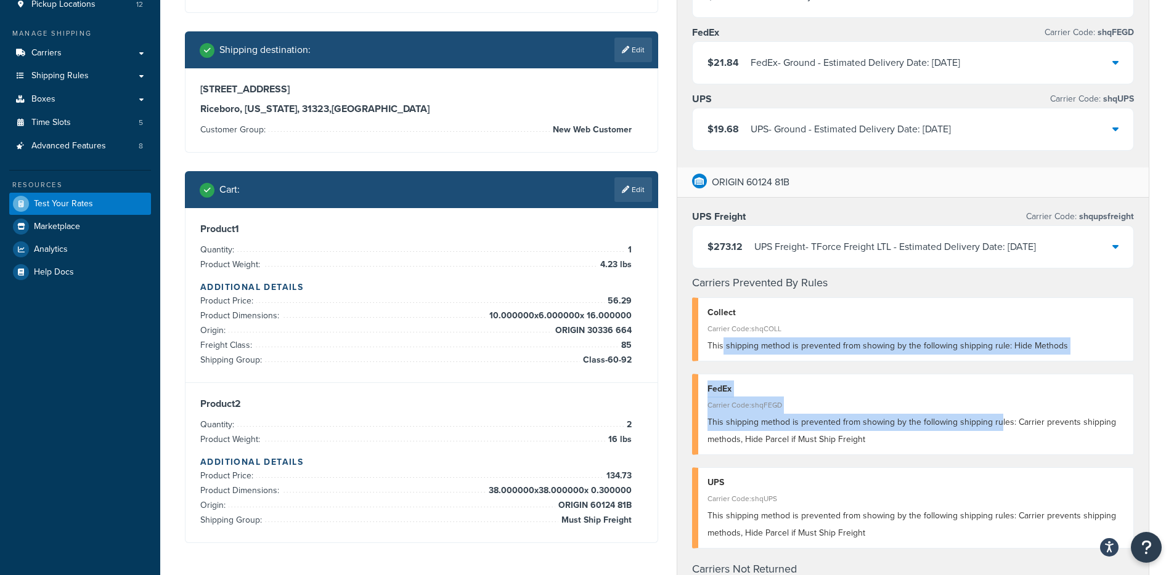
drag, startPoint x: 723, startPoint y: 349, endPoint x: 997, endPoint y: 426, distance: 284.9
click at [997, 426] on div "UPS Freight Carrier Code: shqupsfreight $273.12 UPS Freight - TForce Freight LT…" at bounding box center [913, 528] width 472 height 660
click at [997, 426] on span "This shipping method is prevented from showing by the following shipping rules:…" at bounding box center [911, 431] width 408 height 30
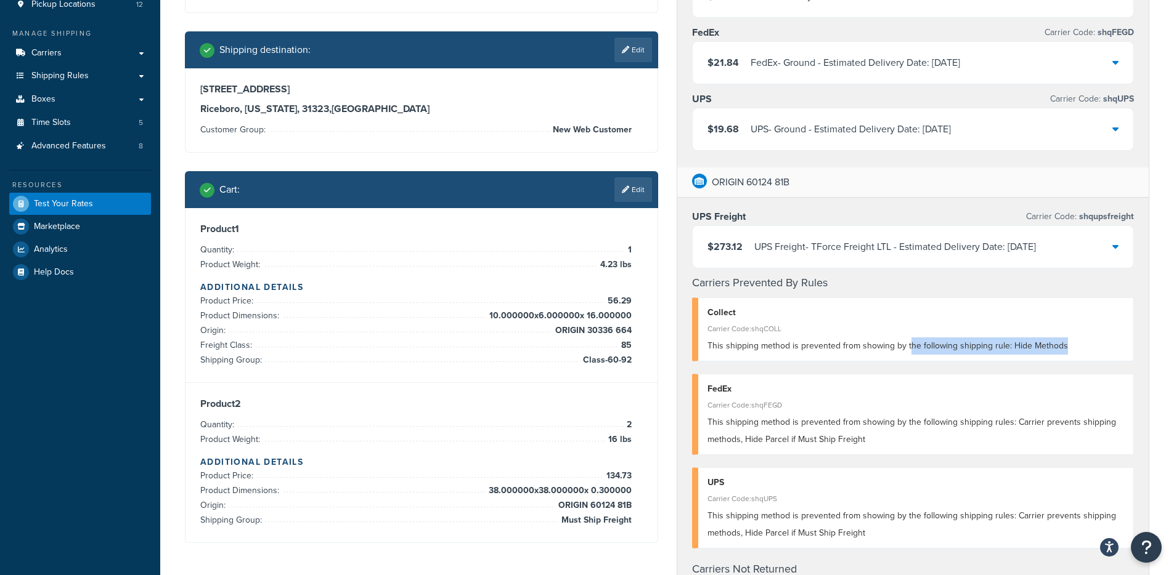
drag, startPoint x: 1061, startPoint y: 339, endPoint x: 909, endPoint y: 351, distance: 153.2
click at [909, 351] on div "This shipping method is prevented from showing by the following shipping rule: …" at bounding box center [915, 346] width 417 height 17
click at [907, 353] on div "This shipping method is prevented from showing by the following shipping rule: …" at bounding box center [915, 346] width 417 height 17
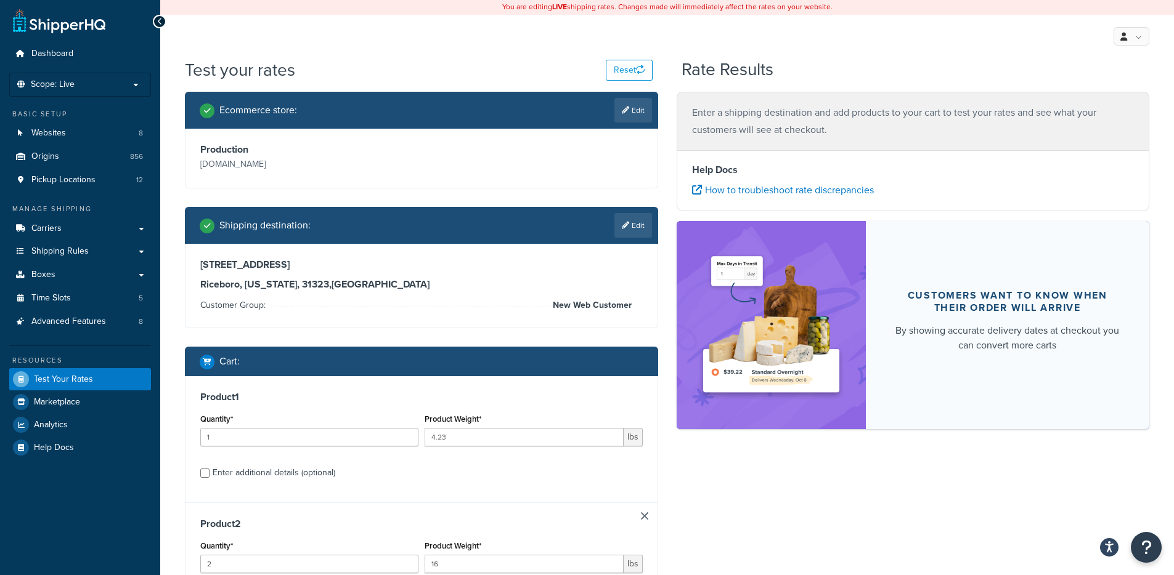
scroll to position [101, 0]
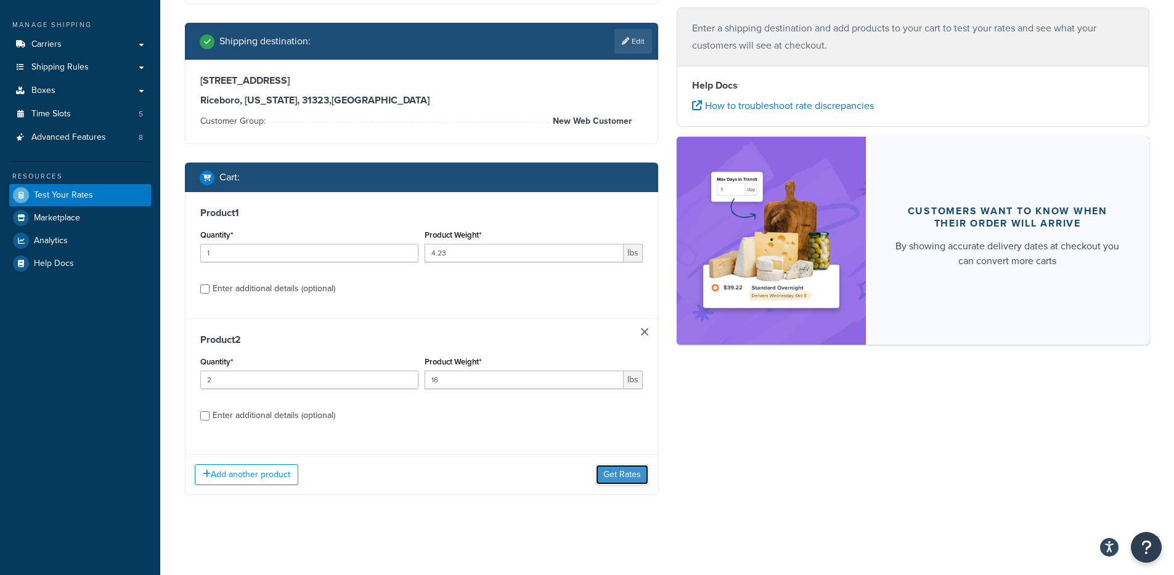
click at [630, 482] on button "Get Rates" at bounding box center [622, 475] width 52 height 20
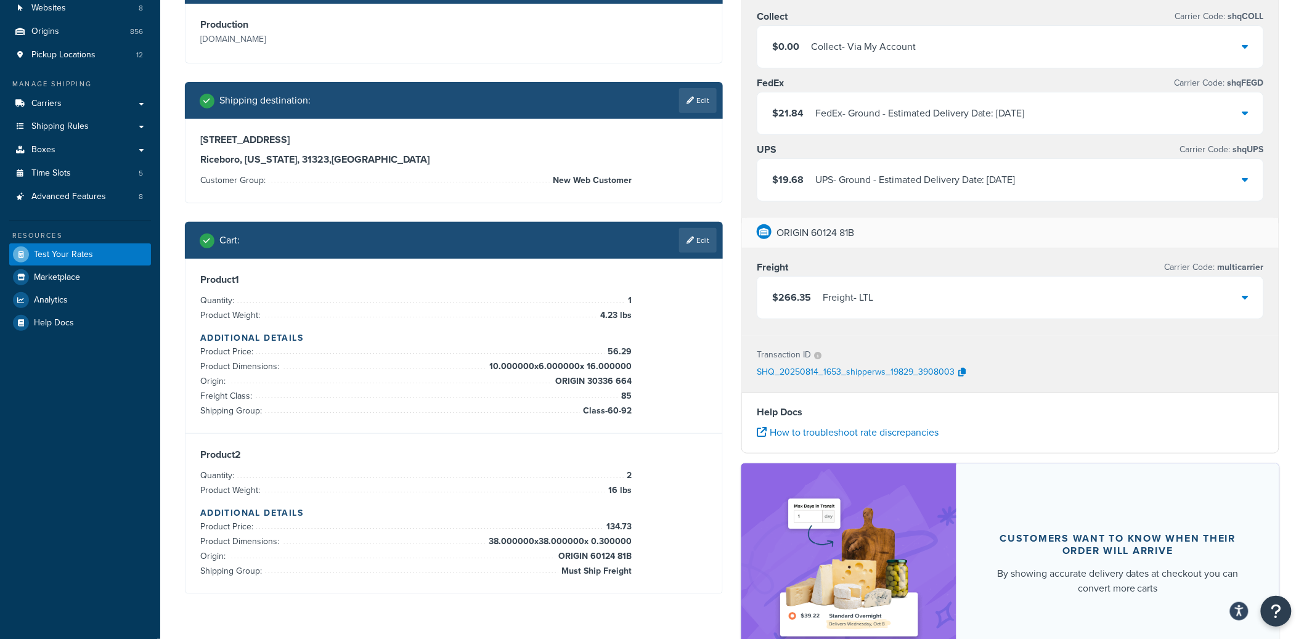
scroll to position [132, 0]
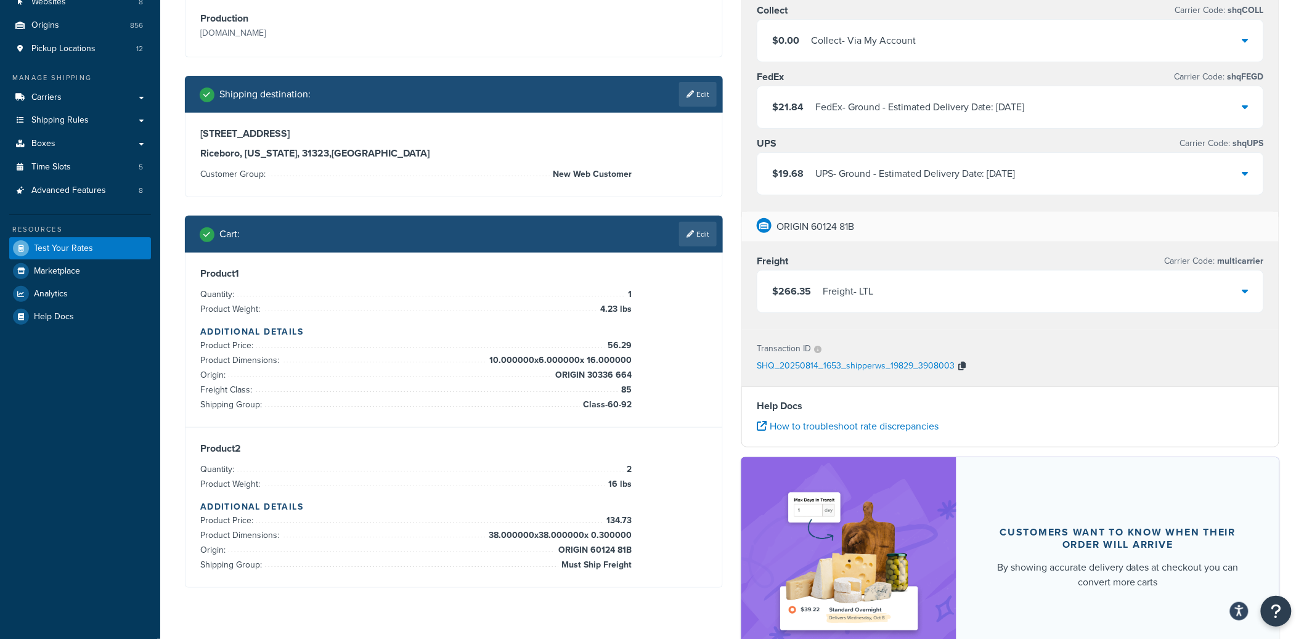
click at [958, 370] on icon "button" at bounding box center [961, 366] width 7 height 9
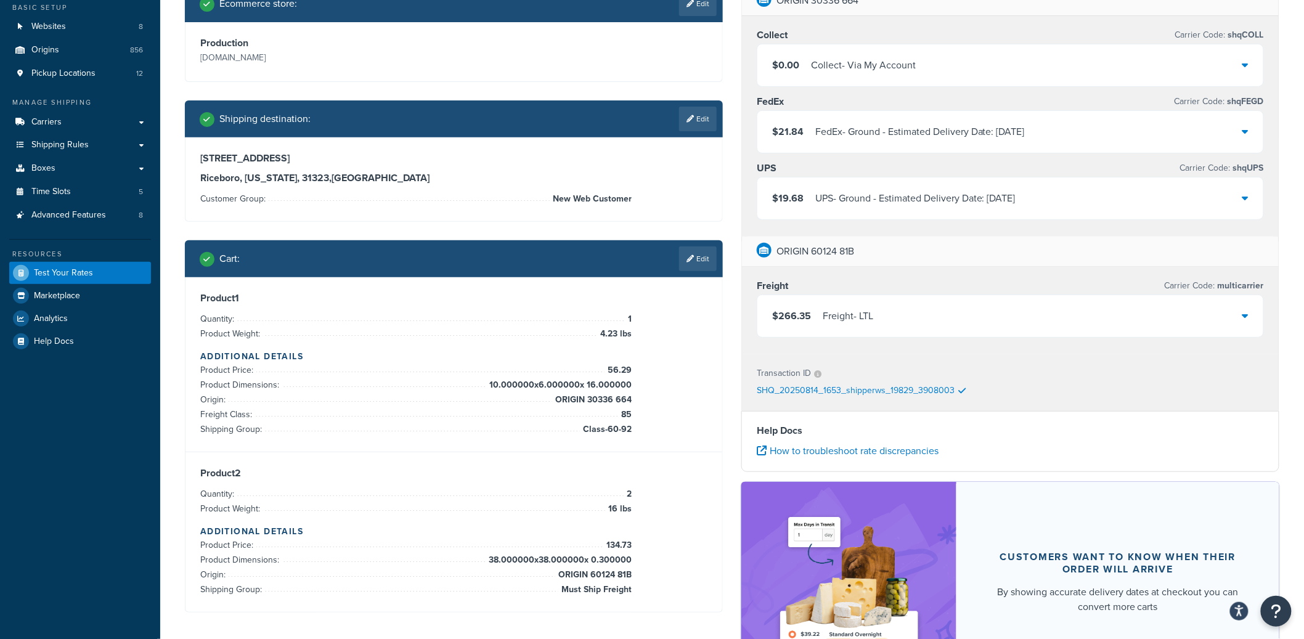
scroll to position [107, 0]
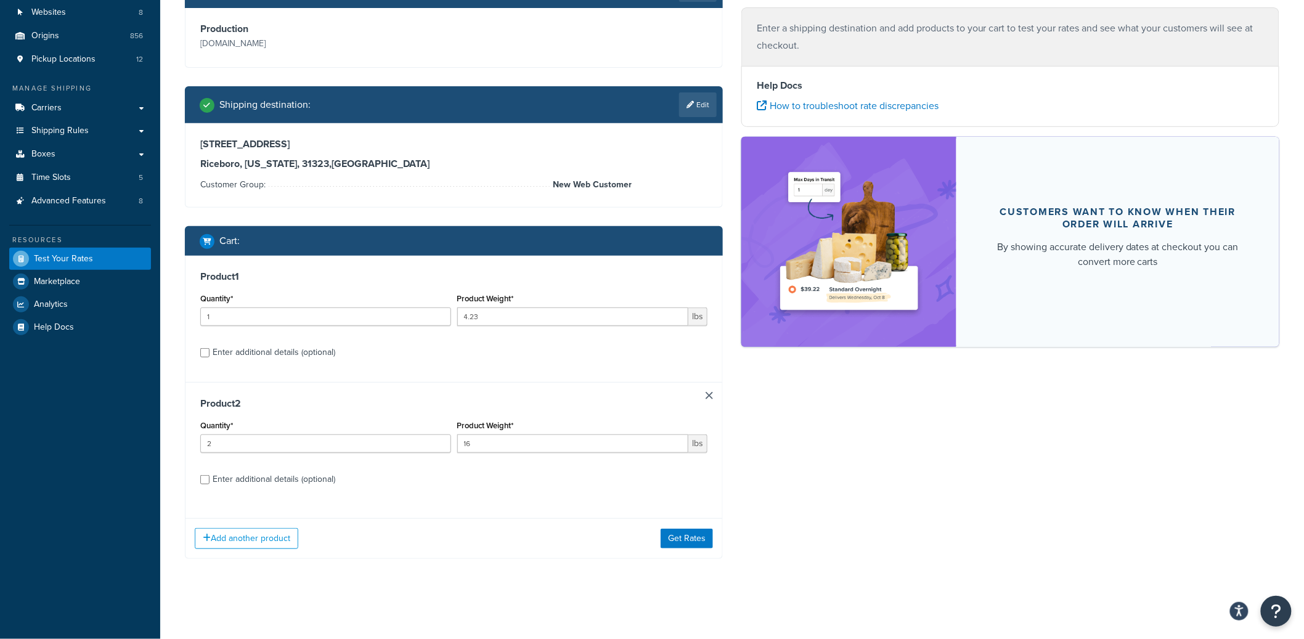
click at [681, 554] on div "Add another product Get Rates" at bounding box center [453, 538] width 537 height 40
click at [682, 545] on button "Get Rates" at bounding box center [686, 539] width 52 height 20
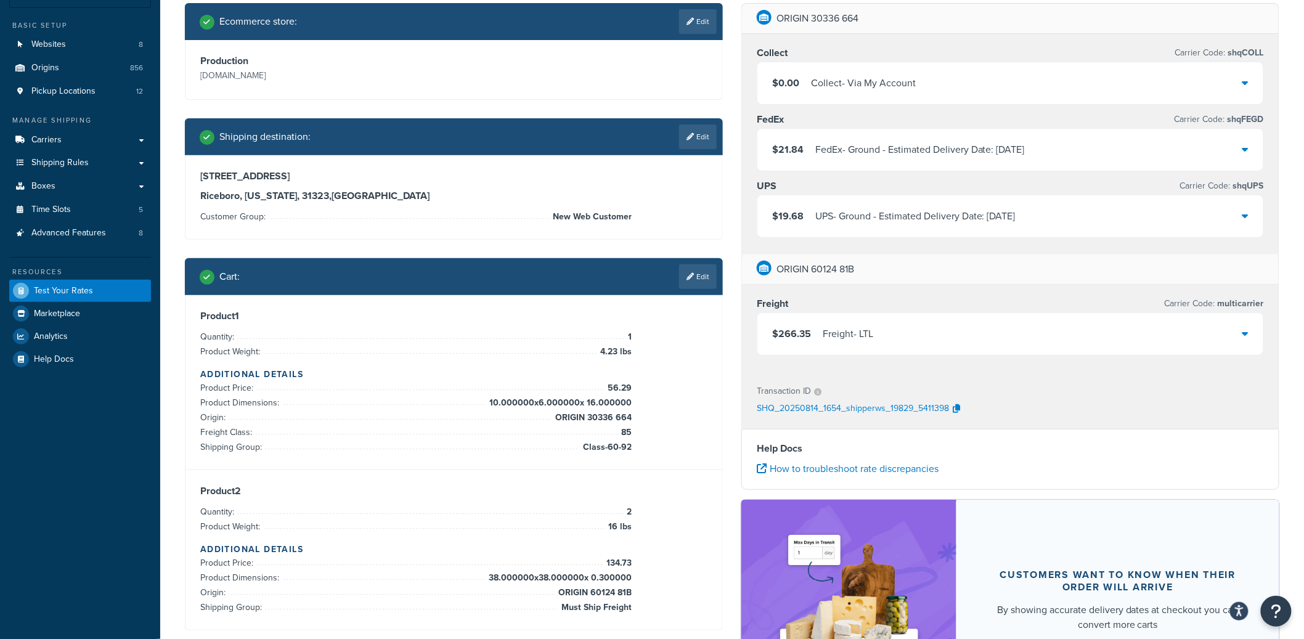
scroll to position [87, 0]
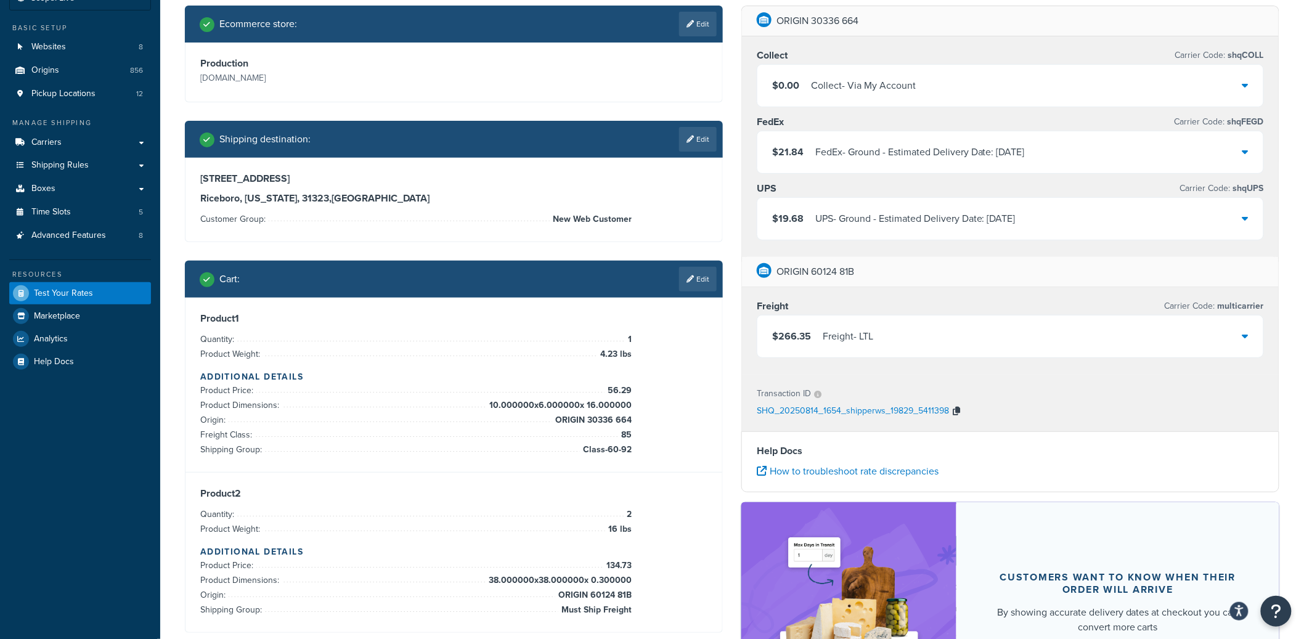
click at [954, 407] on button "button" at bounding box center [956, 411] width 15 height 18
